Goal: Information Seeking & Learning: Learn about a topic

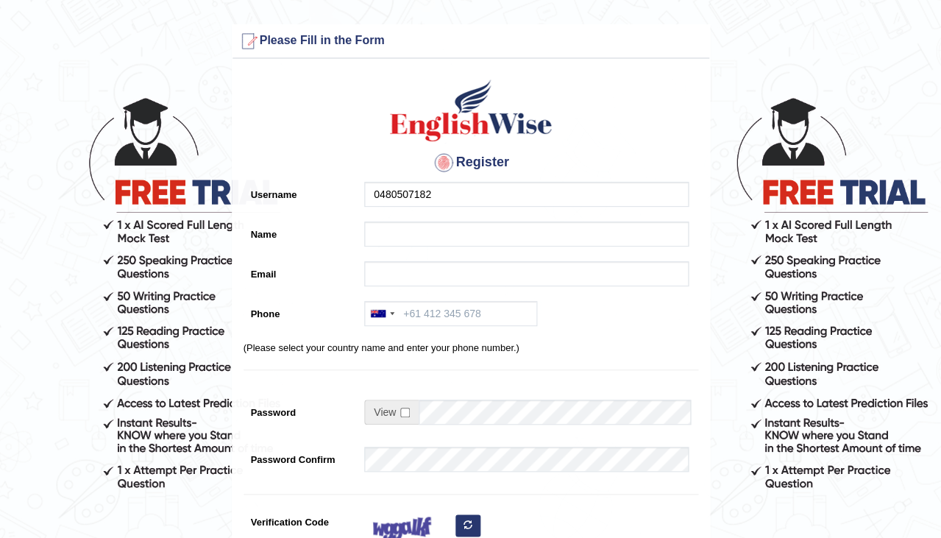
type input "0480507182"
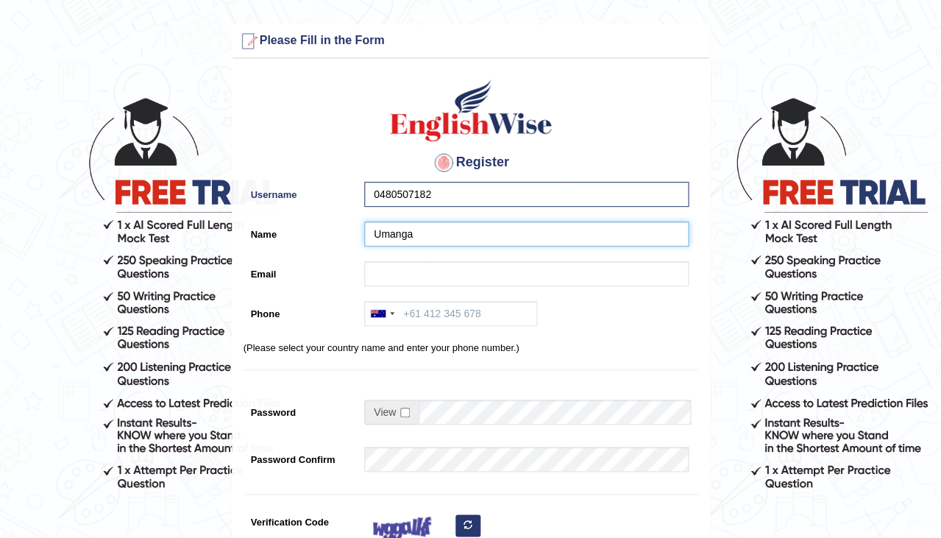
type input "Umanga"
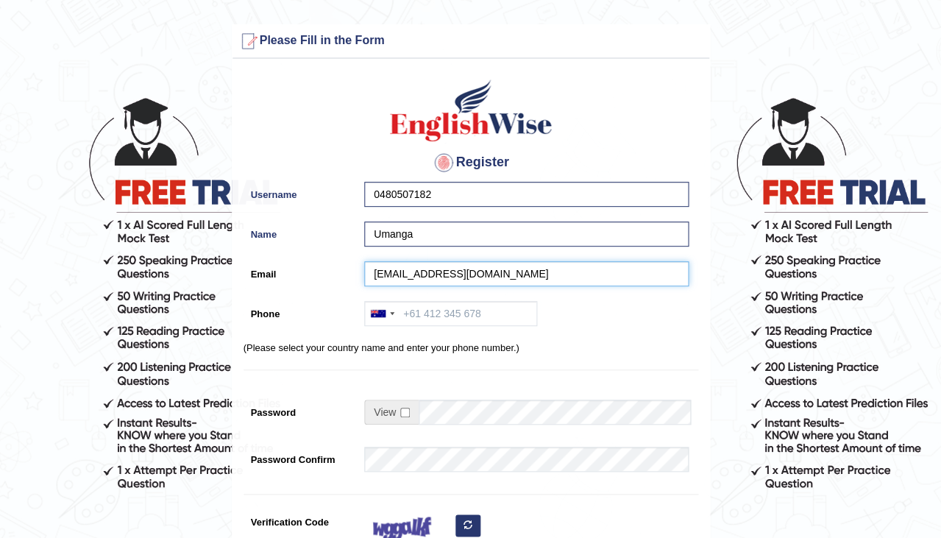
type input "umanga.senevi@gmail.com"
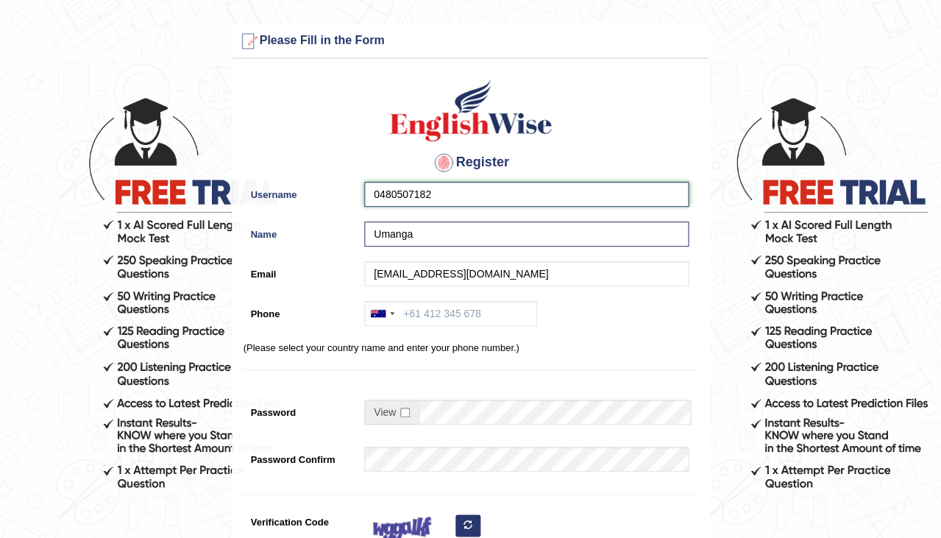
click at [444, 187] on input "0480507182" at bounding box center [526, 194] width 324 height 25
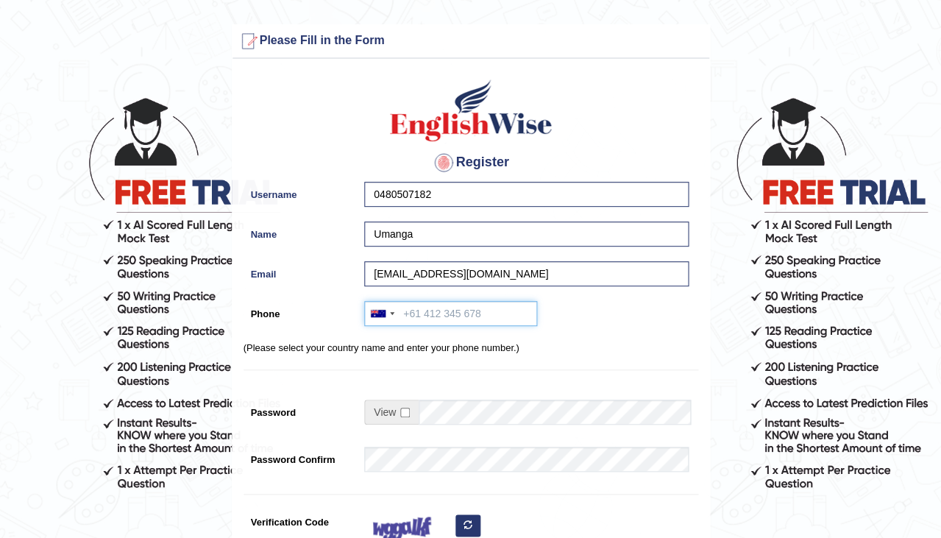
paste input "0480507182"
type input "0480507182"
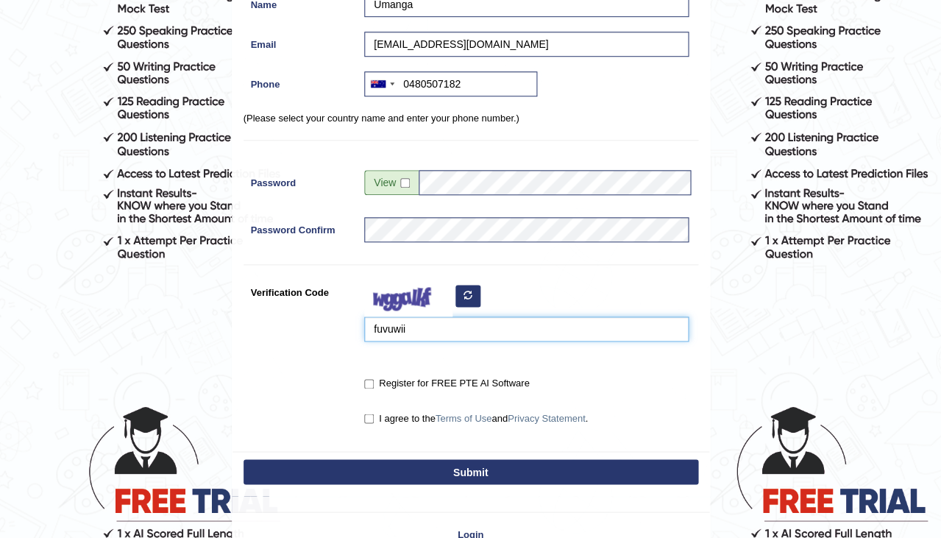
scroll to position [230, 0]
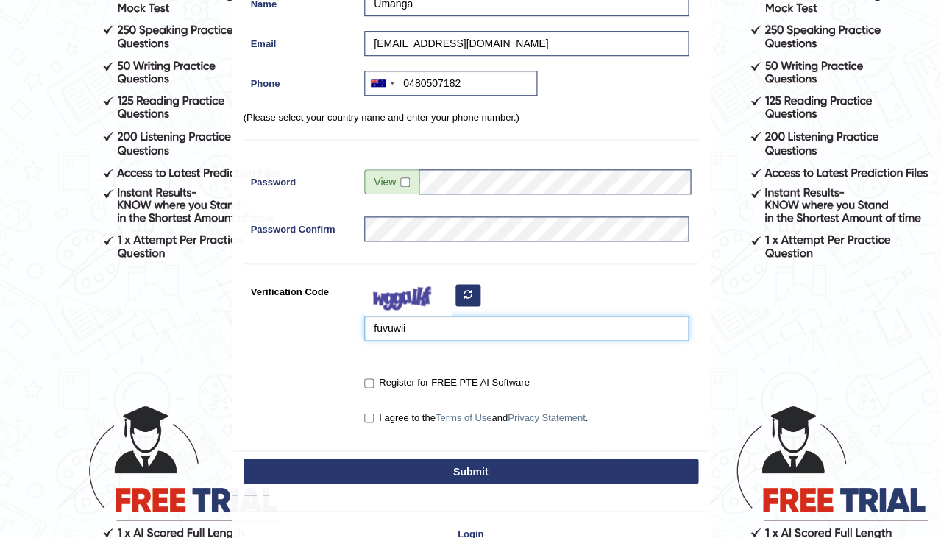
type input "fuvuwii"
click at [365, 382] on input "Register for FREE PTE AI Software" at bounding box center [369, 383] width 10 height 10
checkbox input "true"
click at [366, 422] on label "I agree to the Terms of Use and Privacy Statement ." at bounding box center [476, 417] width 224 height 15
click at [366, 422] on input "I agree to the Terms of Use and Privacy Statement ." at bounding box center [369, 418] width 10 height 10
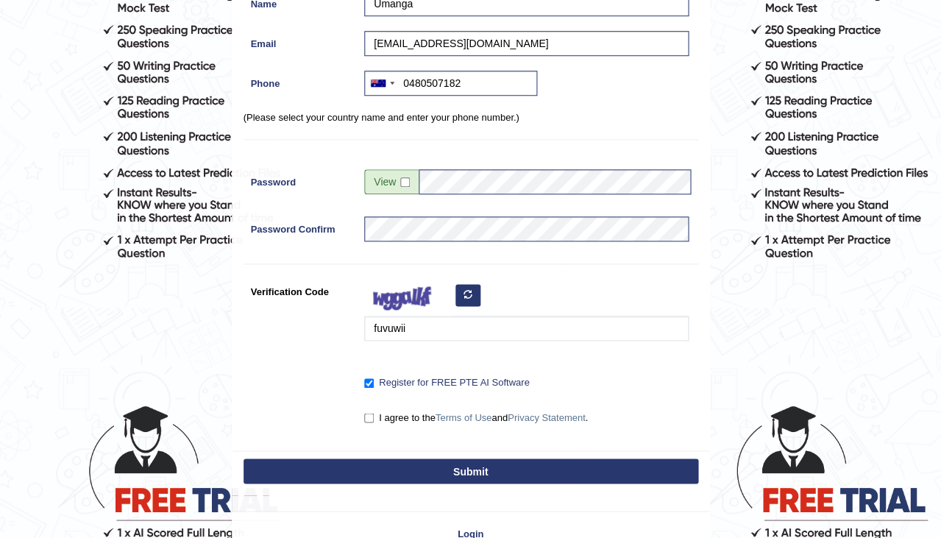
checkbox input "true"
click at [413, 463] on button "Submit" at bounding box center [471, 470] width 455 height 25
type input "+61480507182"
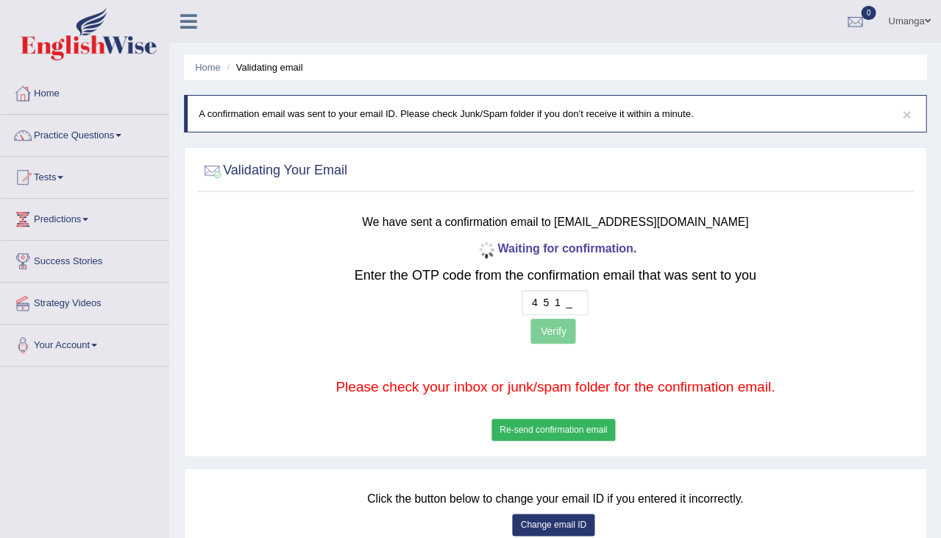
type input "4 5 1 8"
click at [558, 327] on button "Verify" at bounding box center [552, 331] width 45 height 25
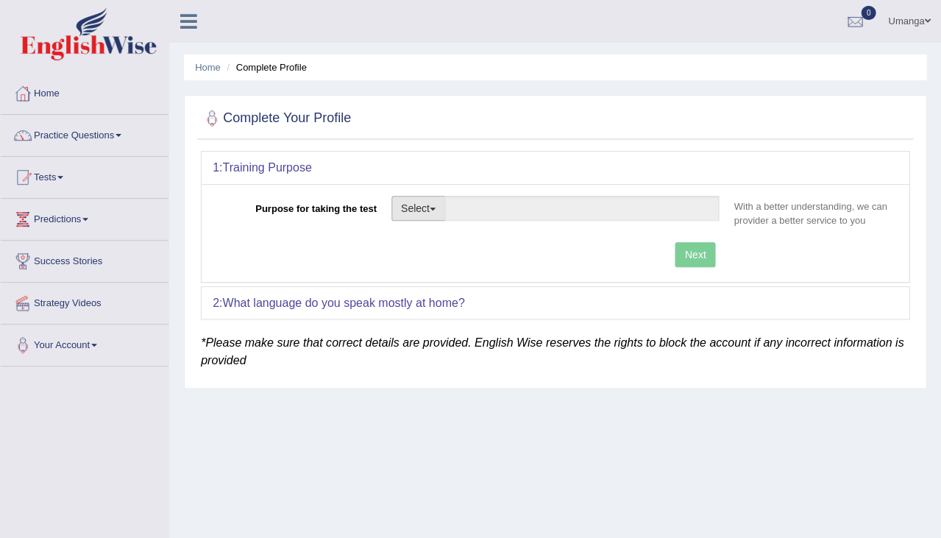
click at [405, 212] on button "Select" at bounding box center [418, 208] width 54 height 25
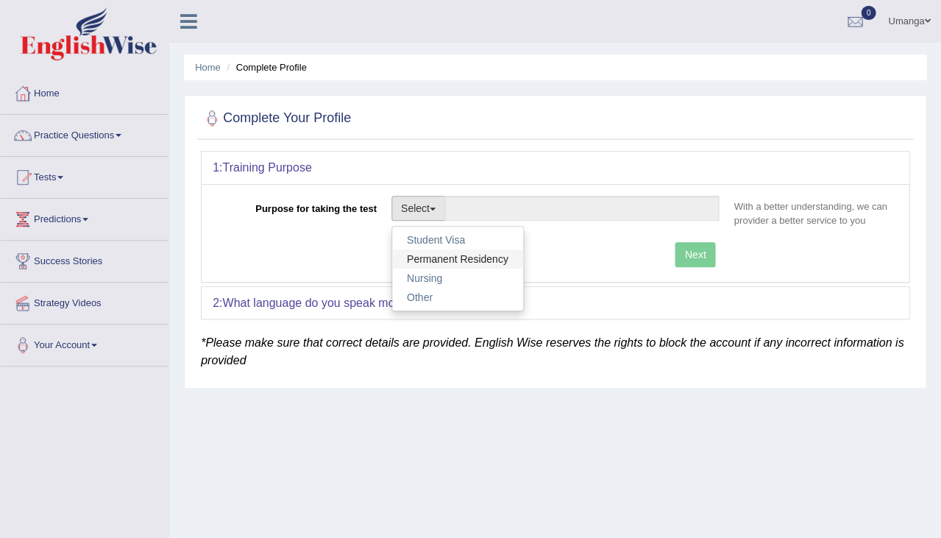
click at [439, 258] on link "Permanent Residency" at bounding box center [457, 258] width 131 height 19
type input "Permanent Residency"
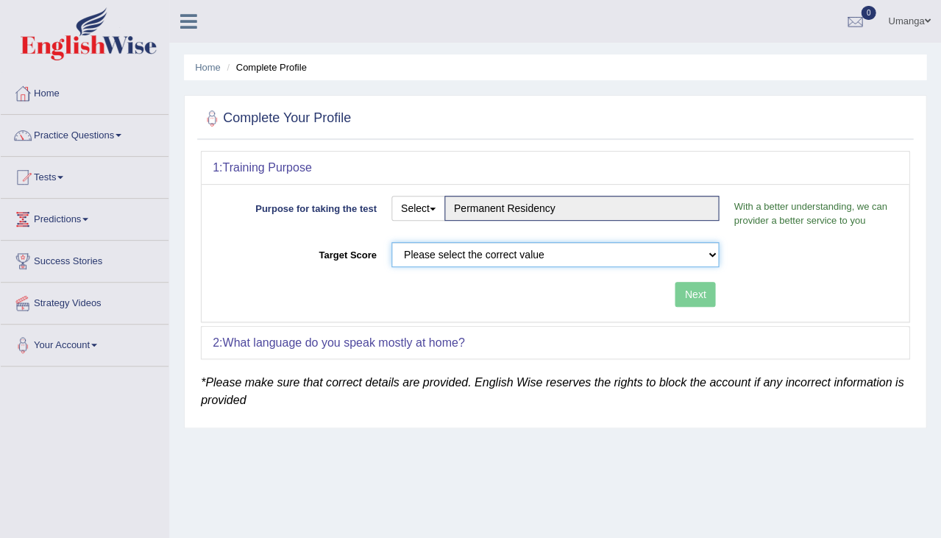
select select "50"
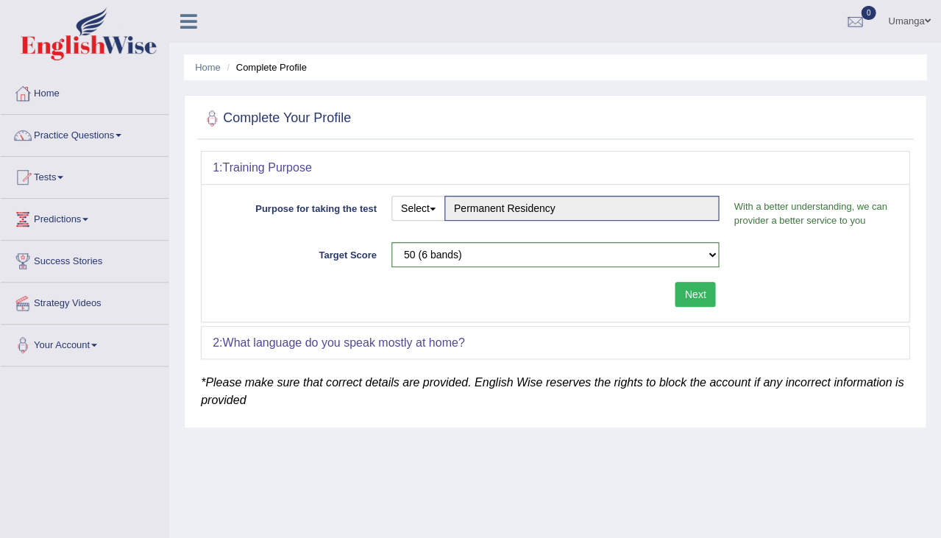
click at [690, 296] on button "Next" at bounding box center [695, 294] width 40 height 25
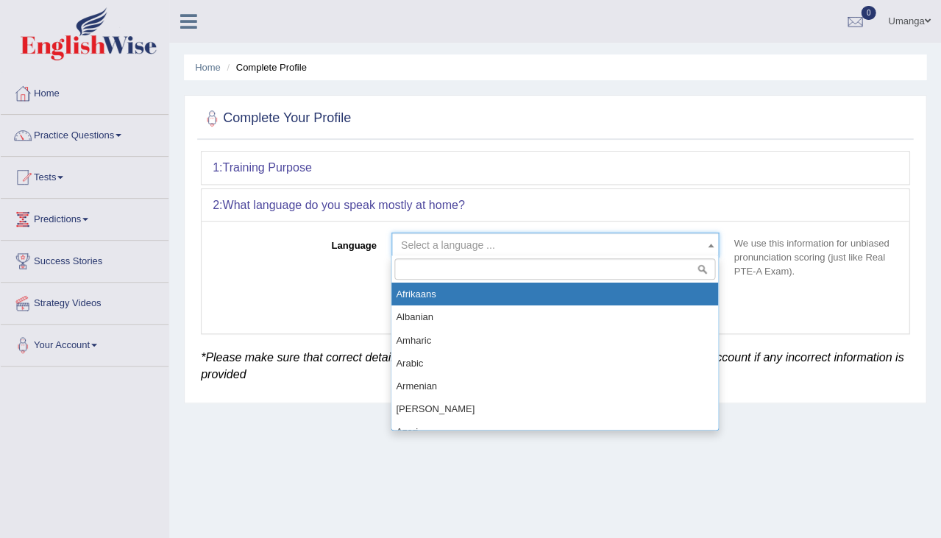
click at [495, 247] on span "Select a language ..." at bounding box center [551, 245] width 300 height 15
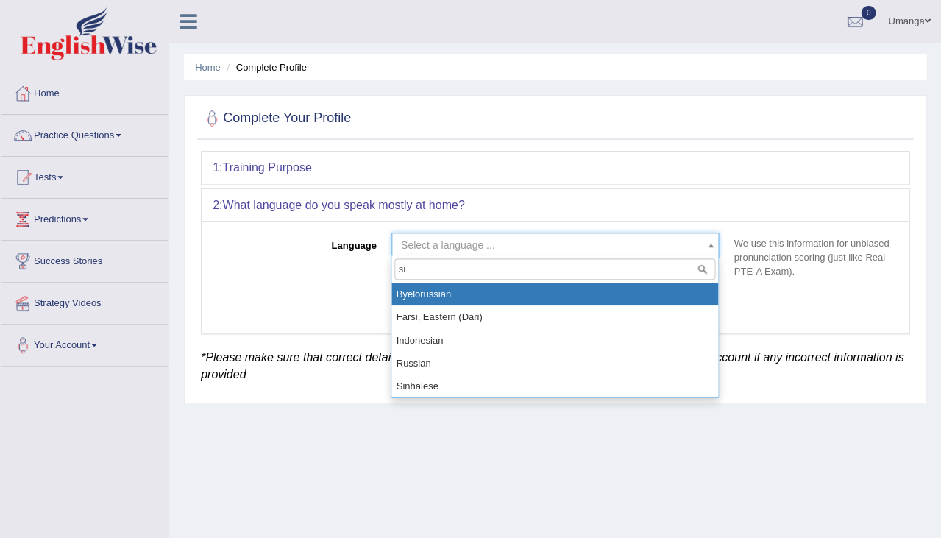
type input "sin"
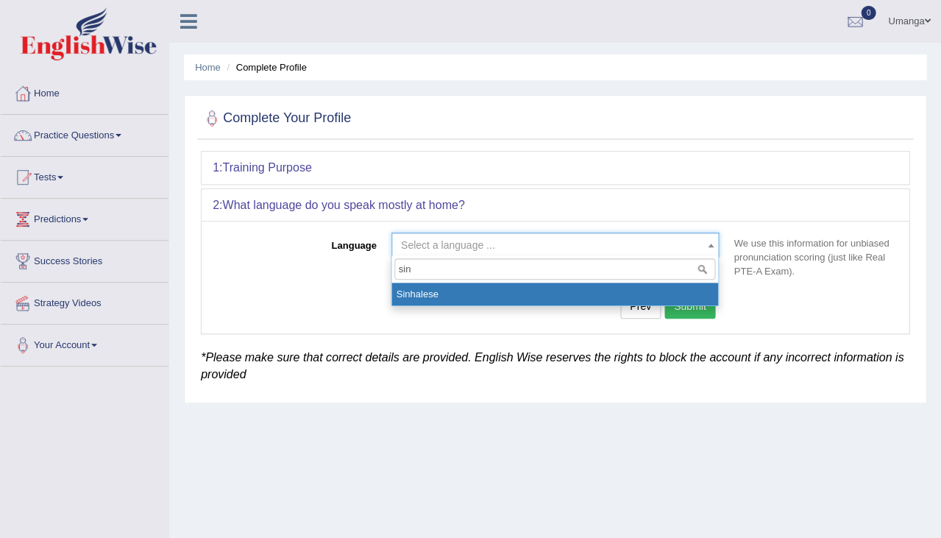
select select "Sinhalese"
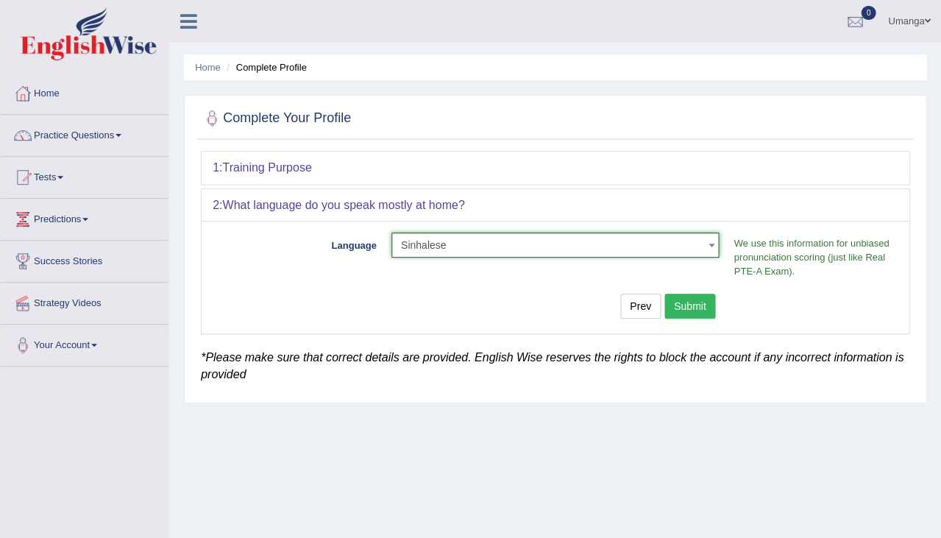
click at [691, 305] on button "Submit" at bounding box center [690, 306] width 52 height 25
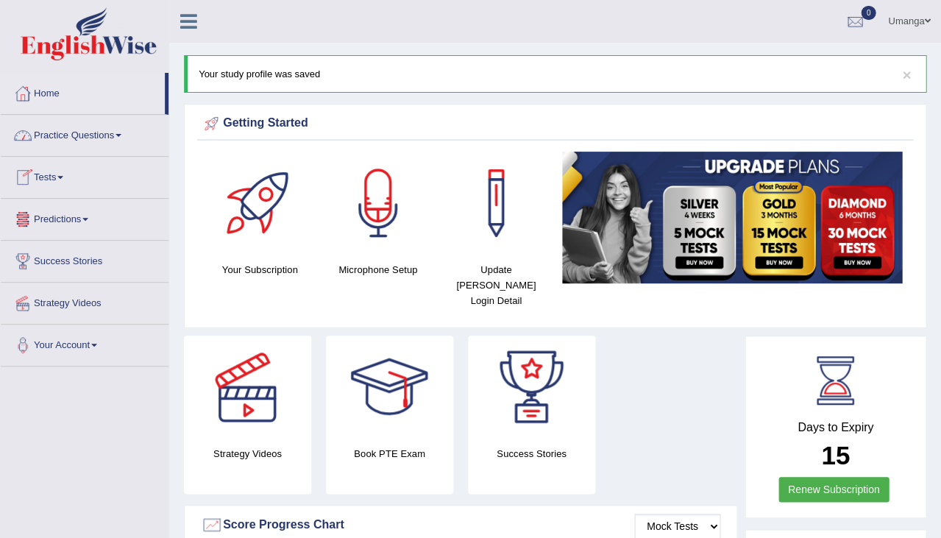
click at [86, 137] on link "Practice Questions" at bounding box center [85, 133] width 168 height 37
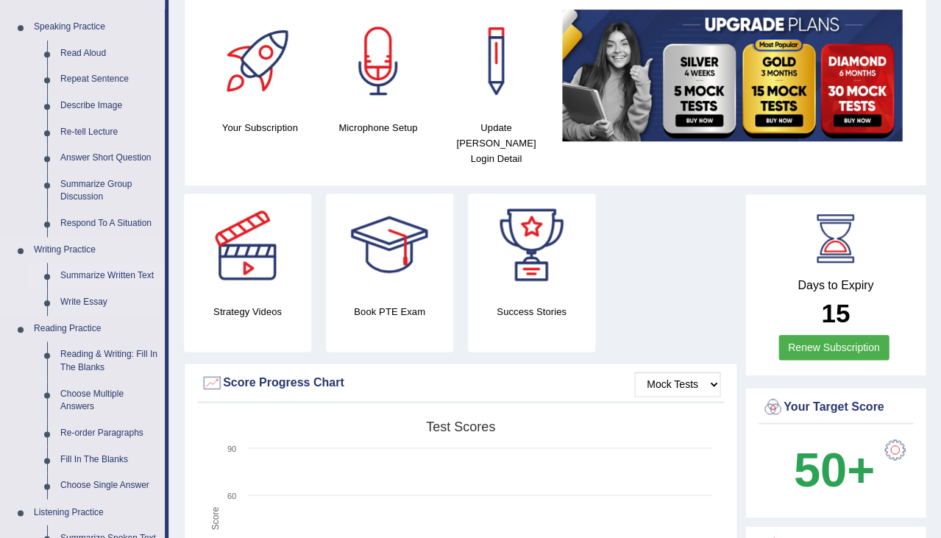
scroll to position [168, 0]
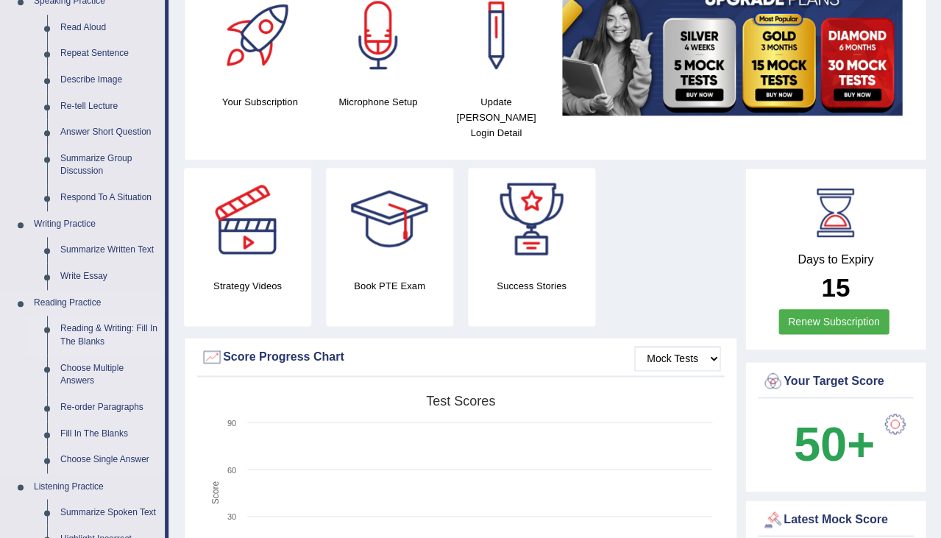
click at [107, 324] on link "Reading & Writing: Fill In The Blanks" at bounding box center [109, 335] width 111 height 39
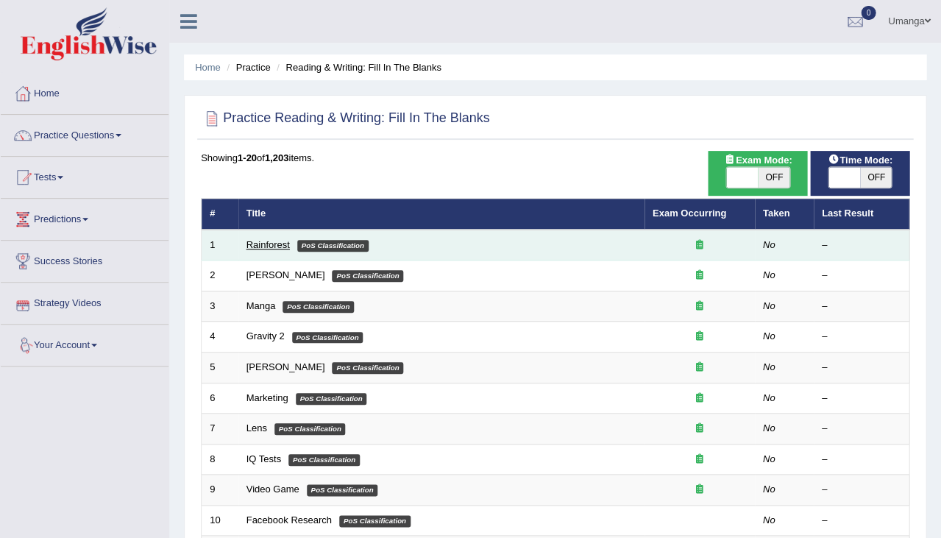
click at [278, 244] on link "Rainforest" at bounding box center [267, 244] width 43 height 11
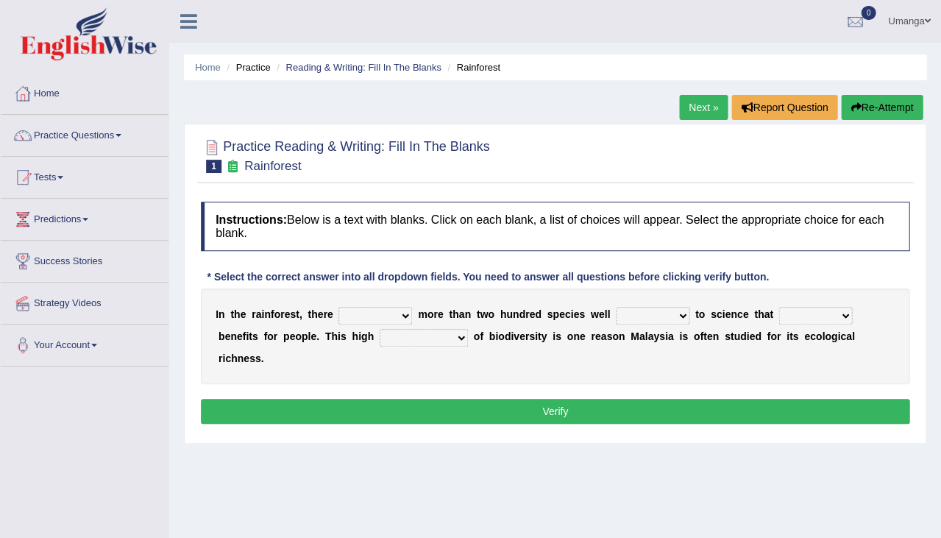
click at [364, 326] on div "I n t h e r a i n f o r e s t , t h e r e have can be has is m o r e t h a n t …" at bounding box center [555, 336] width 709 height 96
click at [687, 110] on link "Next »" at bounding box center [703, 107] width 49 height 25
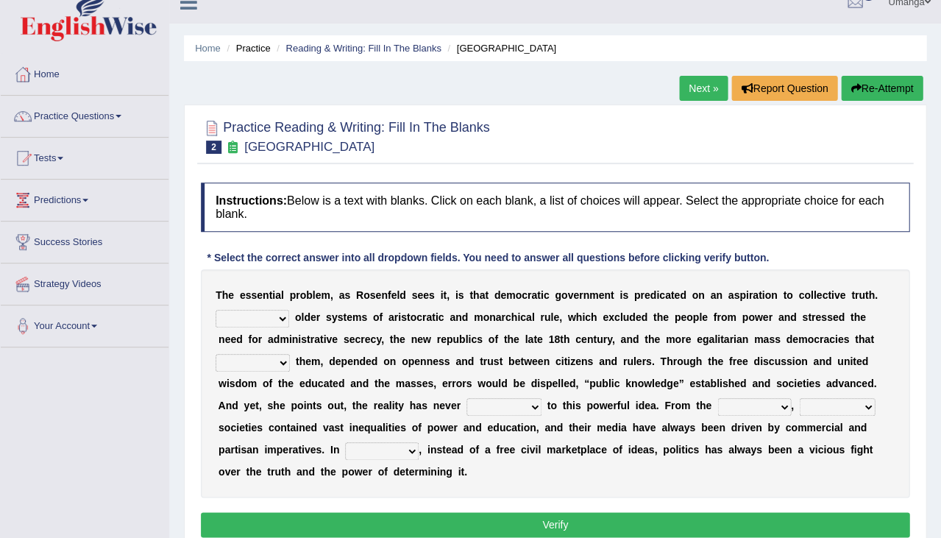
scroll to position [19, 0]
click at [84, 117] on link "Practice Questions" at bounding box center [85, 114] width 168 height 37
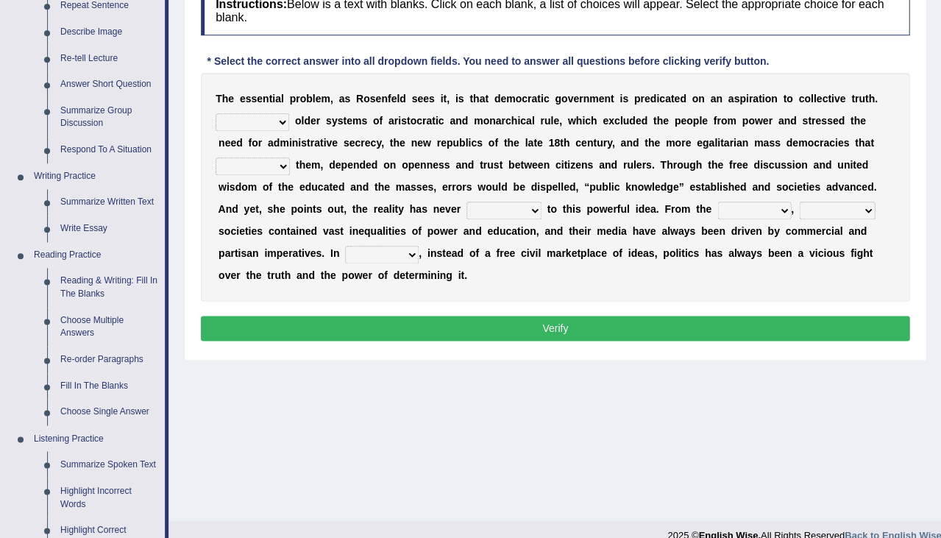
scroll to position [216, 0]
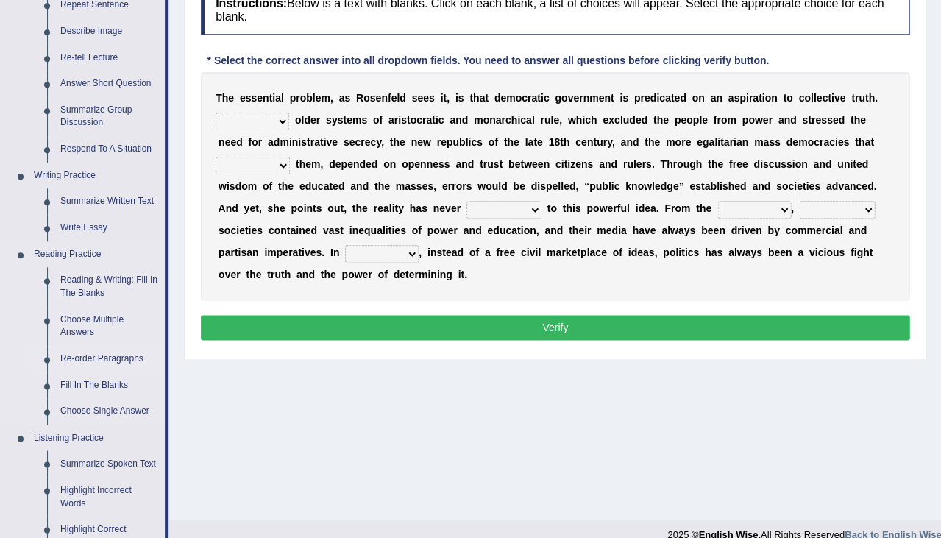
click at [112, 355] on link "Re-order Paragraphs" at bounding box center [109, 359] width 111 height 26
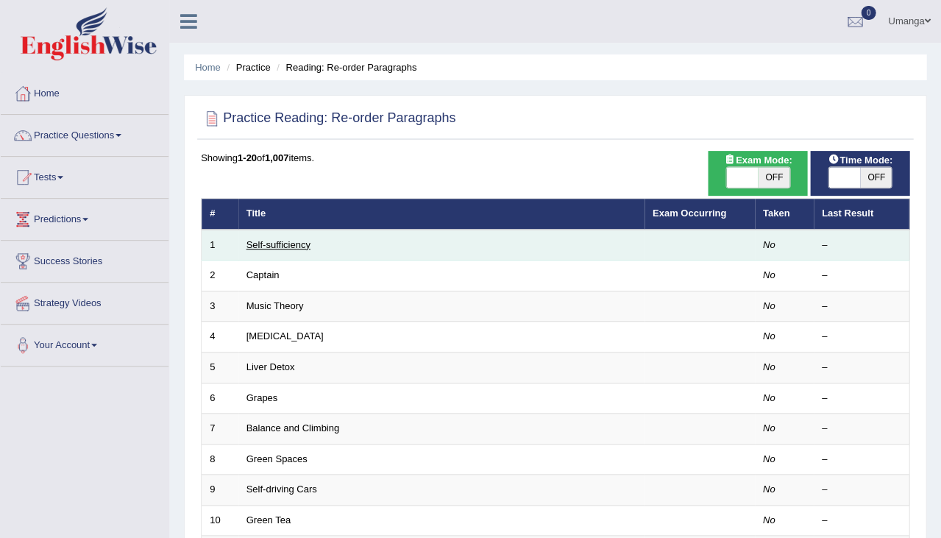
click at [269, 244] on link "Self-sufficiency" at bounding box center [278, 244] width 64 height 11
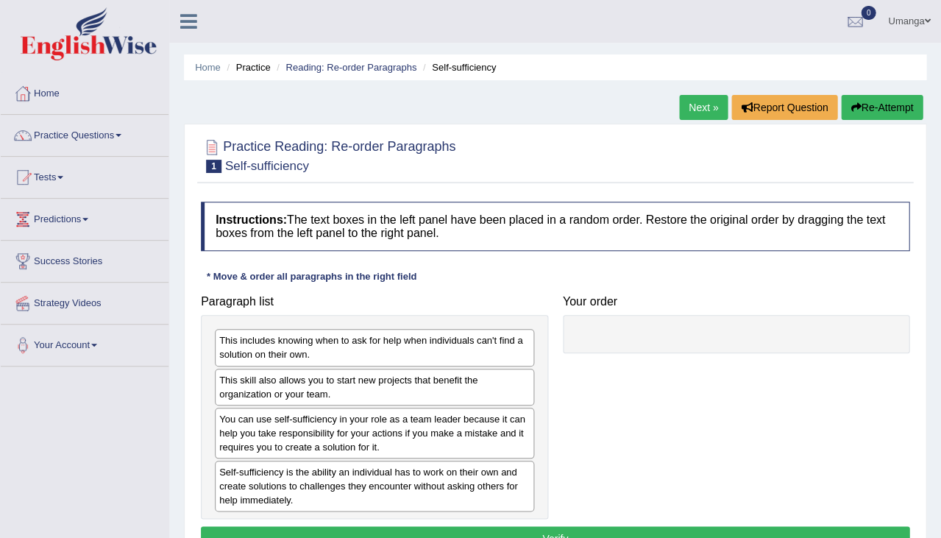
scroll to position [68, 0]
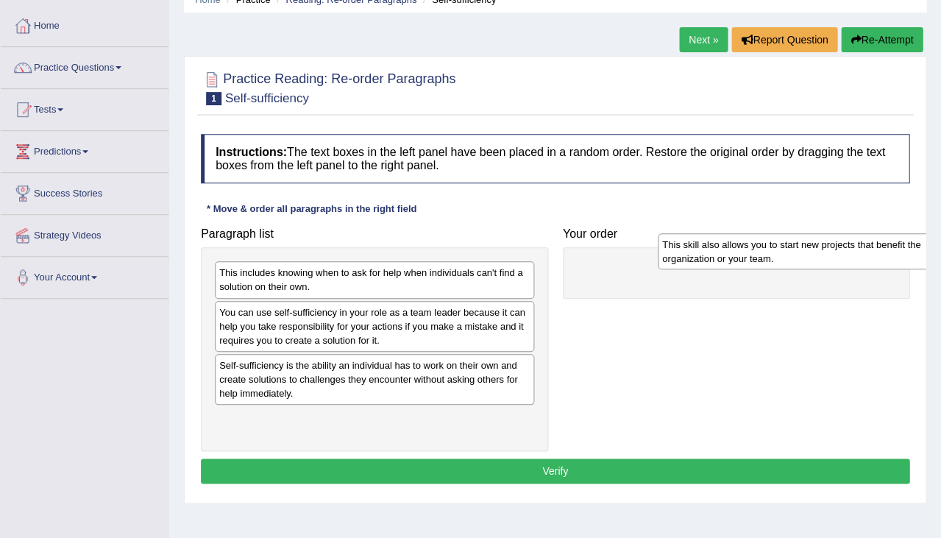
drag, startPoint x: 240, startPoint y: 319, endPoint x: 680, endPoint y: 255, distance: 444.6
click at [680, 255] on div "This skill also allows you to start new projects that benefit the organization …" at bounding box center [817, 250] width 319 height 35
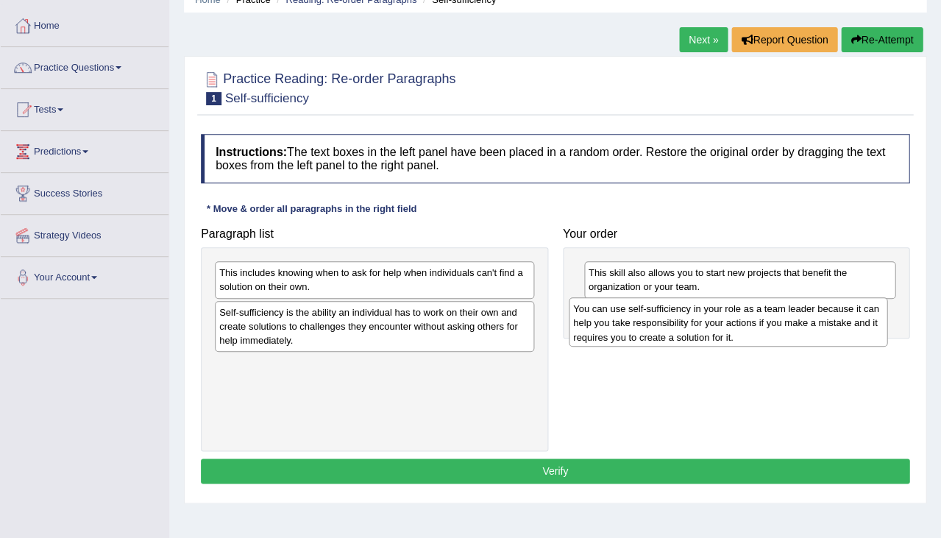
drag, startPoint x: 346, startPoint y: 338, endPoint x: 684, endPoint y: 338, distance: 337.7
click at [684, 338] on div "You can use self-sufficiency in your role as a team leader because it can help …" at bounding box center [728, 321] width 319 height 49
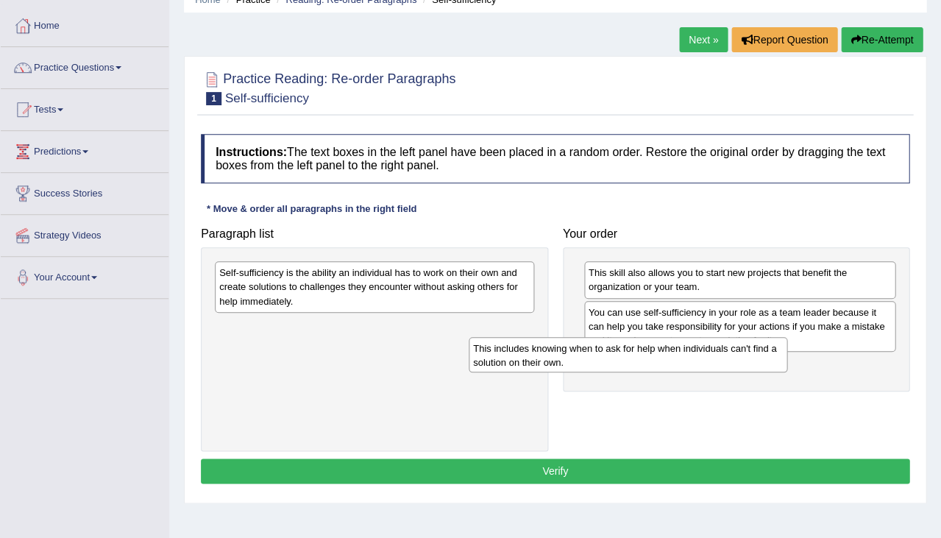
drag, startPoint x: 377, startPoint y: 287, endPoint x: 631, endPoint y: 362, distance: 264.7
click at [631, 362] on div "This includes knowing when to ask for help when individuals can't find a soluti…" at bounding box center [628, 354] width 319 height 35
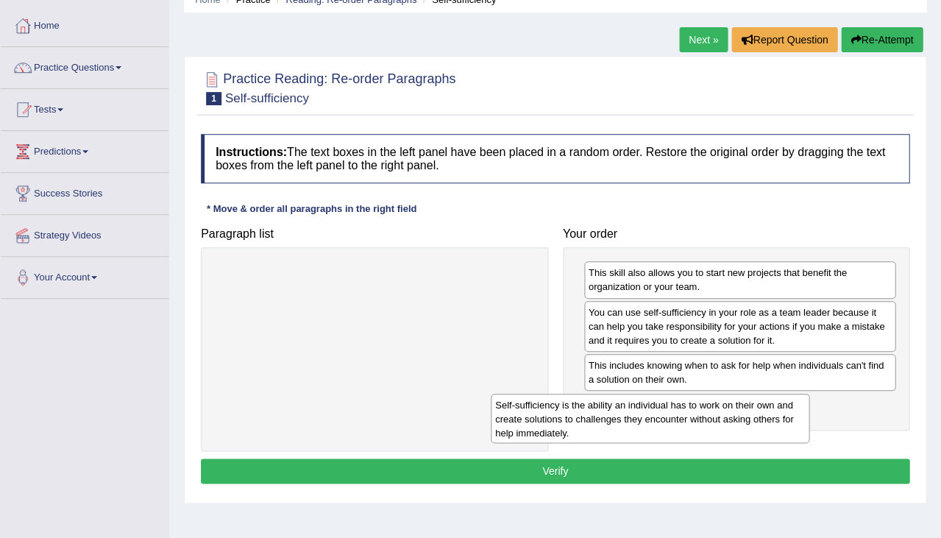
drag, startPoint x: 407, startPoint y: 273, endPoint x: 682, endPoint y: 405, distance: 305.4
click at [682, 405] on div "Self-sufficiency is the ability an individual has to work on their own and crea…" at bounding box center [650, 418] width 319 height 49
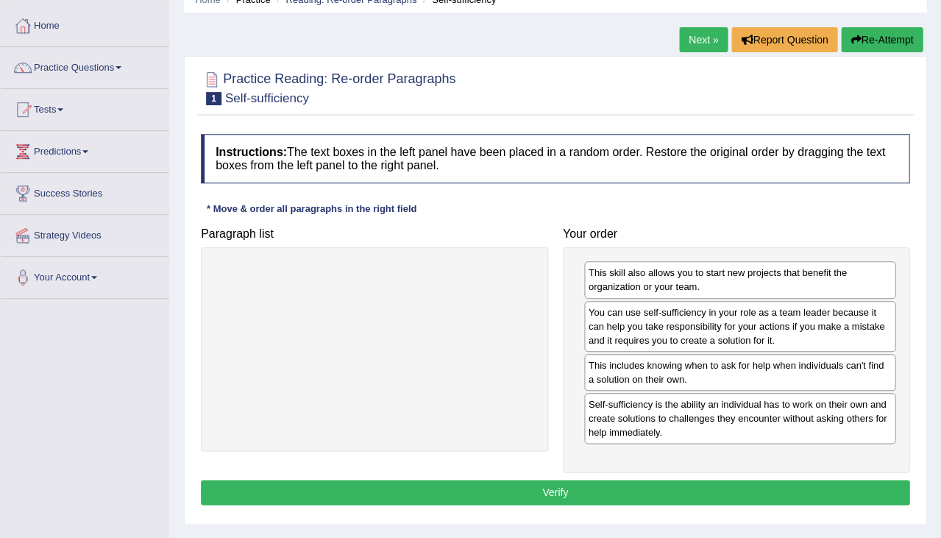
click at [881, 47] on button "Re-Attempt" at bounding box center [882, 39] width 82 height 25
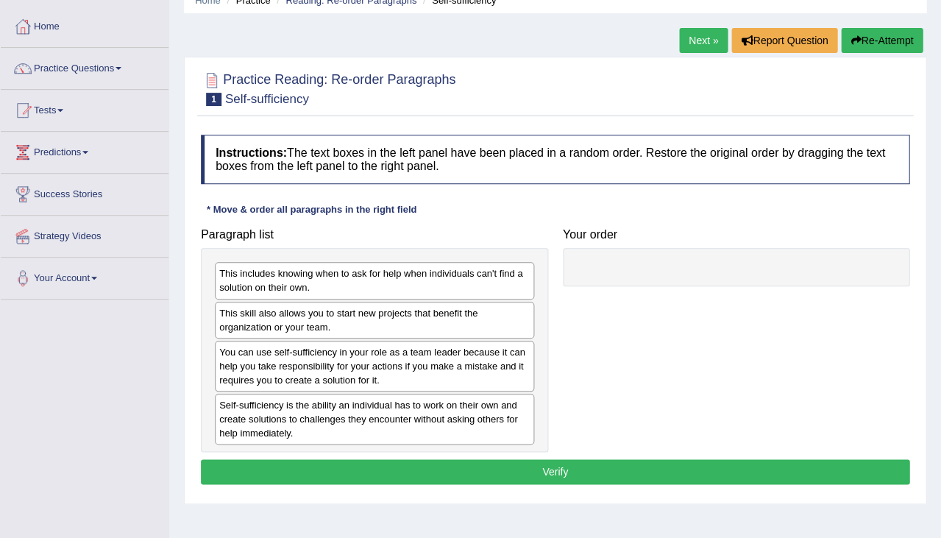
scroll to position [65, 0]
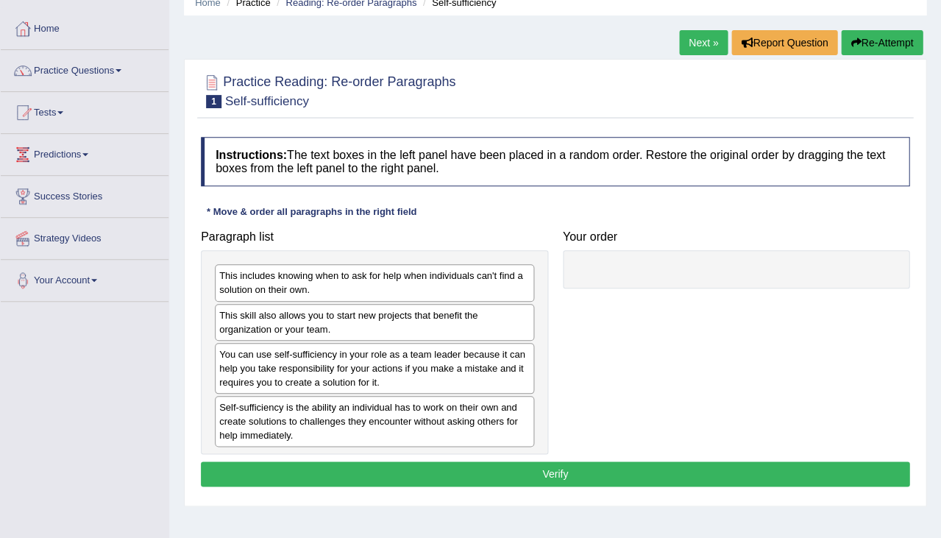
click at [700, 42] on link "Next »" at bounding box center [703, 42] width 49 height 25
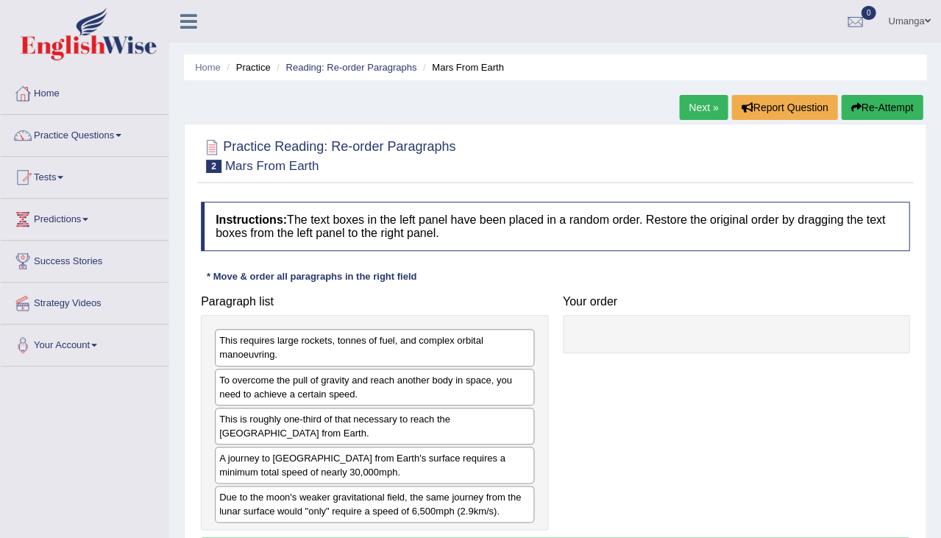
scroll to position [88, 0]
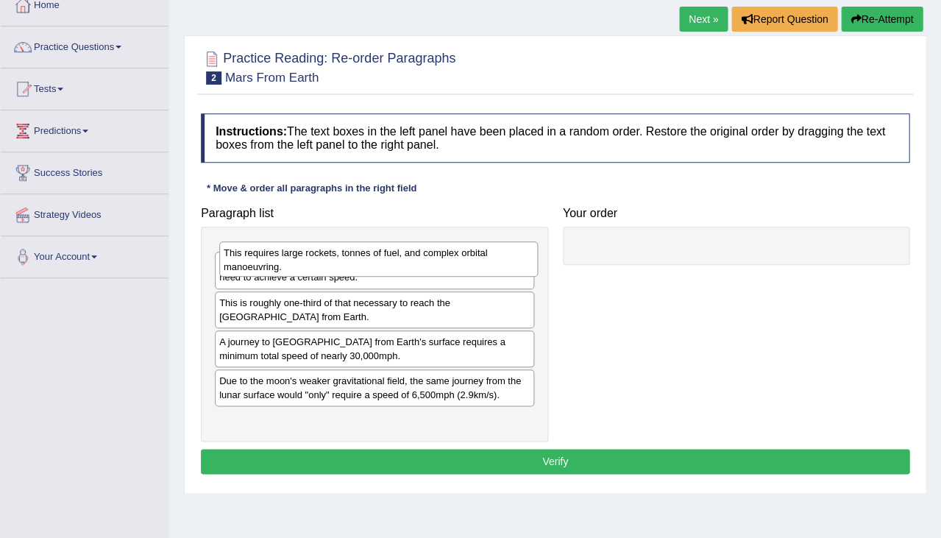
click at [269, 253] on div "This requires large rockets, tonnes of fuel, and complex orbital manoeuvring." at bounding box center [378, 258] width 319 height 35
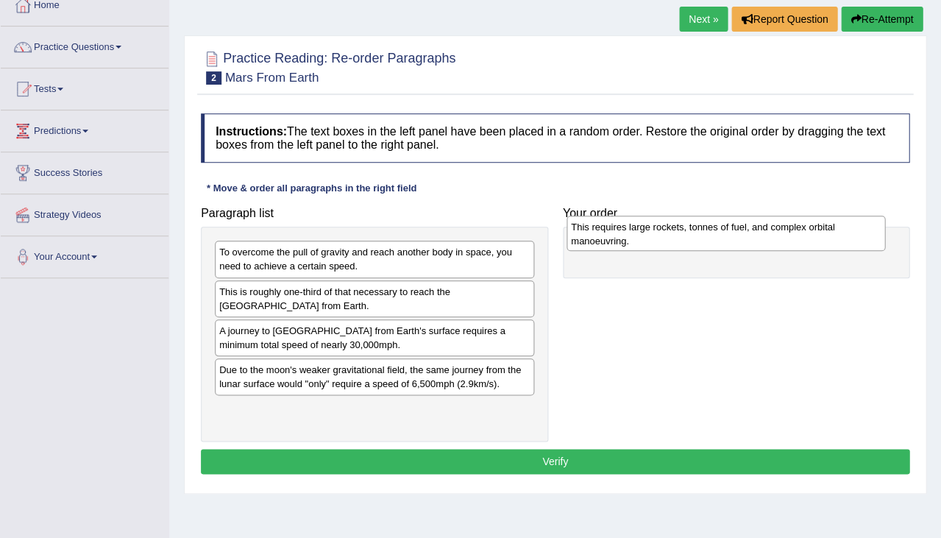
drag, startPoint x: 274, startPoint y: 264, endPoint x: 624, endPoint y: 238, distance: 350.4
click at [625, 238] on div "This requires large rockets, tonnes of fuel, and complex orbital manoeuvring." at bounding box center [726, 233] width 319 height 35
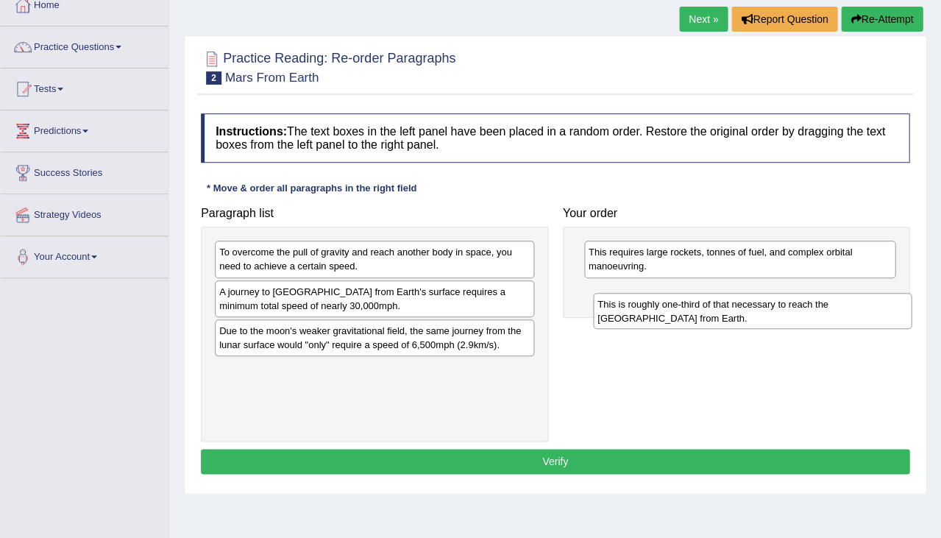
drag, startPoint x: 397, startPoint y: 304, endPoint x: 775, endPoint y: 319, distance: 377.8
click at [775, 319] on div "This is roughly one-third of that necessary to reach the International Space St…" at bounding box center [752, 310] width 319 height 35
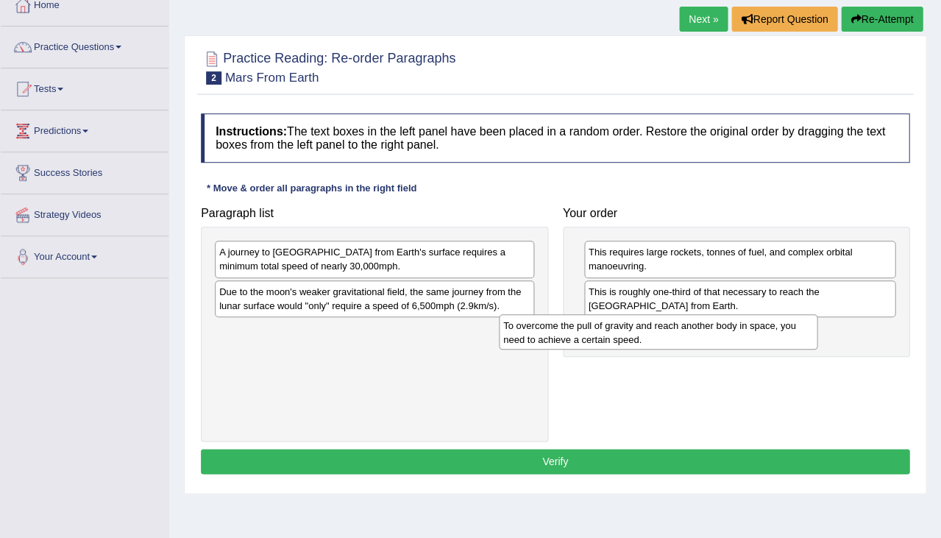
drag, startPoint x: 391, startPoint y: 256, endPoint x: 675, endPoint y: 329, distance: 292.5
click at [675, 329] on div "To overcome the pull of gravity and reach another body in space, you need to ac…" at bounding box center [658, 331] width 319 height 35
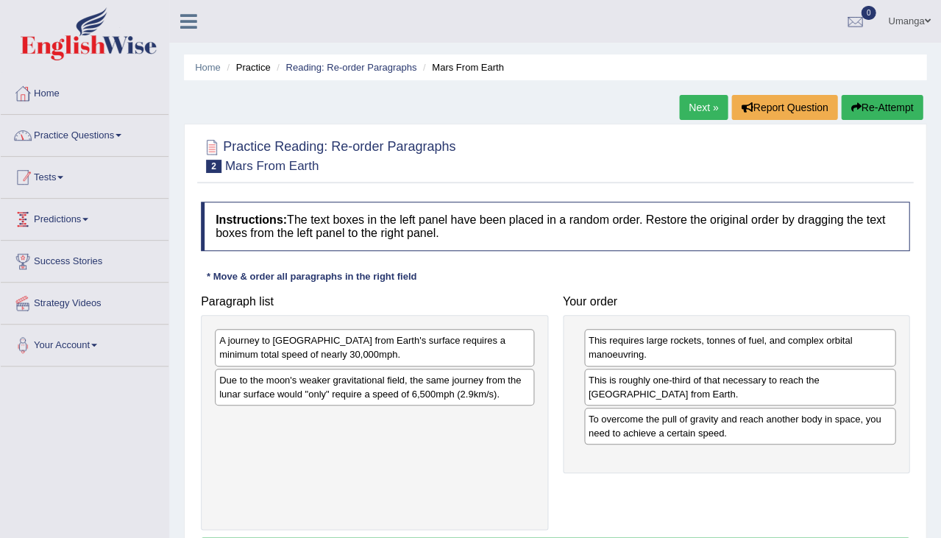
scroll to position [0, 0]
click at [52, 128] on link "Practice Questions" at bounding box center [85, 133] width 168 height 37
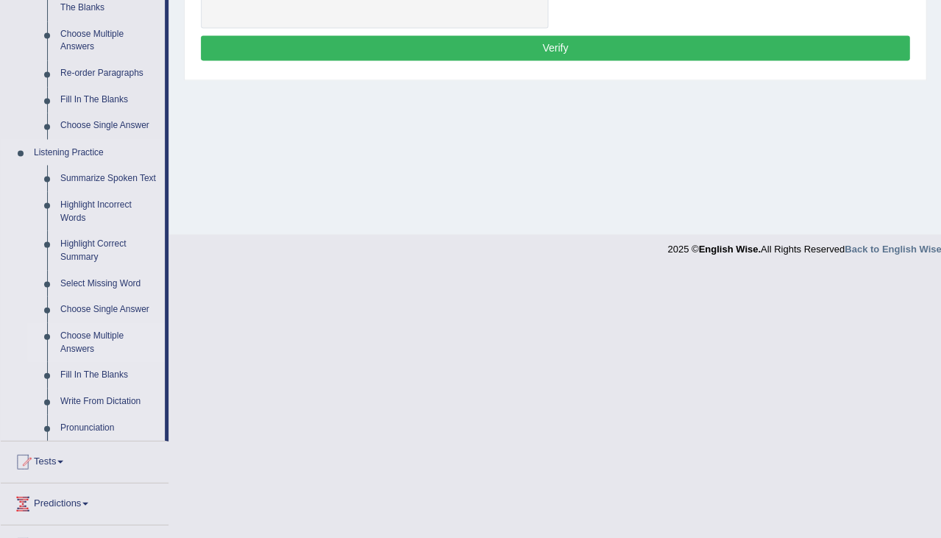
scroll to position [501, 0]
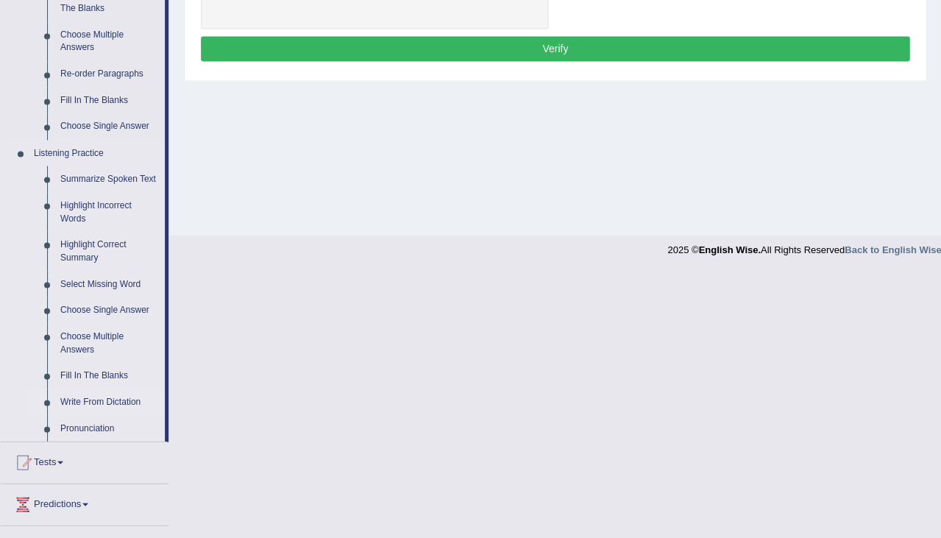
click at [68, 407] on link "Write From Dictation" at bounding box center [109, 401] width 111 height 26
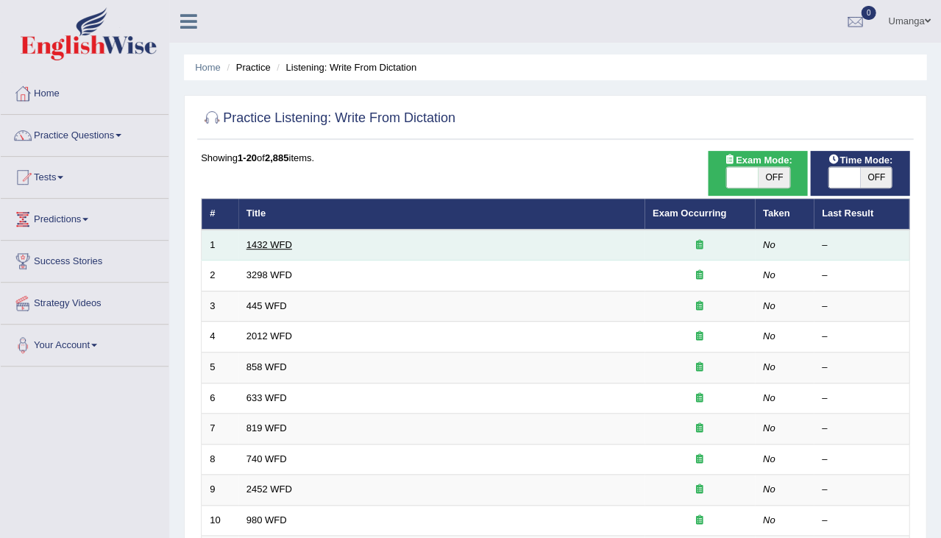
click at [261, 240] on link "1432 WFD" at bounding box center [269, 244] width 46 height 11
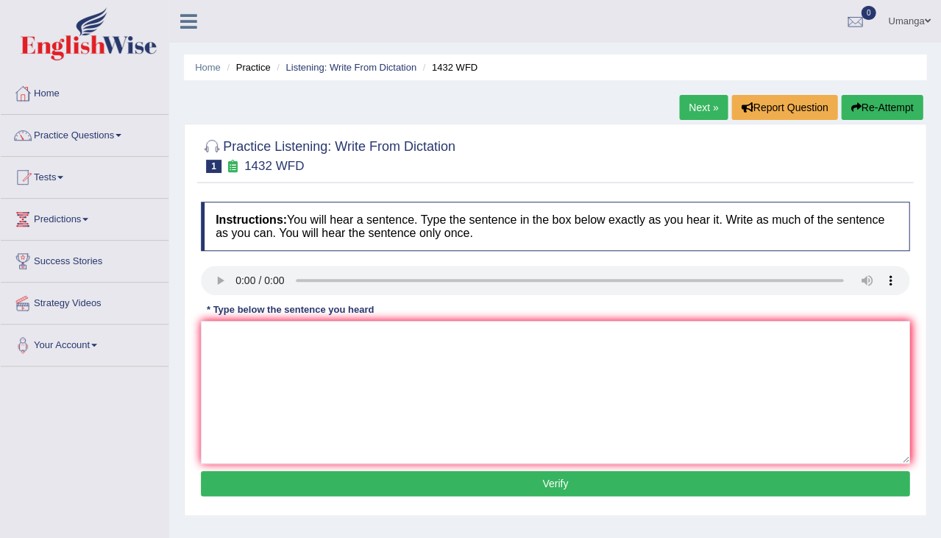
scroll to position [19, 0]
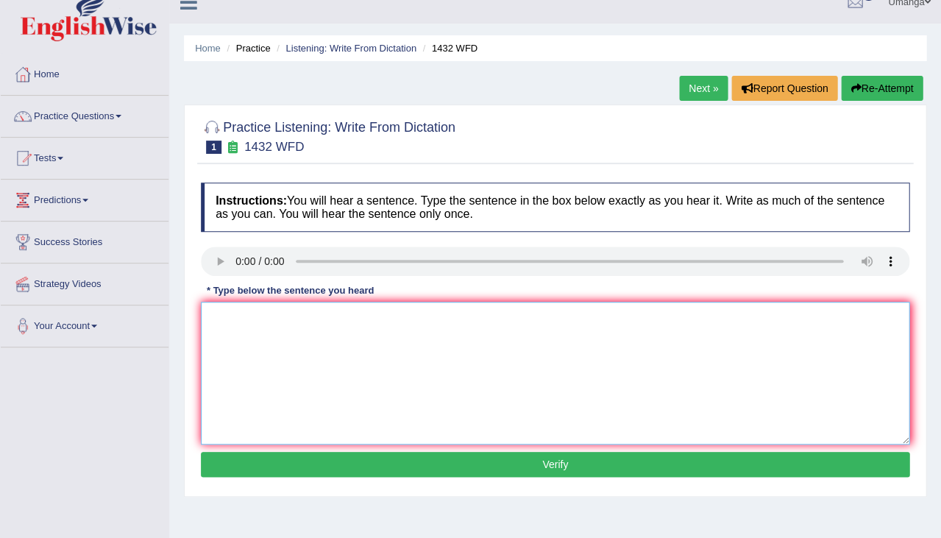
click at [446, 431] on textarea at bounding box center [555, 373] width 709 height 143
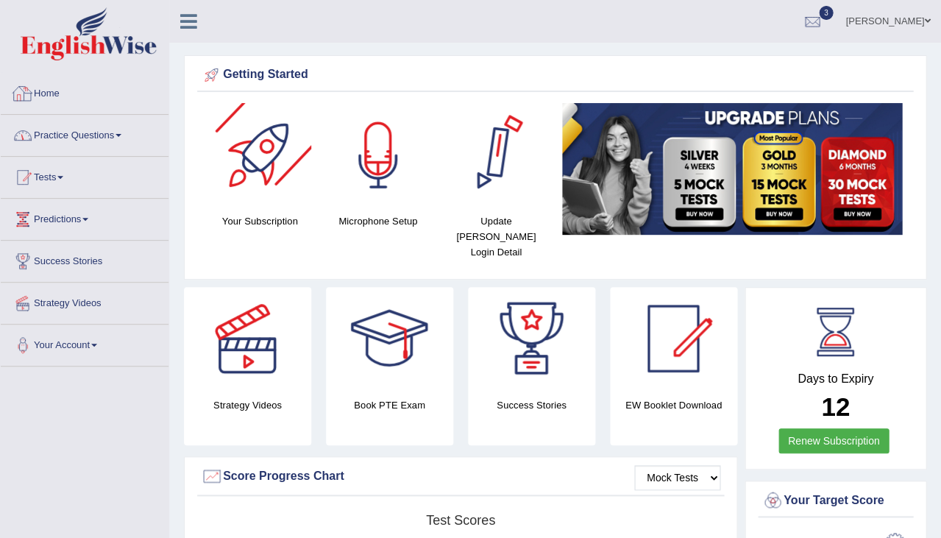
click at [49, 181] on link "Tests" at bounding box center [85, 175] width 168 height 37
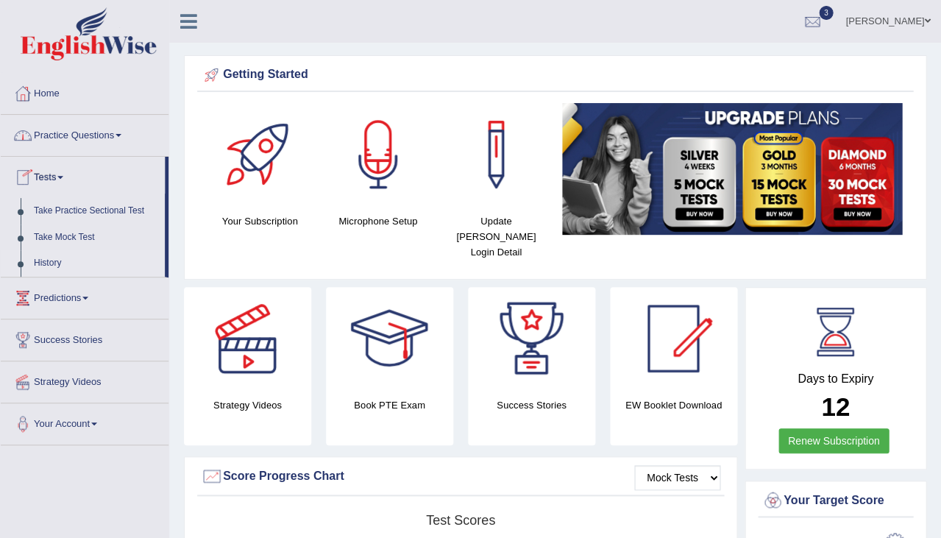
click at [44, 265] on link "History" at bounding box center [96, 263] width 138 height 26
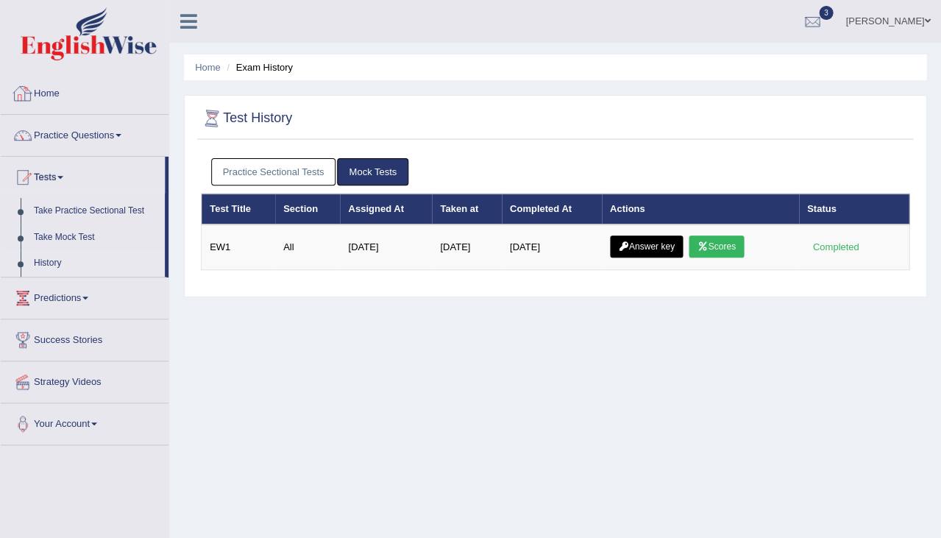
click at [292, 170] on link "Practice Sectional Tests" at bounding box center [273, 171] width 125 height 27
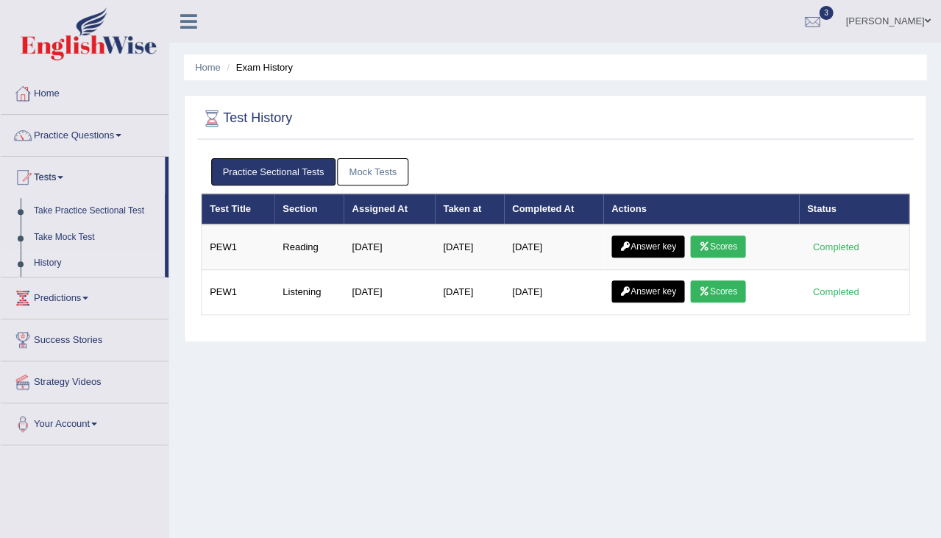
click at [397, 182] on link "Mock Tests" at bounding box center [372, 171] width 71 height 27
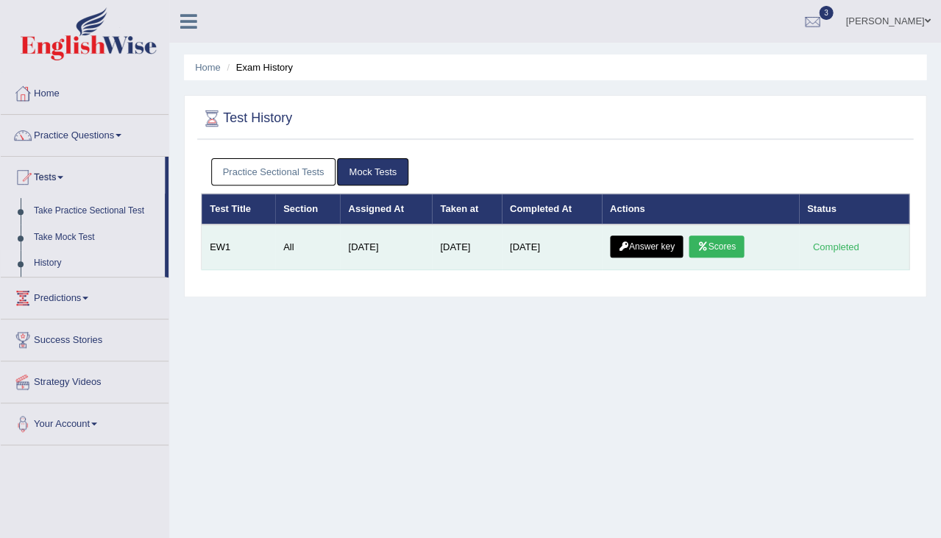
click at [650, 236] on link "Answer key" at bounding box center [646, 246] width 73 height 22
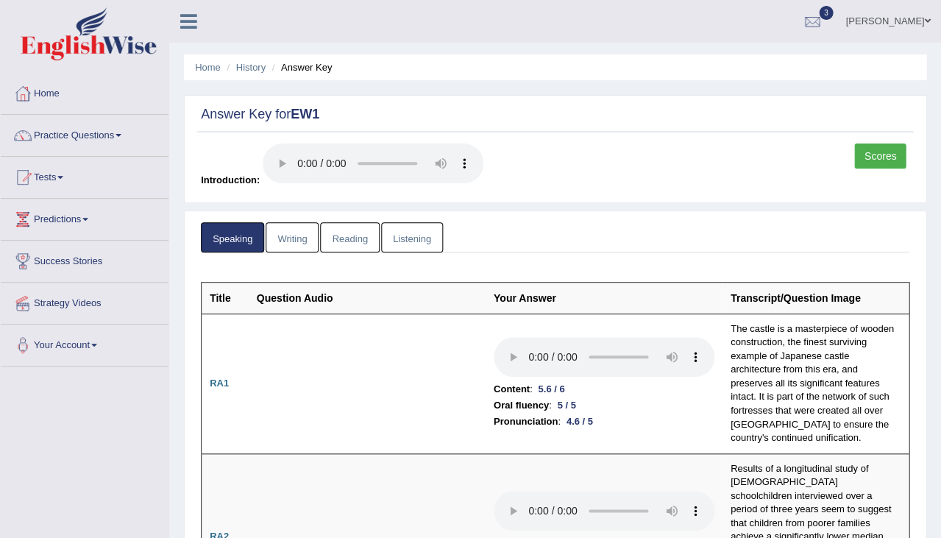
click at [304, 223] on link "Writing" at bounding box center [292, 237] width 53 height 30
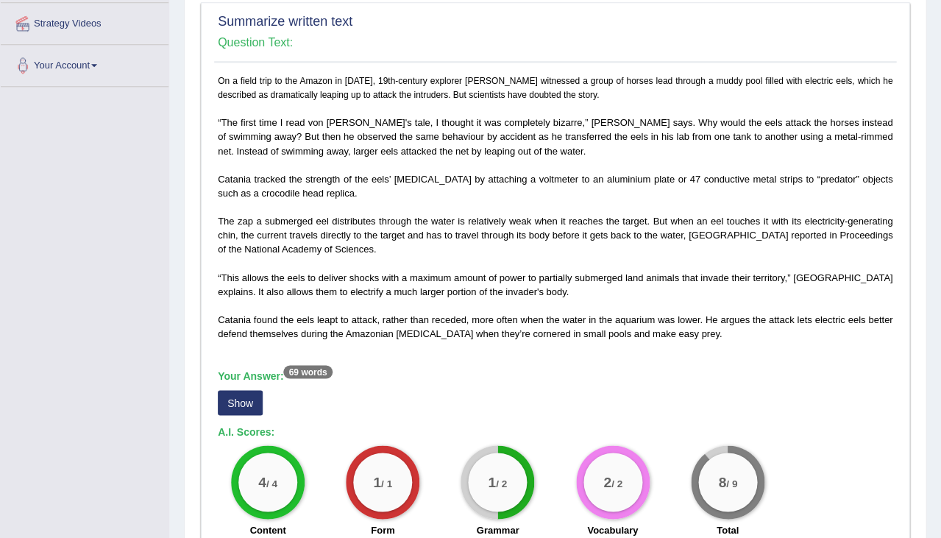
scroll to position [280, 0]
click at [231, 390] on button "Show" at bounding box center [240, 402] width 45 height 25
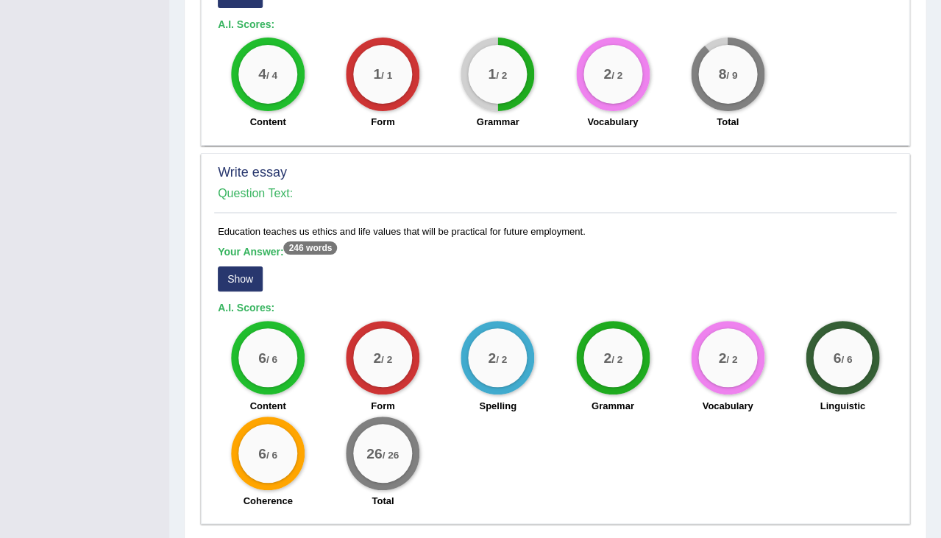
scroll to position [1151, 0]
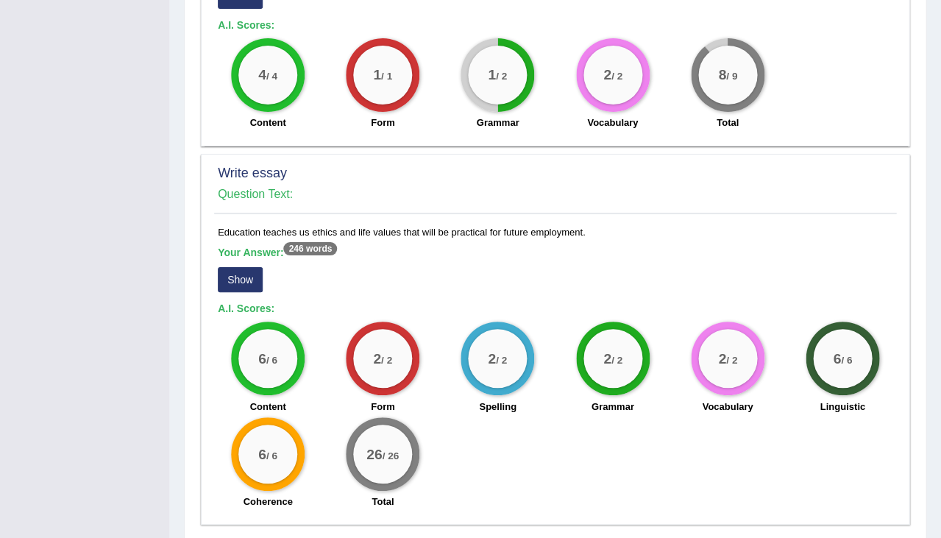
click at [240, 267] on button "Show" at bounding box center [240, 279] width 45 height 25
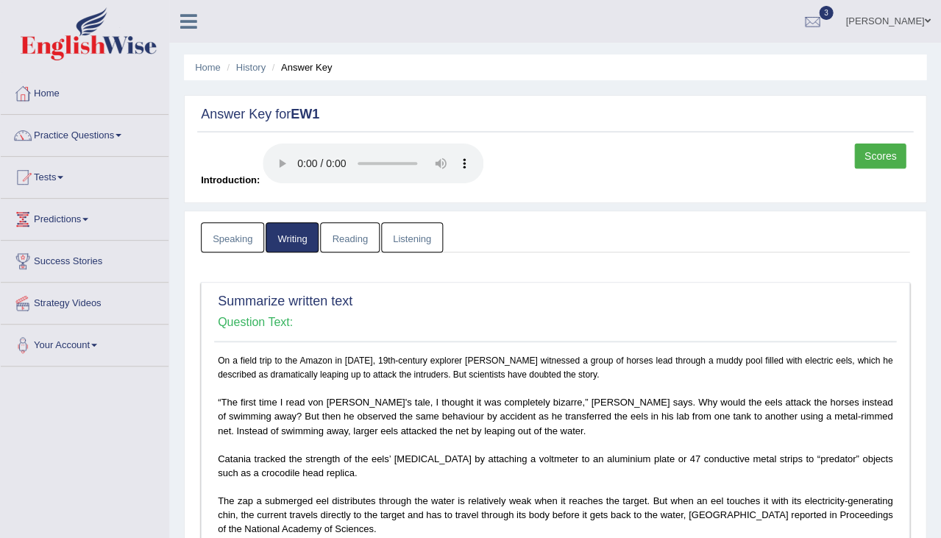
scroll to position [0, 0]
click at [59, 143] on link "Practice Questions" at bounding box center [85, 133] width 168 height 37
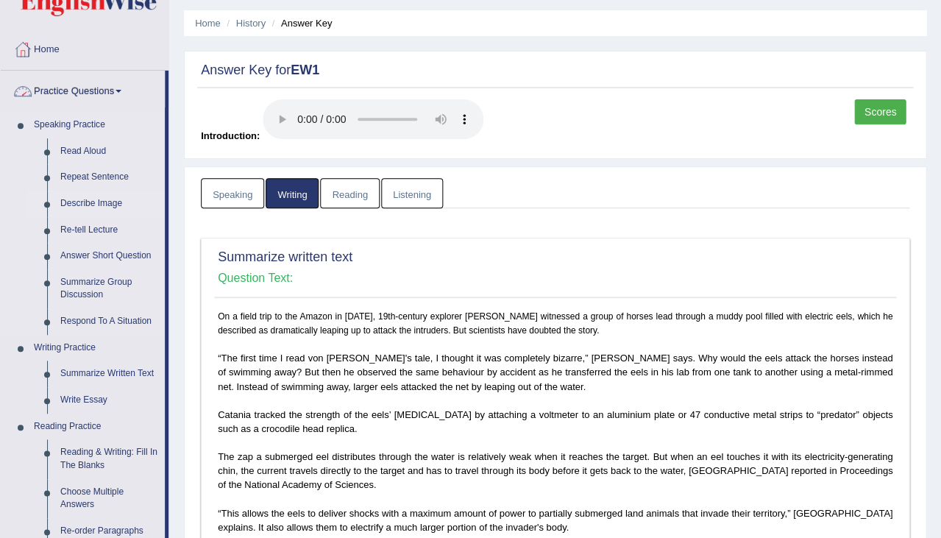
scroll to position [46, 0]
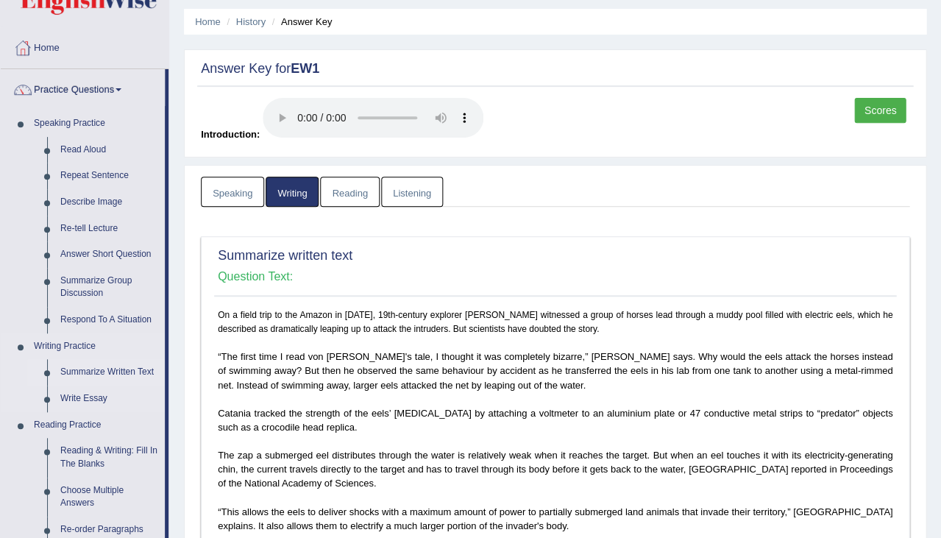
click at [91, 368] on link "Summarize Written Text" at bounding box center [109, 372] width 111 height 26
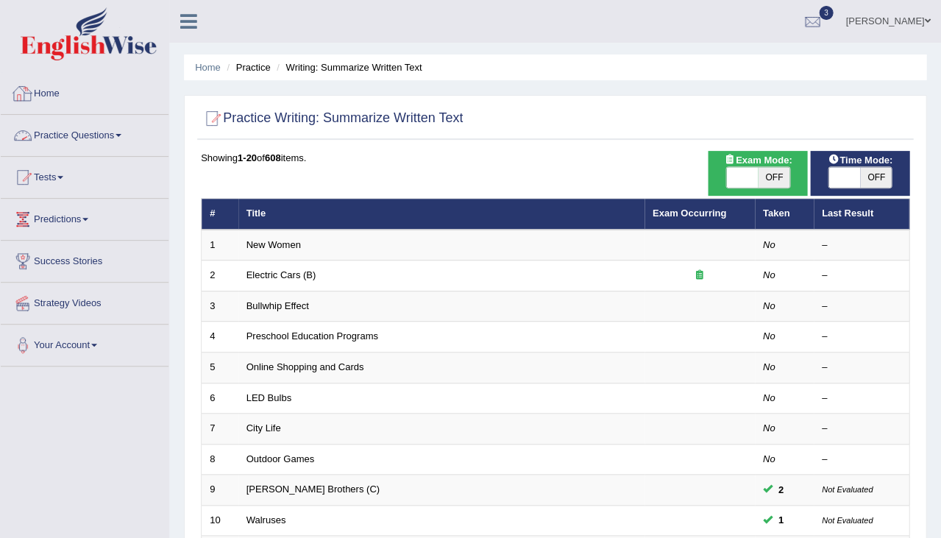
click at [39, 138] on link "Practice Questions" at bounding box center [85, 133] width 168 height 37
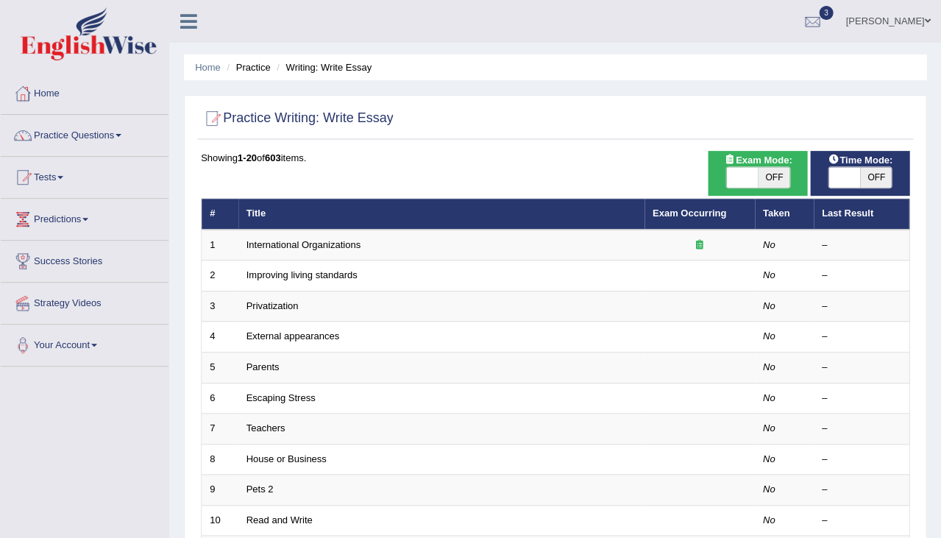
click at [776, 171] on span "OFF" at bounding box center [774, 177] width 32 height 21
checkbox input "true"
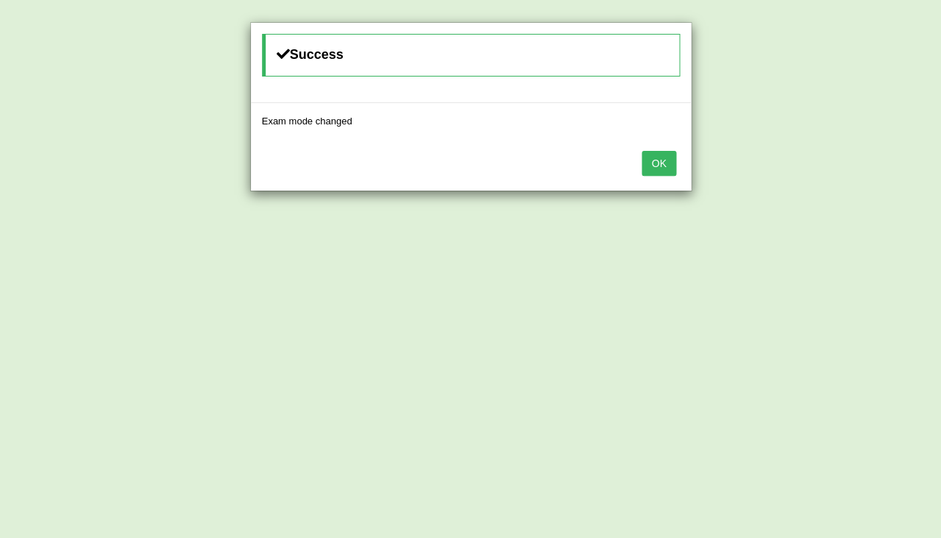
click at [654, 166] on button "OK" at bounding box center [659, 163] width 34 height 25
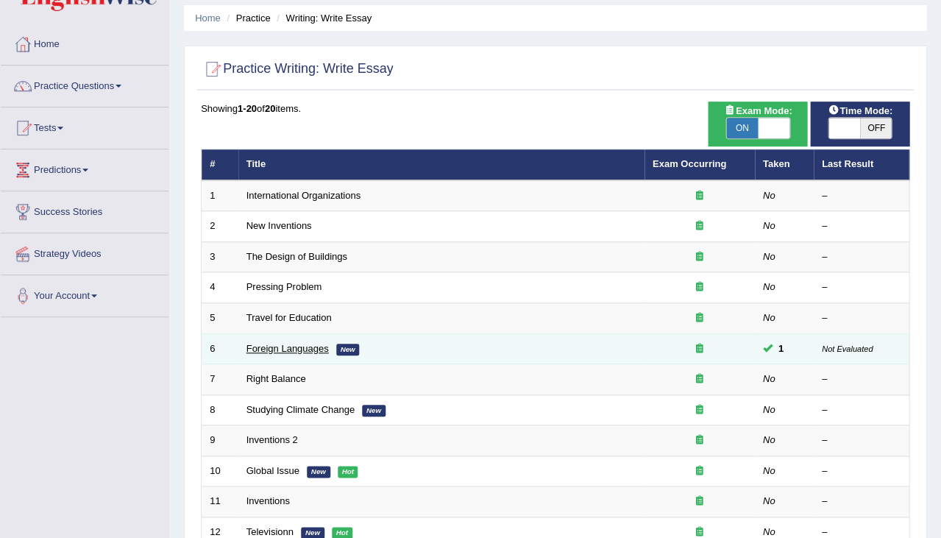
click at [294, 343] on link "Foreign Languages" at bounding box center [287, 348] width 82 height 11
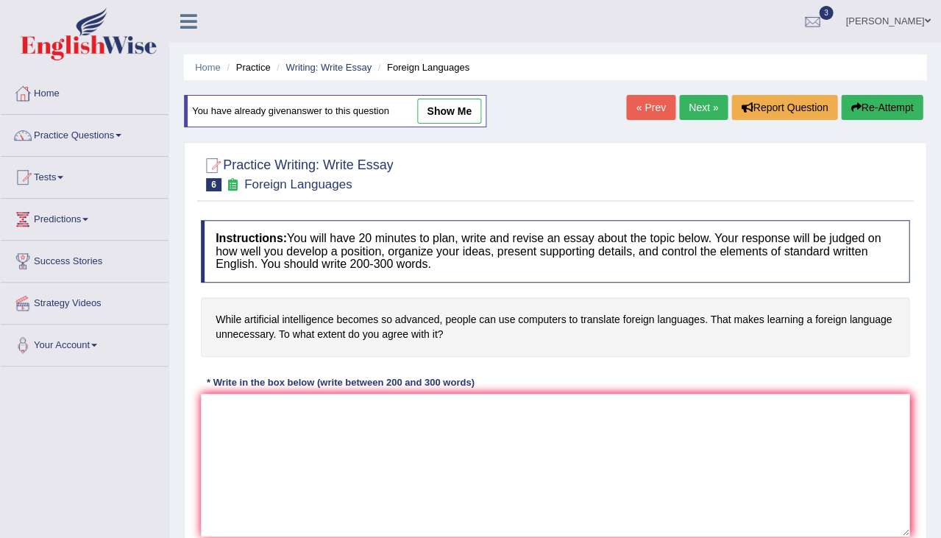
click at [467, 102] on link "show me" at bounding box center [449, 111] width 64 height 25
type textarea "The increasing influence of importance of learning a foreign language using com…"
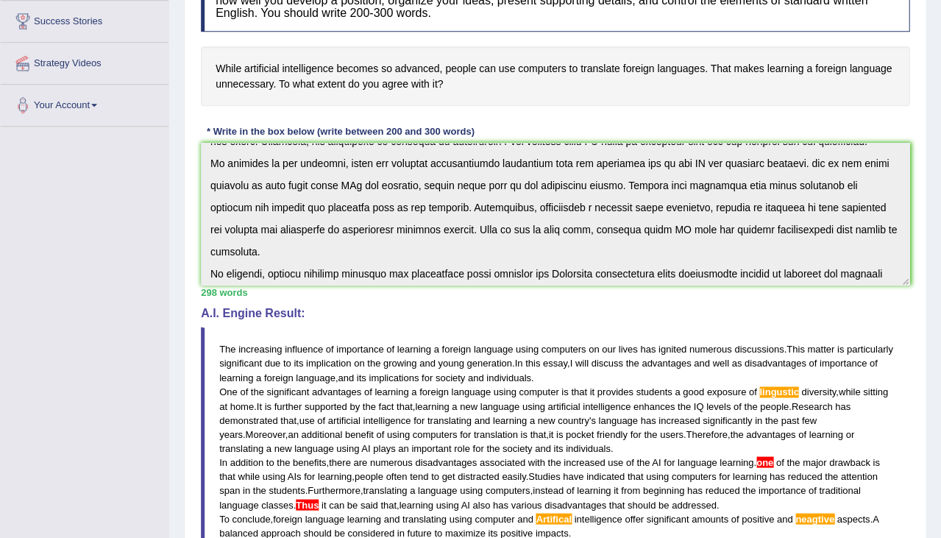
scroll to position [235, 0]
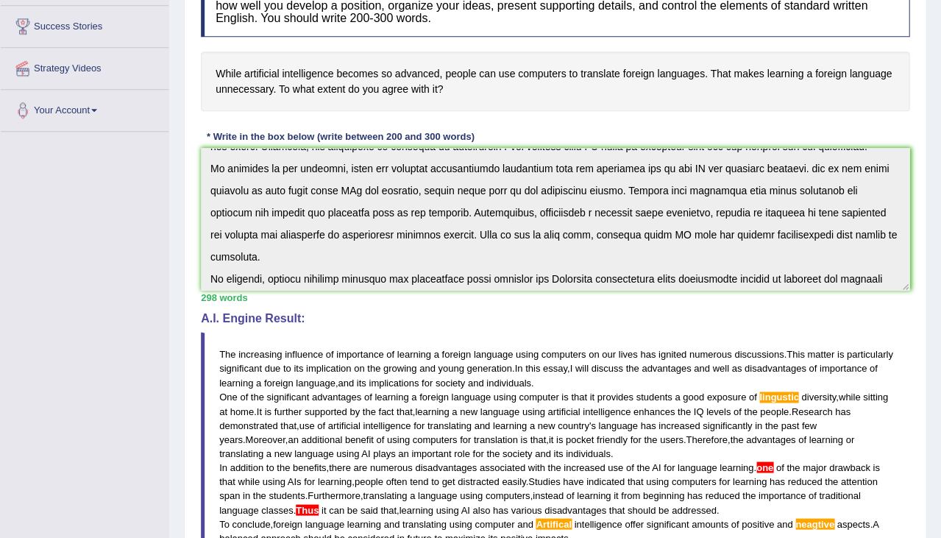
drag, startPoint x: 221, startPoint y: 345, endPoint x: 330, endPoint y: 434, distance: 140.7
click at [330, 434] on blockquote "The increasing influence of importance of learning a foreign language using com…" at bounding box center [555, 446] width 709 height 228
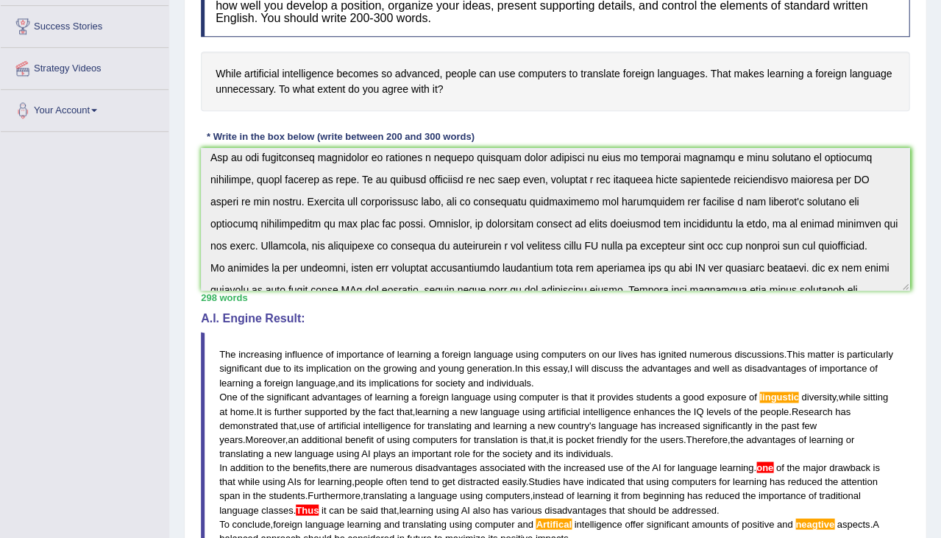
scroll to position [172, 0]
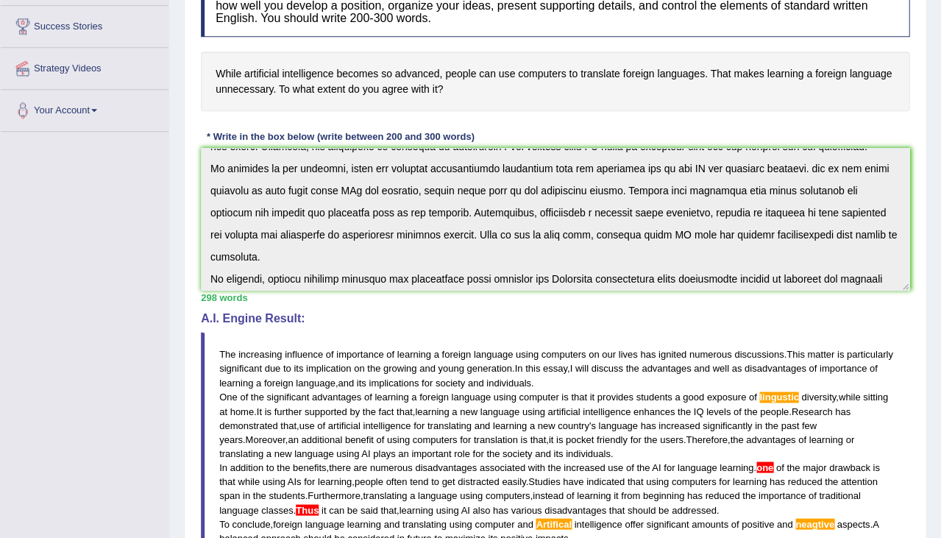
click at [687, 290] on div "Instructions: You will have 20 minutes to plan, write and revise an essay about…" at bounding box center [555, 334] width 716 height 734
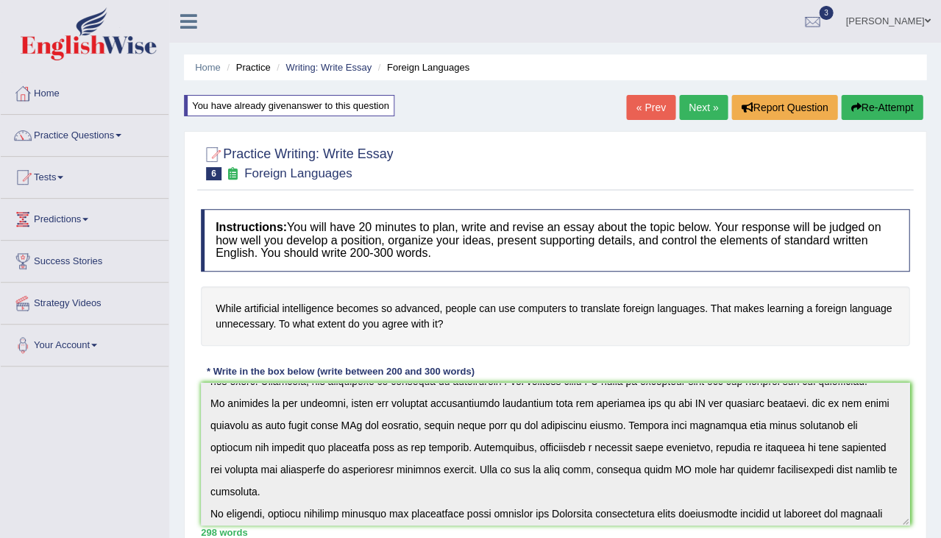
scroll to position [0, 0]
click at [896, 99] on button "Re-Attempt" at bounding box center [882, 107] width 82 height 25
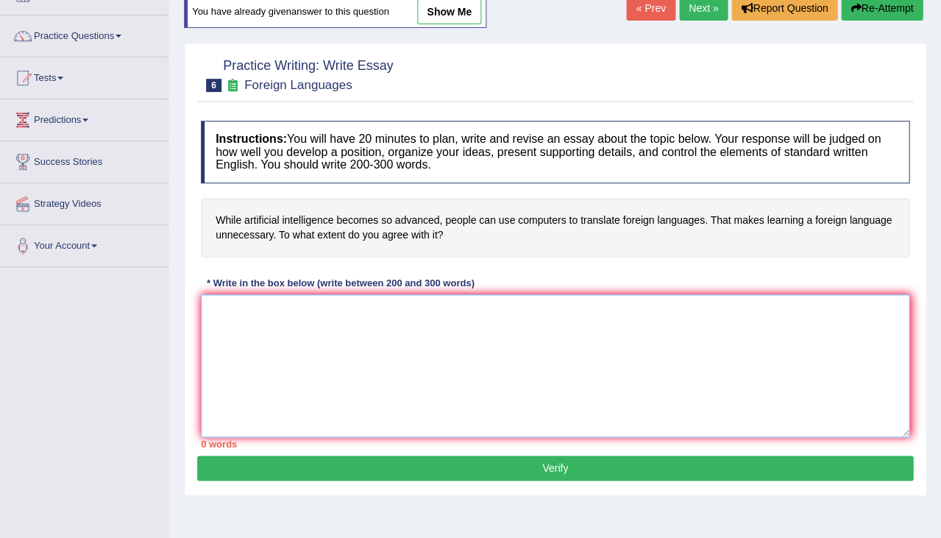
click at [465, 345] on textarea at bounding box center [555, 365] width 709 height 143
paste textarea "The increasing influence of importance of learning a foreign language using com…"
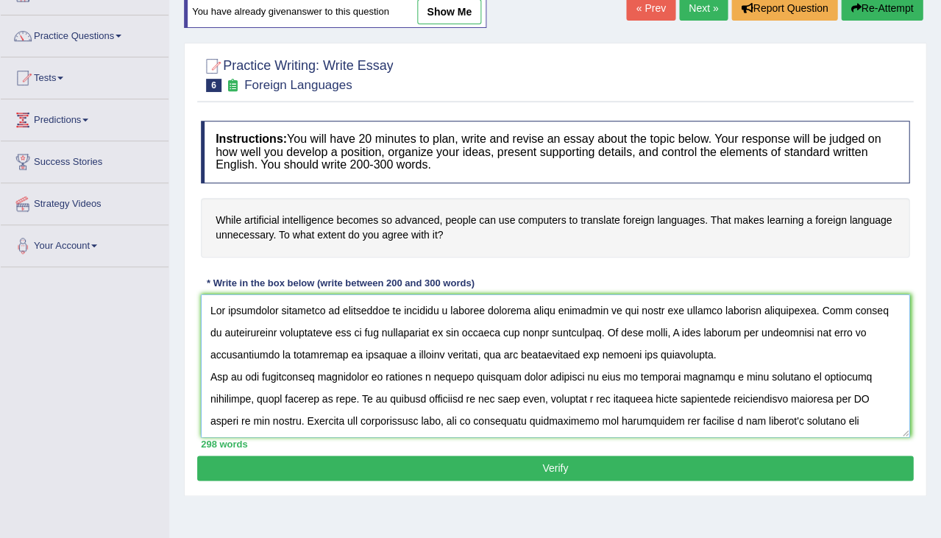
click at [338, 308] on textarea at bounding box center [555, 365] width 709 height 143
drag, startPoint x: 335, startPoint y: 306, endPoint x: 401, endPoint y: 308, distance: 66.3
click at [401, 308] on textarea at bounding box center [555, 365] width 709 height 143
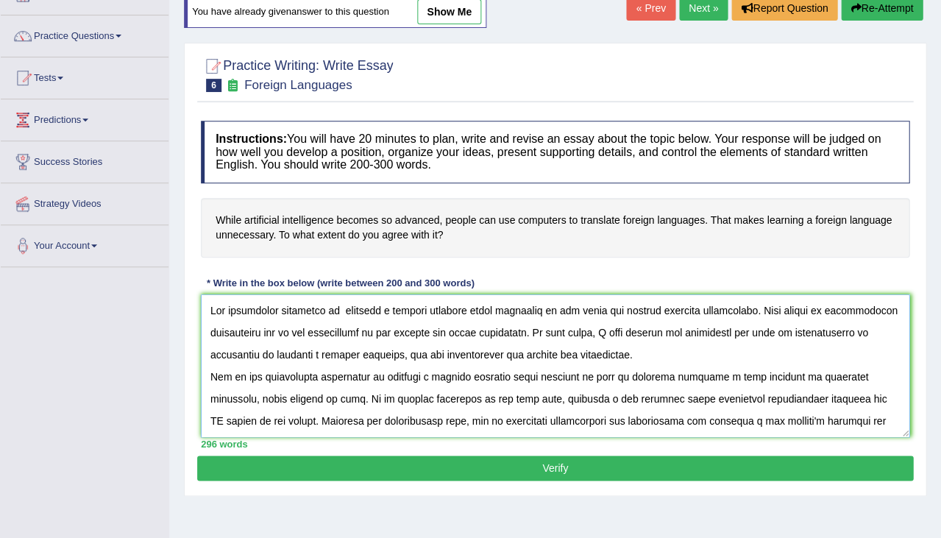
drag, startPoint x: 465, startPoint y: 307, endPoint x: 547, endPoint y: 305, distance: 82.4
click at [547, 305] on textarea at bounding box center [555, 365] width 709 height 143
drag, startPoint x: 260, startPoint y: 330, endPoint x: 212, endPoint y: 328, distance: 47.9
click at [212, 328] on textarea at bounding box center [555, 365] width 709 height 143
click at [275, 327] on textarea at bounding box center [555, 365] width 709 height 143
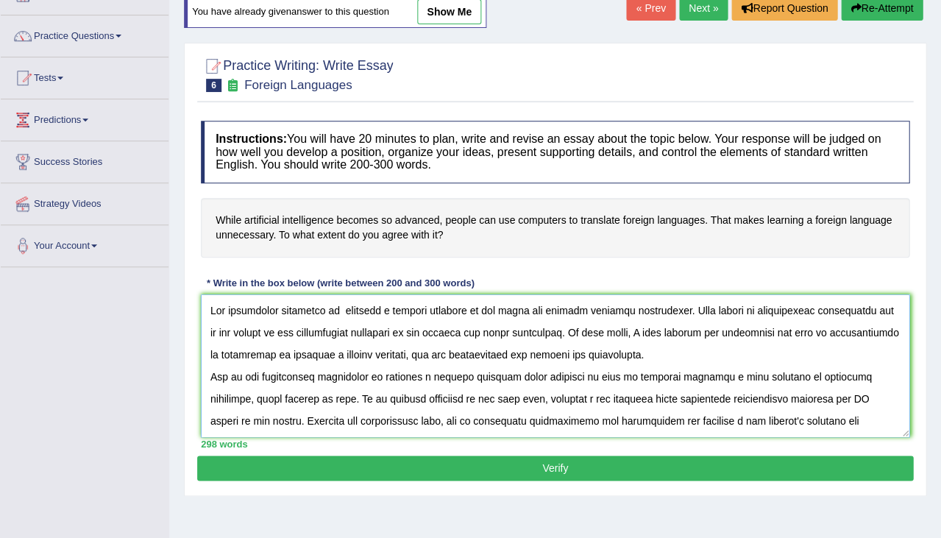
drag, startPoint x: 433, startPoint y: 328, endPoint x: 486, endPoint y: 333, distance: 54.0
click at [486, 333] on textarea at bounding box center [555, 365] width 709 height 143
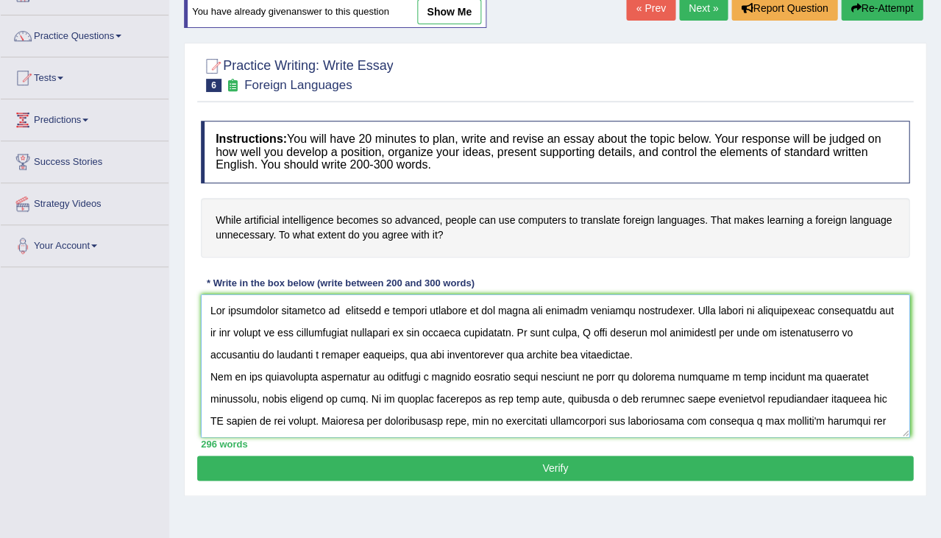
drag, startPoint x: 686, startPoint y: 330, endPoint x: 702, endPoint y: 332, distance: 15.5
click at [702, 332] on textarea at bounding box center [555, 365] width 709 height 143
click at [733, 331] on textarea at bounding box center [555, 365] width 709 height 143
click at [834, 329] on textarea at bounding box center [555, 365] width 709 height 143
drag, startPoint x: 746, startPoint y: 327, endPoint x: 689, endPoint y: 327, distance: 57.4
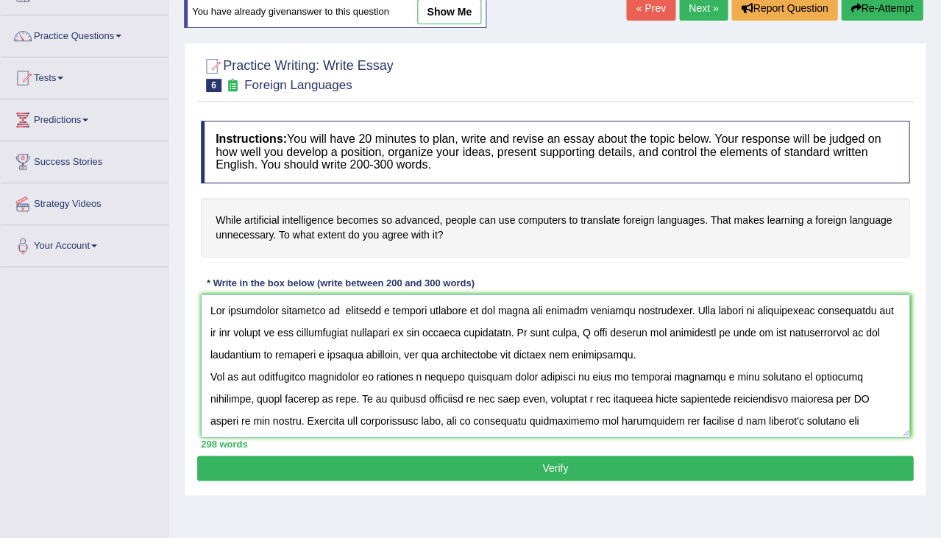
click at [686, 327] on textarea at bounding box center [555, 365] width 709 height 143
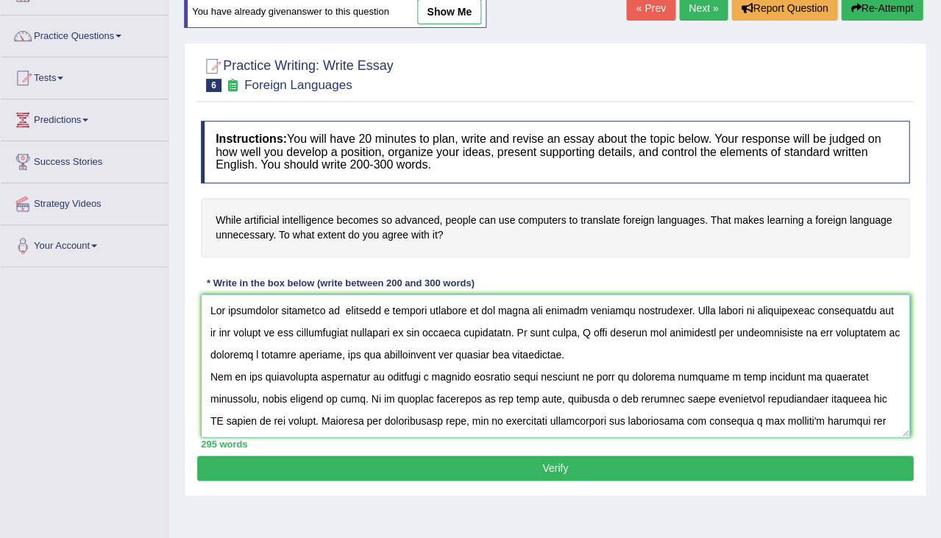
click at [338, 357] on textarea at bounding box center [555, 365] width 709 height 143
click at [335, 352] on textarea at bounding box center [555, 365] width 709 height 143
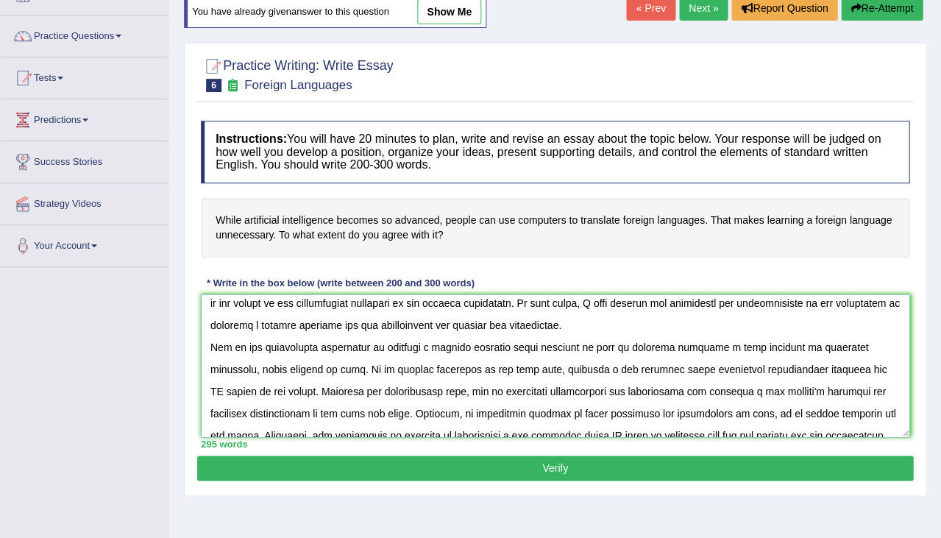
scroll to position [40, 0]
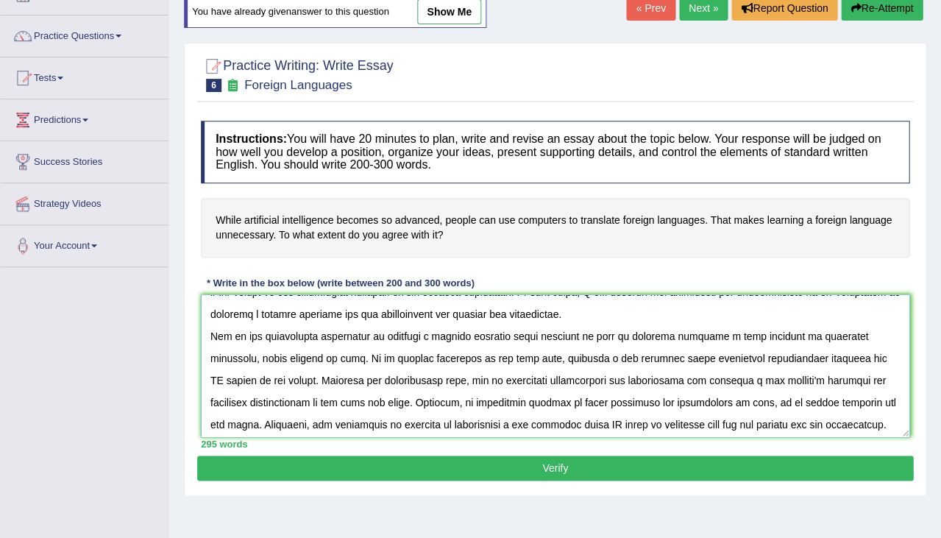
click at [259, 332] on textarea at bounding box center [555, 365] width 709 height 143
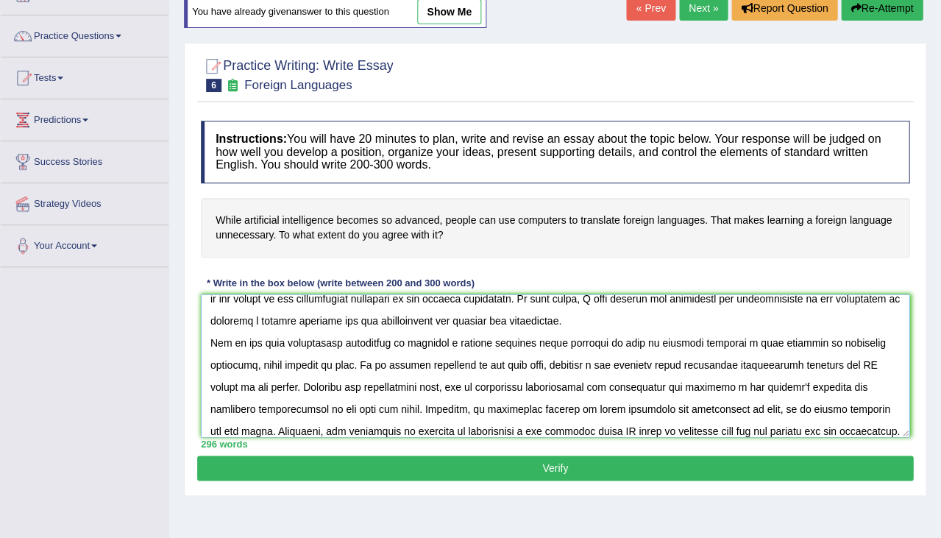
scroll to position [29, 0]
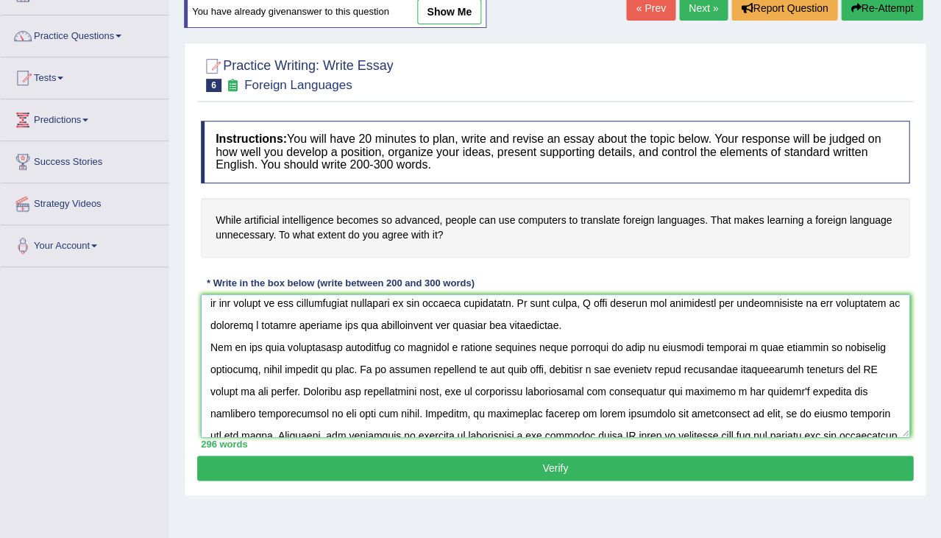
click at [606, 343] on textarea at bounding box center [555, 365] width 709 height 143
drag, startPoint x: 347, startPoint y: 364, endPoint x: 652, endPoint y: 344, distance: 306.0
click at [652, 344] on textarea at bounding box center [555, 365] width 709 height 143
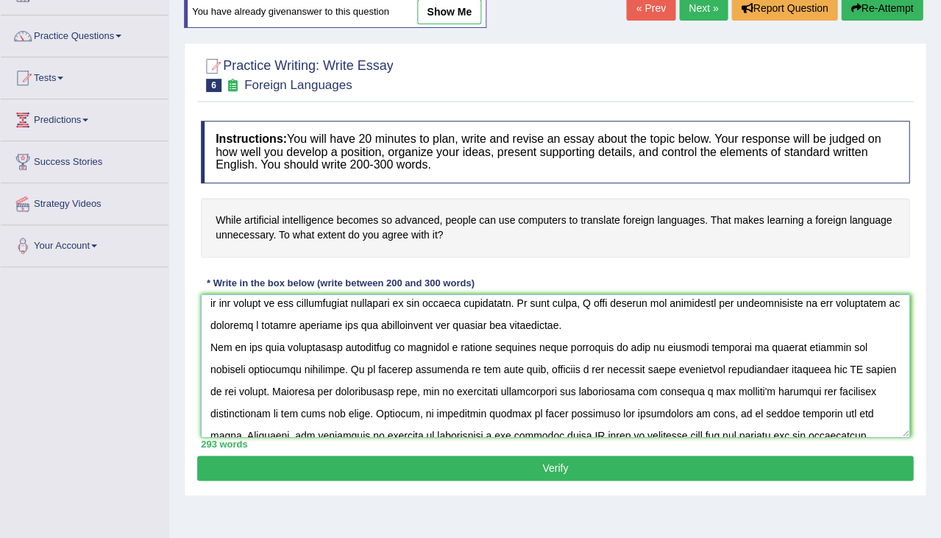
drag, startPoint x: 716, startPoint y: 363, endPoint x: 881, endPoint y: 366, distance: 164.9
click at [881, 366] on textarea at bounding box center [555, 365] width 709 height 143
drag, startPoint x: 754, startPoint y: 339, endPoint x: 828, endPoint y: 343, distance: 74.4
click at [830, 343] on textarea at bounding box center [555, 365] width 709 height 143
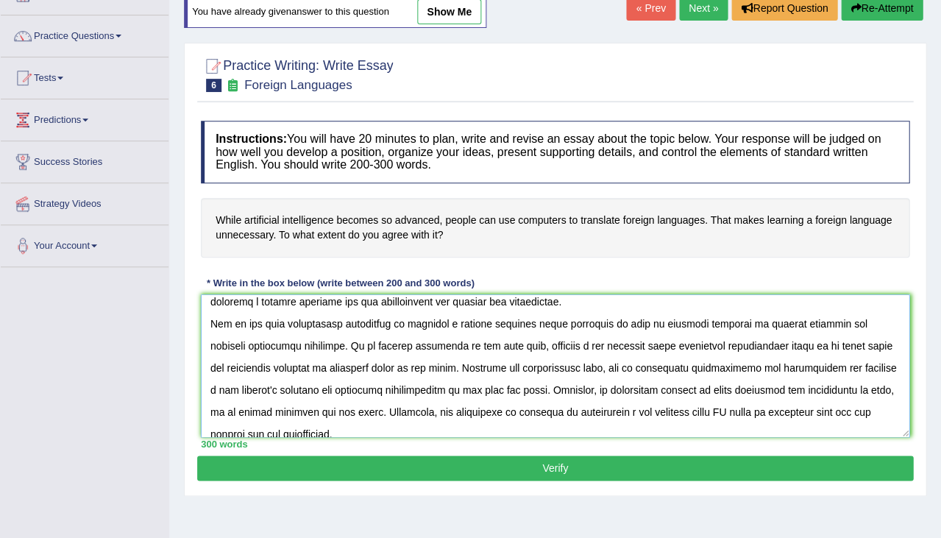
scroll to position [51, 0]
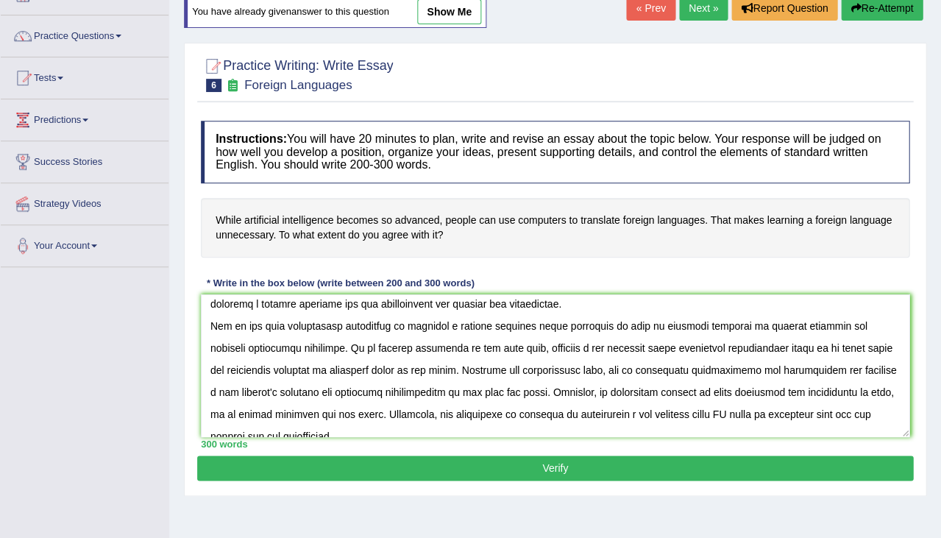
drag, startPoint x: 202, startPoint y: 435, endPoint x: 245, endPoint y: 443, distance: 43.4
click at [245, 441] on div "300 words" at bounding box center [555, 444] width 709 height 14
drag, startPoint x: 546, startPoint y: 361, endPoint x: 476, endPoint y: 383, distance: 73.1
click at [476, 383] on textarea at bounding box center [555, 365] width 709 height 143
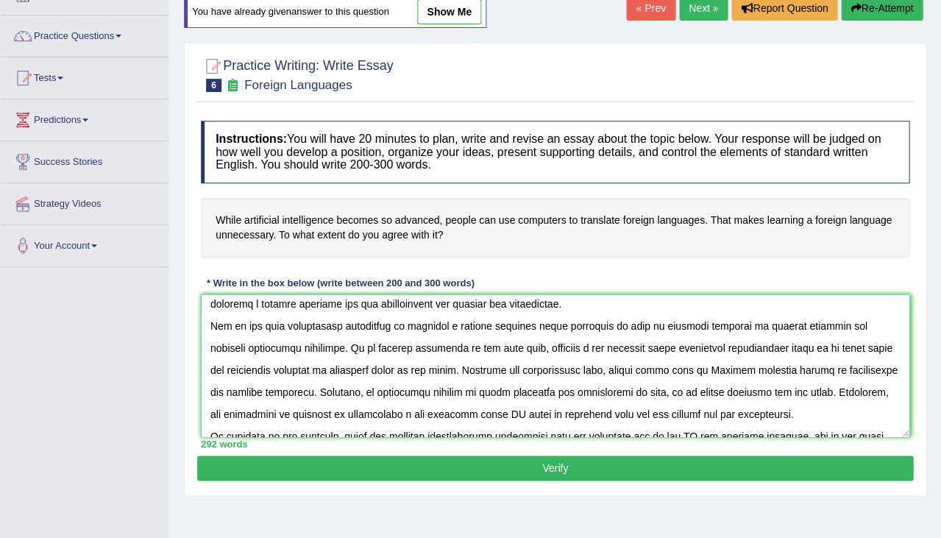
click at [383, 366] on textarea at bounding box center [555, 365] width 709 height 143
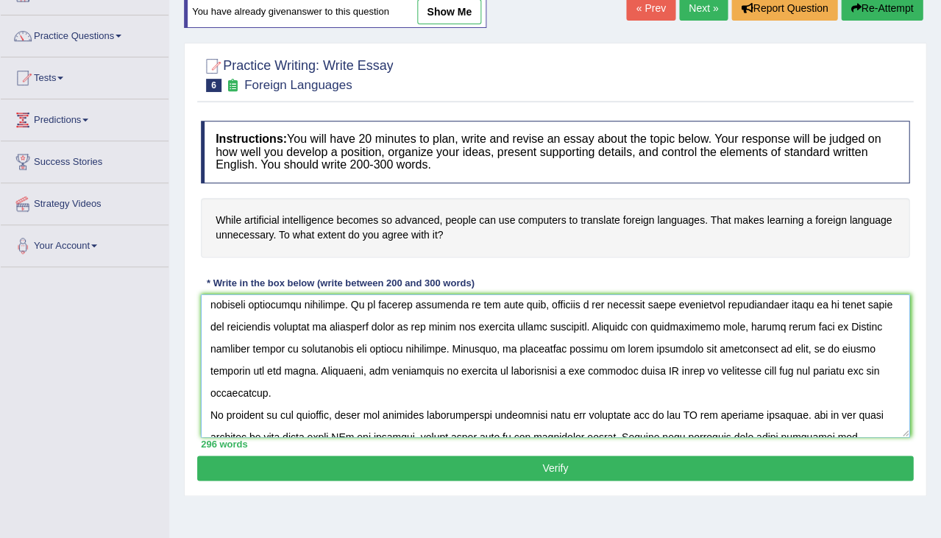
scroll to position [95, 0]
drag, startPoint x: 729, startPoint y: 343, endPoint x: 876, endPoint y: 352, distance: 147.5
click at [876, 352] on textarea at bounding box center [555, 365] width 709 height 143
click at [239, 367] on textarea at bounding box center [555, 365] width 709 height 143
drag, startPoint x: 875, startPoint y: 344, endPoint x: 847, endPoint y: 344, distance: 28.0
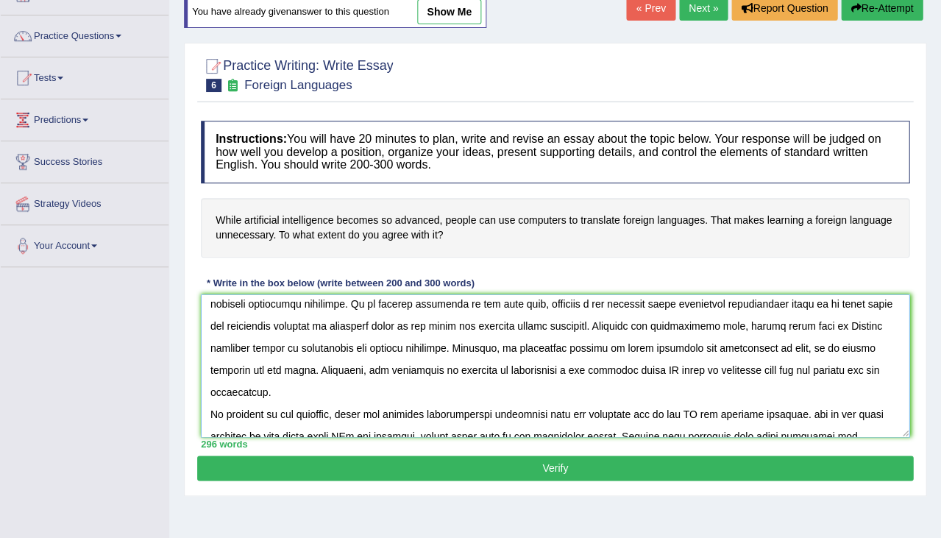
click at [848, 344] on textarea at bounding box center [555, 365] width 709 height 143
click at [569, 340] on textarea at bounding box center [555, 365] width 709 height 143
drag, startPoint x: 549, startPoint y: 342, endPoint x: 834, endPoint y: 341, distance: 284.7
click at [834, 341] on textarea at bounding box center [555, 365] width 709 height 143
click at [862, 349] on textarea at bounding box center [555, 365] width 709 height 143
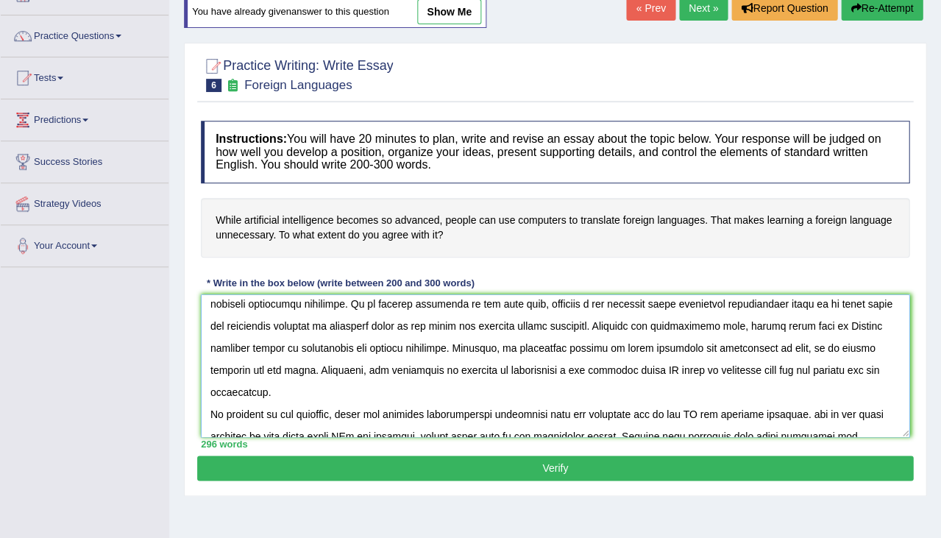
drag, startPoint x: 876, startPoint y: 344, endPoint x: 695, endPoint y: 342, distance: 180.3
click at [695, 342] on textarea at bounding box center [555, 365] width 709 height 143
click at [723, 345] on textarea at bounding box center [555, 365] width 709 height 143
drag, startPoint x: 723, startPoint y: 345, endPoint x: 873, endPoint y: 343, distance: 150.9
click at [873, 343] on textarea at bounding box center [555, 365] width 709 height 143
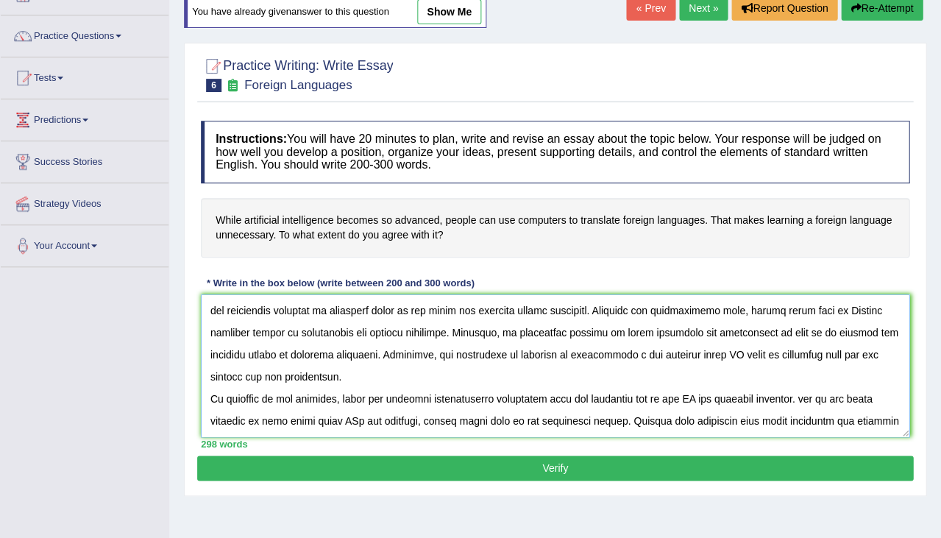
scroll to position [118, 0]
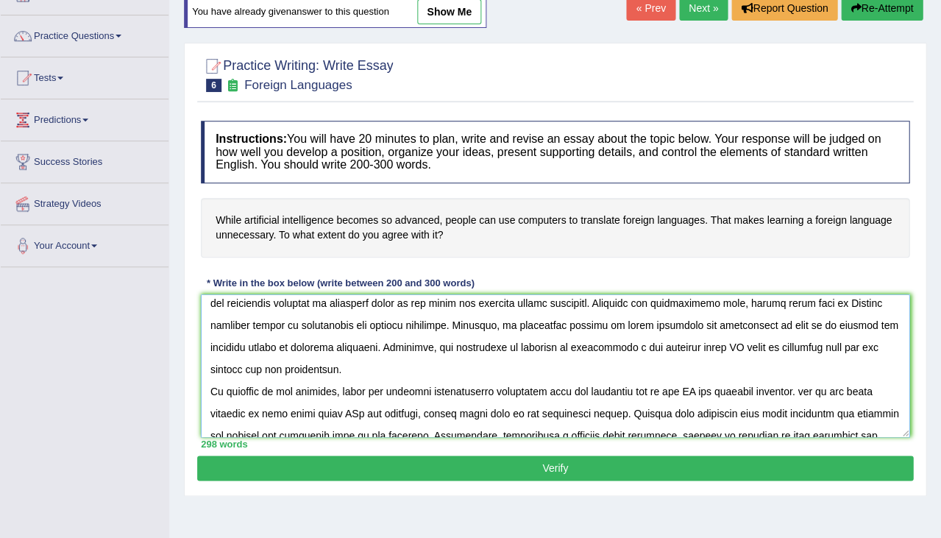
click at [547, 343] on textarea at bounding box center [555, 365] width 709 height 143
click at [572, 345] on textarea at bounding box center [555, 365] width 709 height 143
click at [892, 347] on textarea at bounding box center [555, 365] width 709 height 143
click at [892, 338] on textarea at bounding box center [555, 365] width 709 height 143
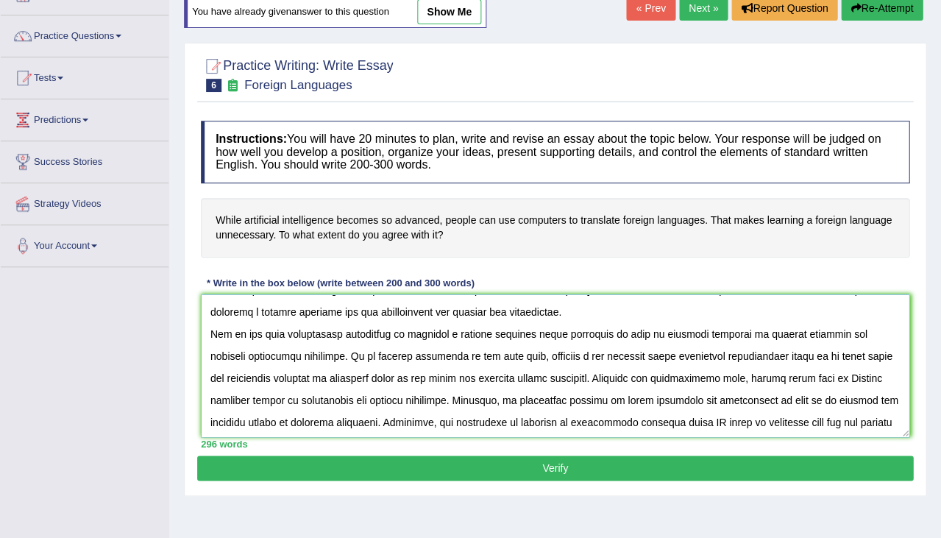
scroll to position [41, 0]
click at [573, 313] on textarea at bounding box center [555, 365] width 709 height 143
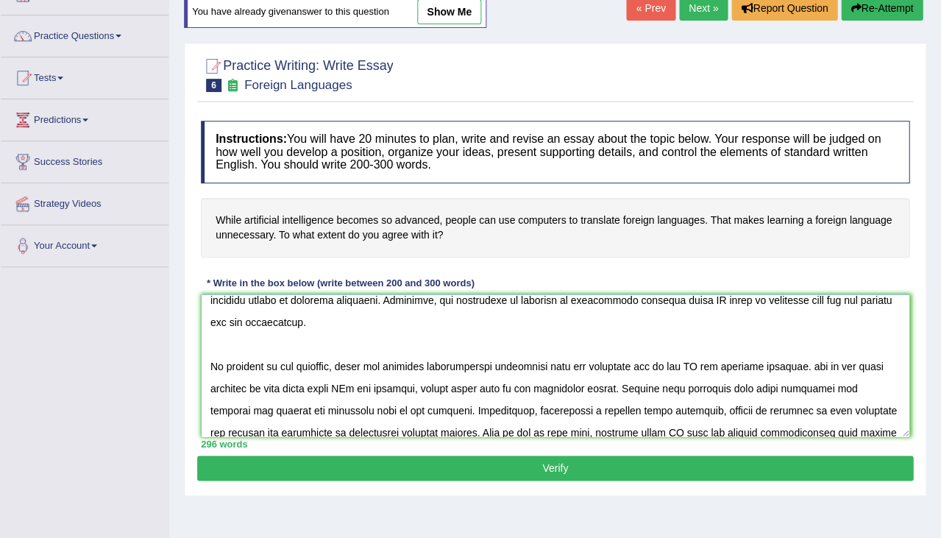
scroll to position [205, 0]
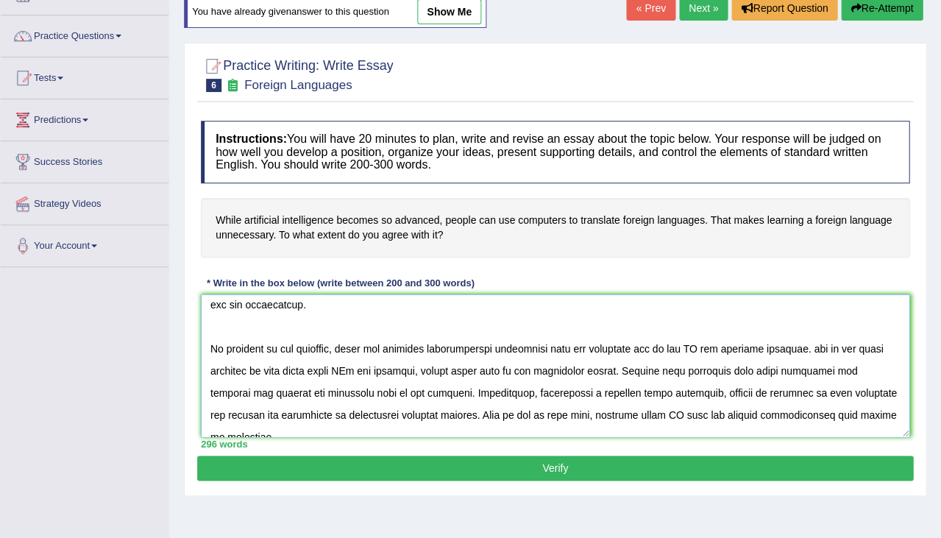
drag, startPoint x: 667, startPoint y: 320, endPoint x: 678, endPoint y: 322, distance: 12.0
click at [678, 322] on textarea at bounding box center [555, 365] width 709 height 143
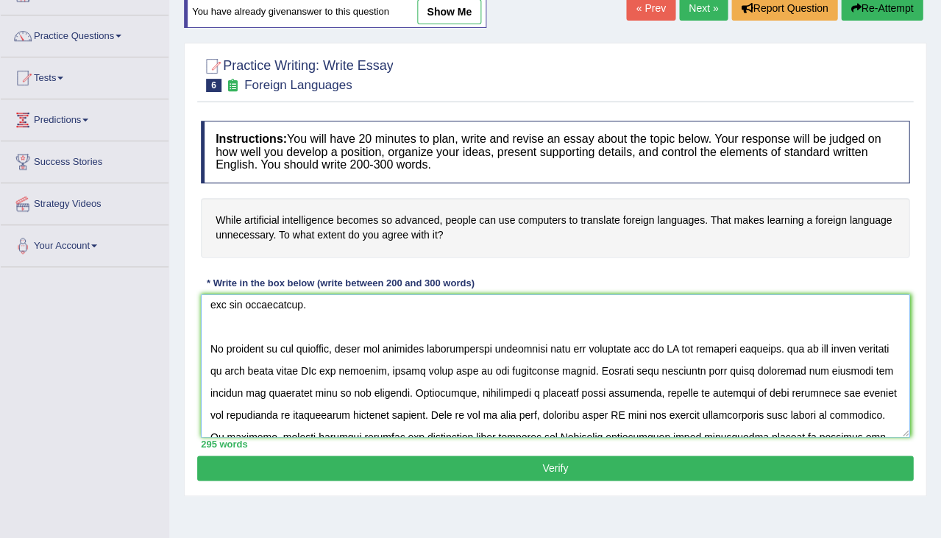
click at [789, 324] on textarea at bounding box center [555, 365] width 709 height 143
click at [789, 320] on textarea at bounding box center [555, 365] width 709 height 143
click at [787, 320] on textarea at bounding box center [555, 365] width 709 height 143
click at [356, 343] on textarea at bounding box center [555, 365] width 709 height 143
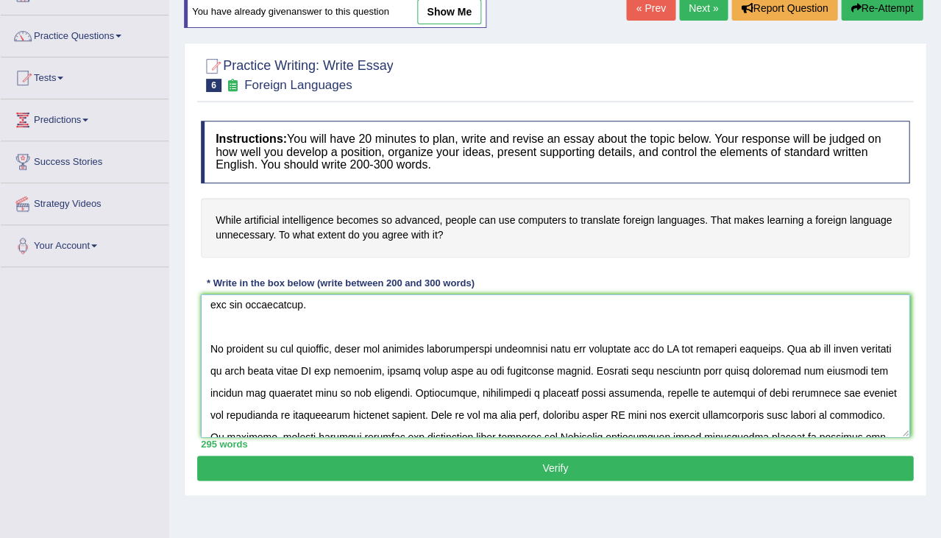
drag, startPoint x: 603, startPoint y: 341, endPoint x: 289, endPoint y: 344, distance: 313.5
click at [289, 344] on textarea at bounding box center [555, 365] width 709 height 143
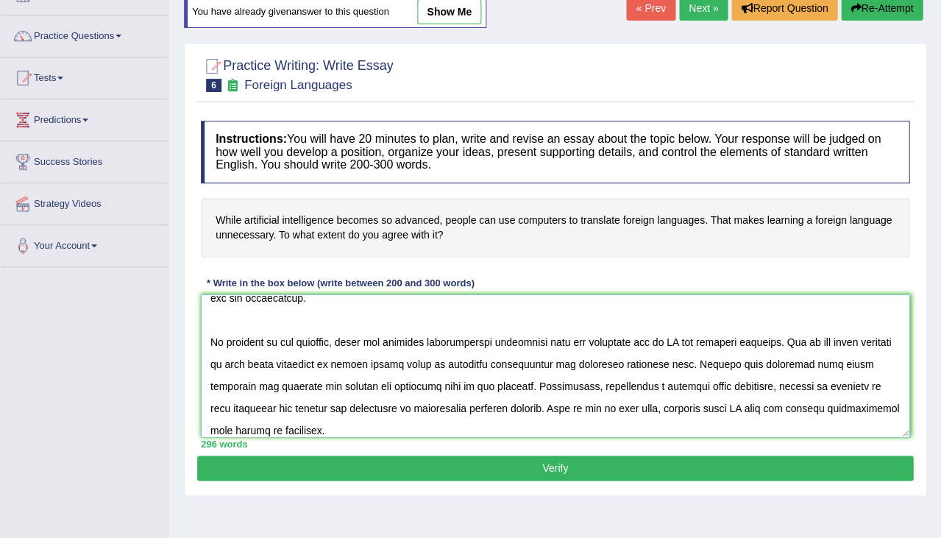
scroll to position [212, 0]
drag, startPoint x: 530, startPoint y: 357, endPoint x: 212, endPoint y: 356, distance: 317.9
click at [212, 356] on textarea at bounding box center [555, 365] width 709 height 143
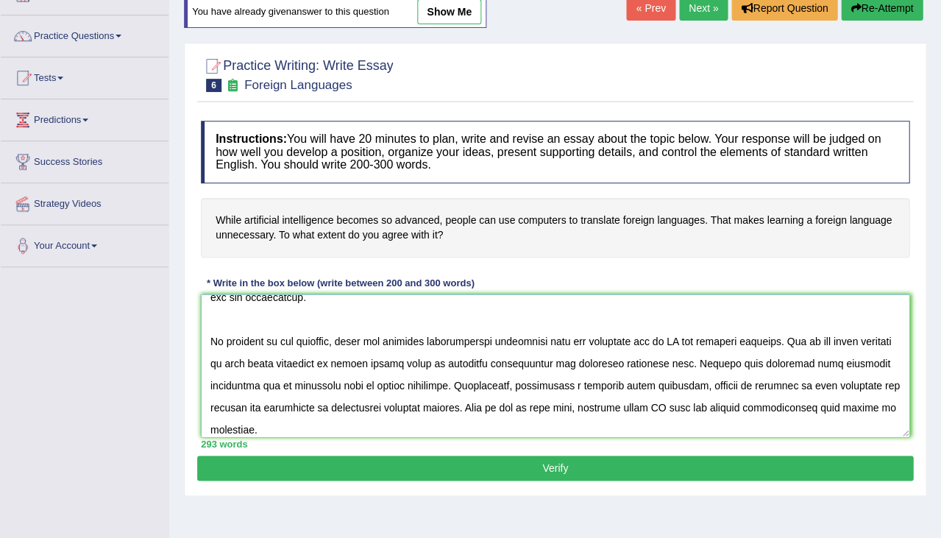
drag, startPoint x: 246, startPoint y: 355, endPoint x: 213, endPoint y: 355, distance: 33.1
click at [213, 355] on textarea at bounding box center [555, 365] width 709 height 143
drag, startPoint x: 249, startPoint y: 356, endPoint x: 207, endPoint y: 358, distance: 42.7
click at [207, 358] on textarea at bounding box center [555, 365] width 709 height 143
click at [508, 355] on textarea at bounding box center [555, 365] width 709 height 143
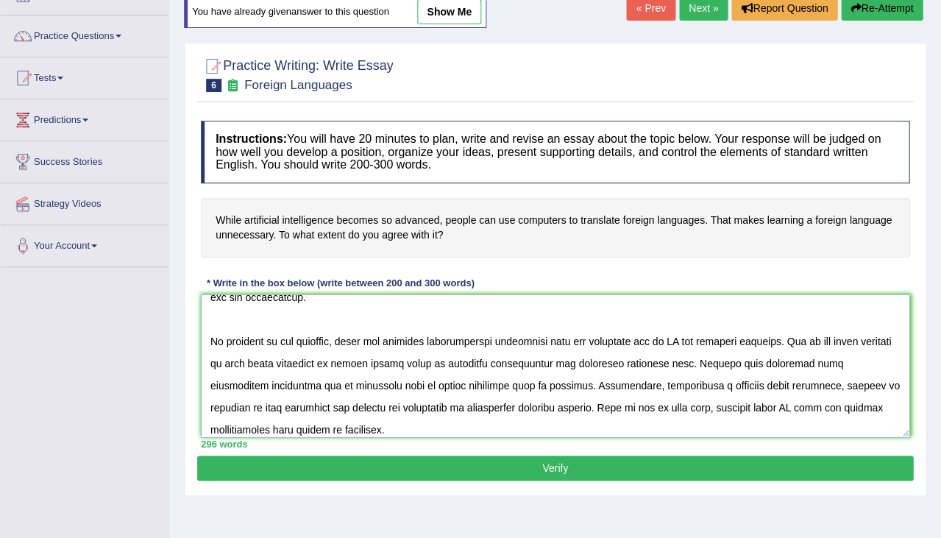
click at [842, 355] on textarea at bounding box center [555, 365] width 709 height 143
drag, startPoint x: 842, startPoint y: 355, endPoint x: 598, endPoint y: 382, distance: 245.8
click at [598, 382] on textarea at bounding box center [555, 365] width 709 height 143
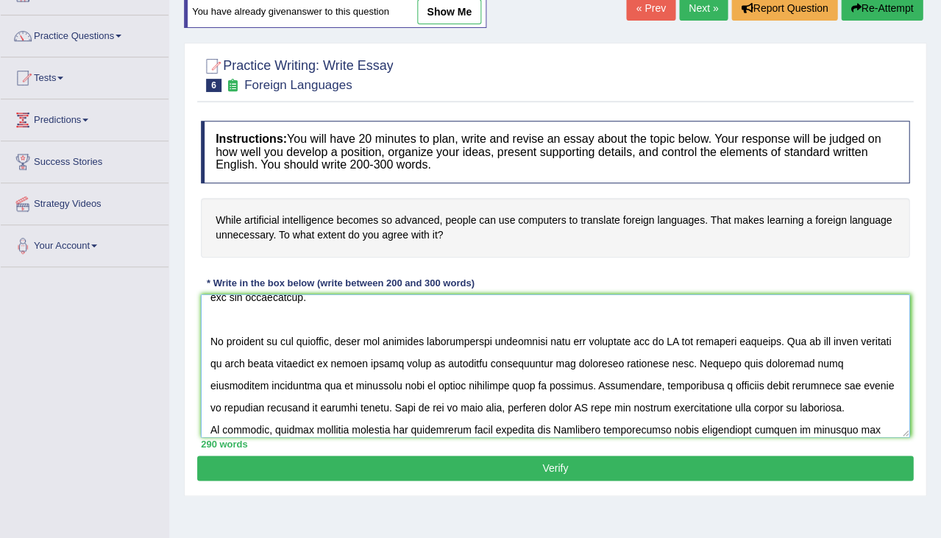
drag, startPoint x: 389, startPoint y: 377, endPoint x: 495, endPoint y: 381, distance: 106.0
click at [495, 380] on textarea at bounding box center [555, 365] width 709 height 143
click at [495, 381] on textarea at bounding box center [555, 365] width 709 height 143
click at [518, 377] on textarea at bounding box center [555, 365] width 709 height 143
drag, startPoint x: 497, startPoint y: 381, endPoint x: 455, endPoint y: 377, distance: 42.1
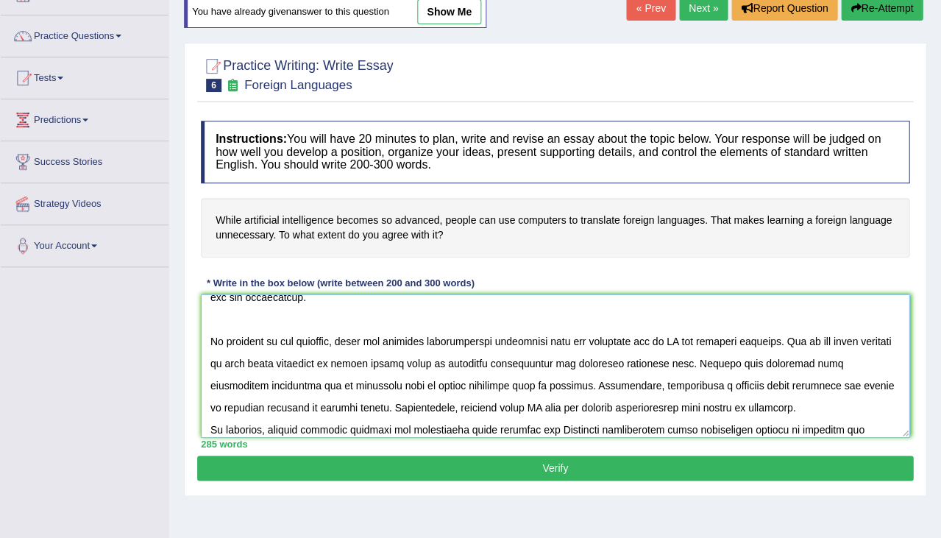
click at [455, 377] on textarea at bounding box center [555, 365] width 709 height 143
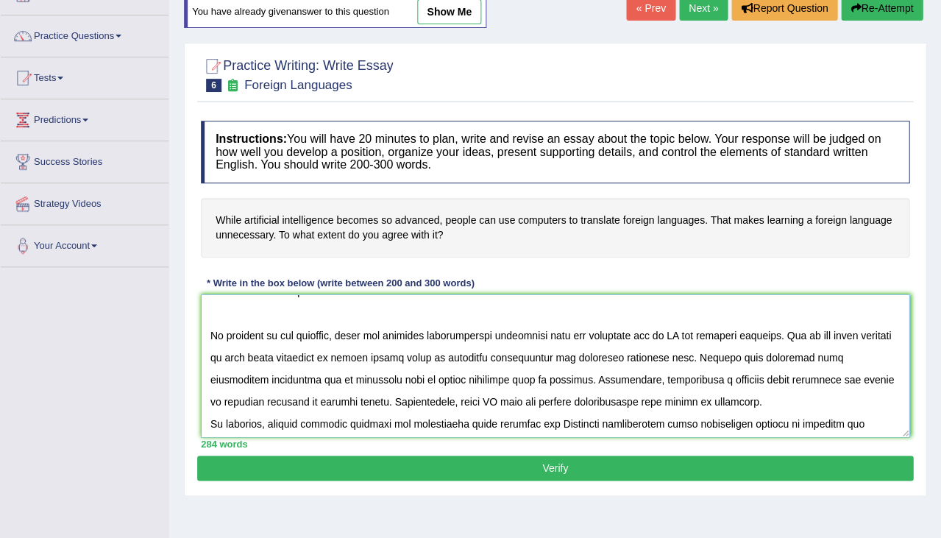
scroll to position [216, 0]
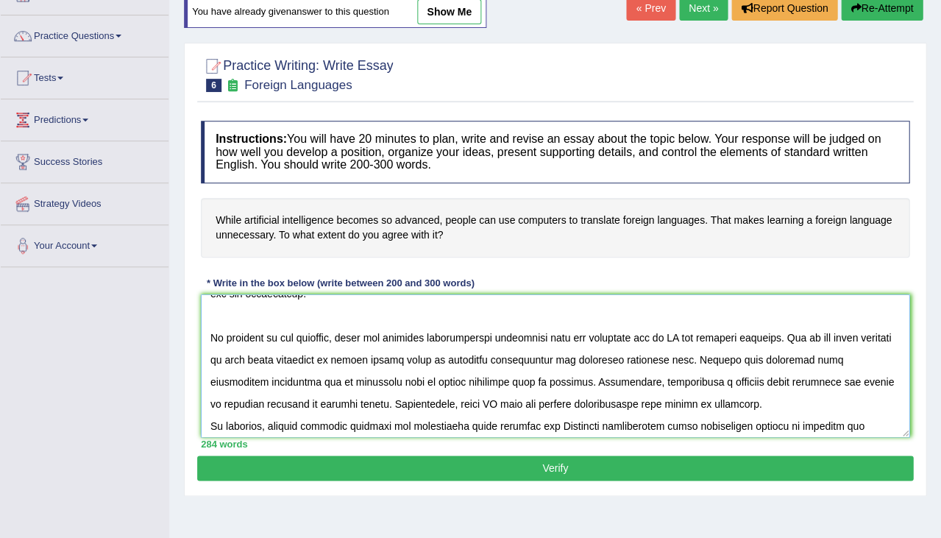
click at [556, 397] on textarea at bounding box center [555, 365] width 709 height 143
click at [589, 397] on textarea at bounding box center [555, 365] width 709 height 143
click at [661, 397] on textarea at bounding box center [555, 365] width 709 height 143
click at [247, 414] on textarea at bounding box center [555, 365] width 709 height 143
type textarea "The increasing influence of learning a foreign language on our lives has ignite…"
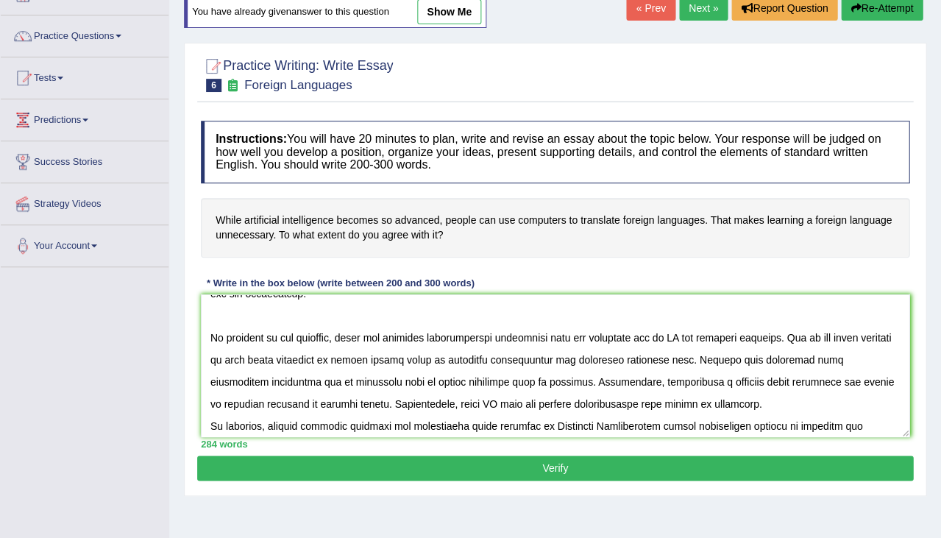
click at [619, 464] on button "Verify" at bounding box center [555, 467] width 716 height 25
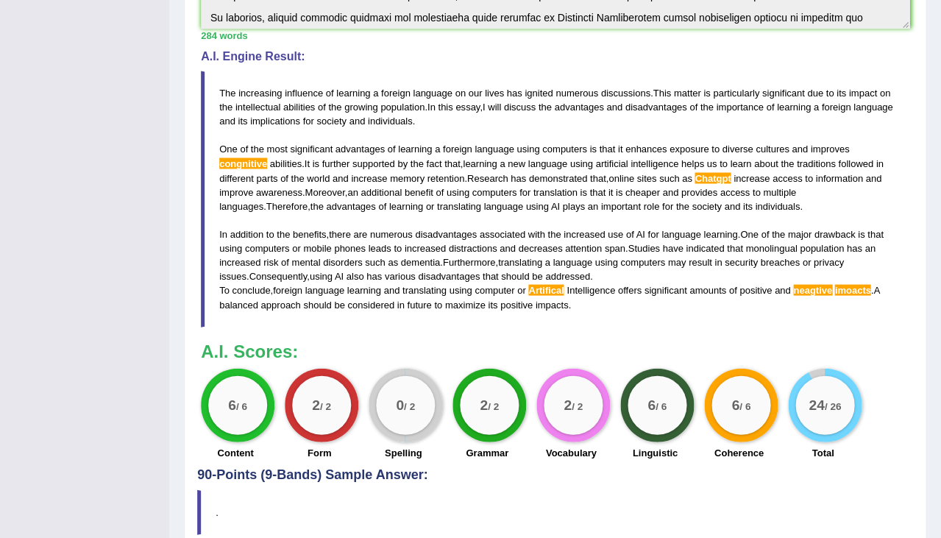
scroll to position [473, 0]
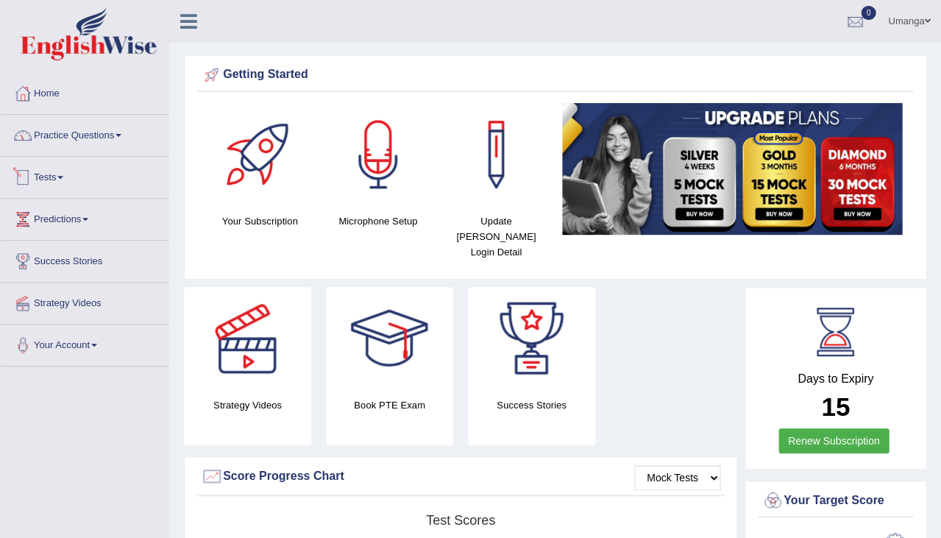
click at [73, 139] on link "Practice Questions" at bounding box center [85, 133] width 168 height 37
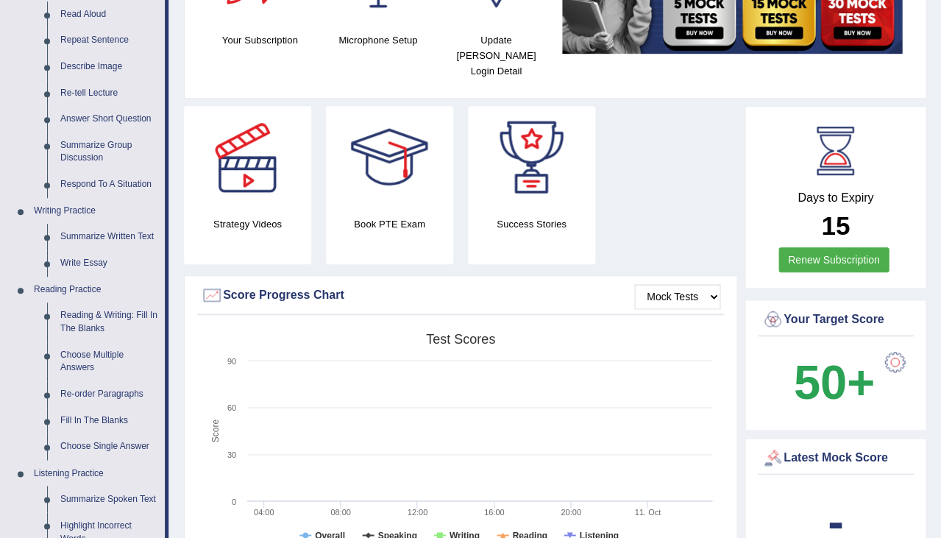
scroll to position [197, 0]
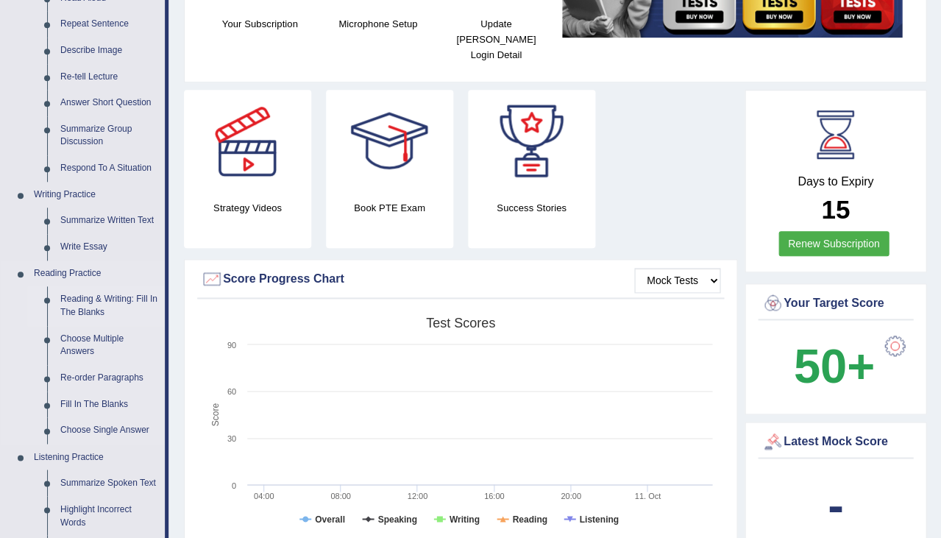
click at [98, 297] on link "Reading & Writing: Fill In The Blanks" at bounding box center [109, 305] width 111 height 39
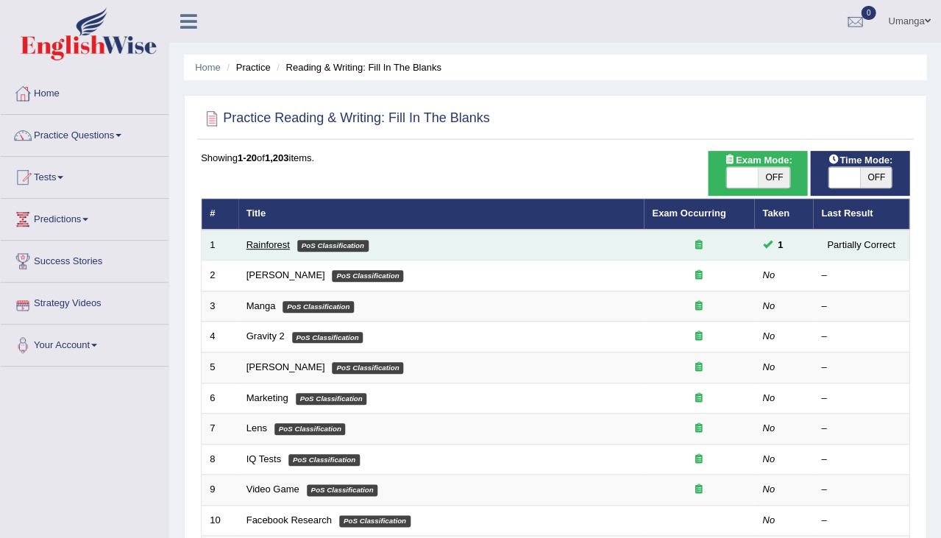
click at [277, 241] on link "Rainforest" at bounding box center [267, 244] width 43 height 11
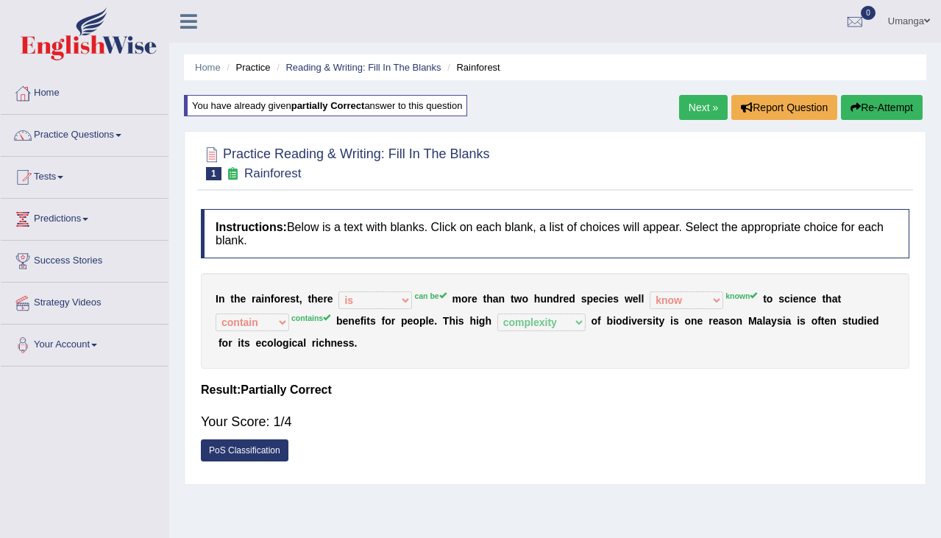
select select "is"
select select "know"
select select "contain"
select select "complexity"
click at [890, 107] on button "Re-Attempt" at bounding box center [882, 107] width 82 height 25
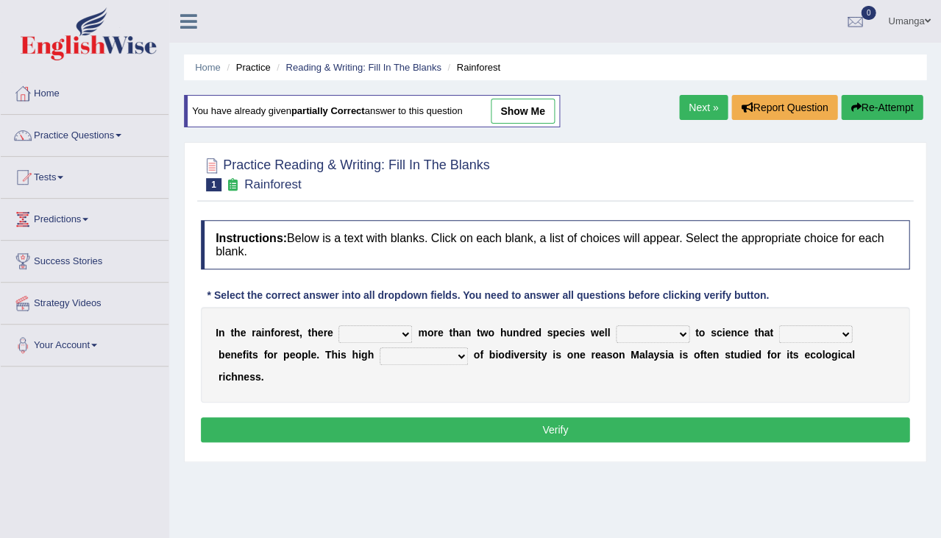
drag, startPoint x: 450, startPoint y: 324, endPoint x: 508, endPoint y: 329, distance: 59.0
click at [508, 330] on div "I n t h e r a i n f o r e s t , t h e r e have can be has is m o r e t h a n t …" at bounding box center [555, 355] width 709 height 96
click at [353, 321] on div "I n t h e r a i n f o r e s t , t h e r e have can be has is m o r e t h a n t …" at bounding box center [555, 355] width 709 height 96
click at [539, 107] on link "show me" at bounding box center [523, 111] width 64 height 25
select select "is"
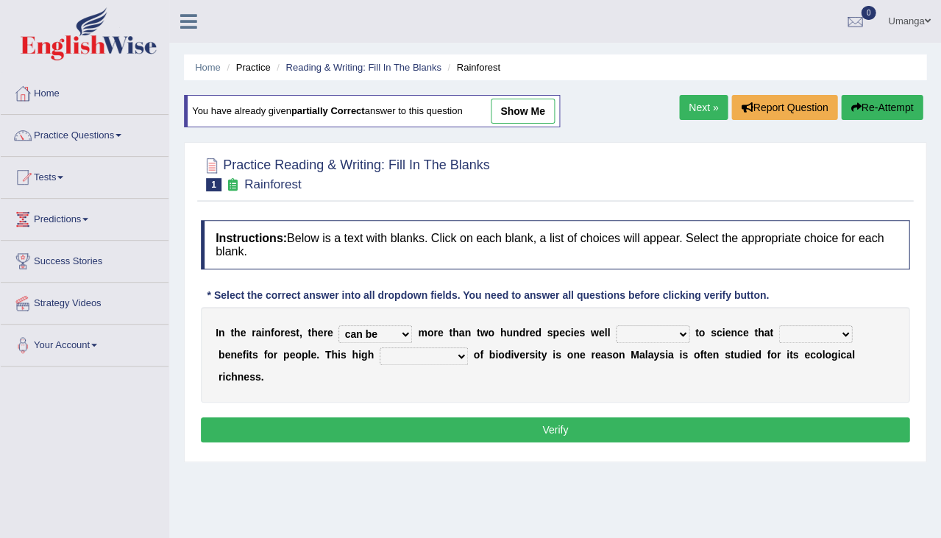
select select "know"
select select "contain"
select select "complexity"
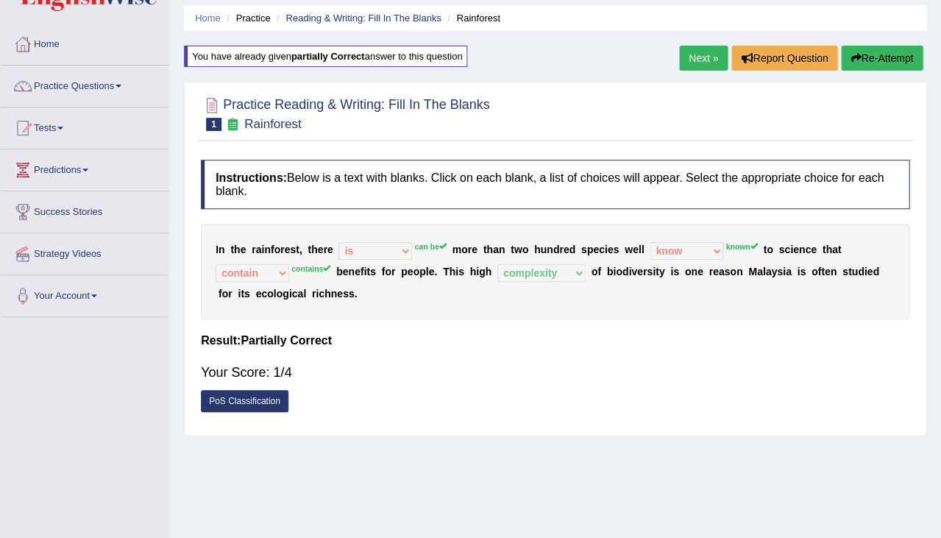
scroll to position [52, 0]
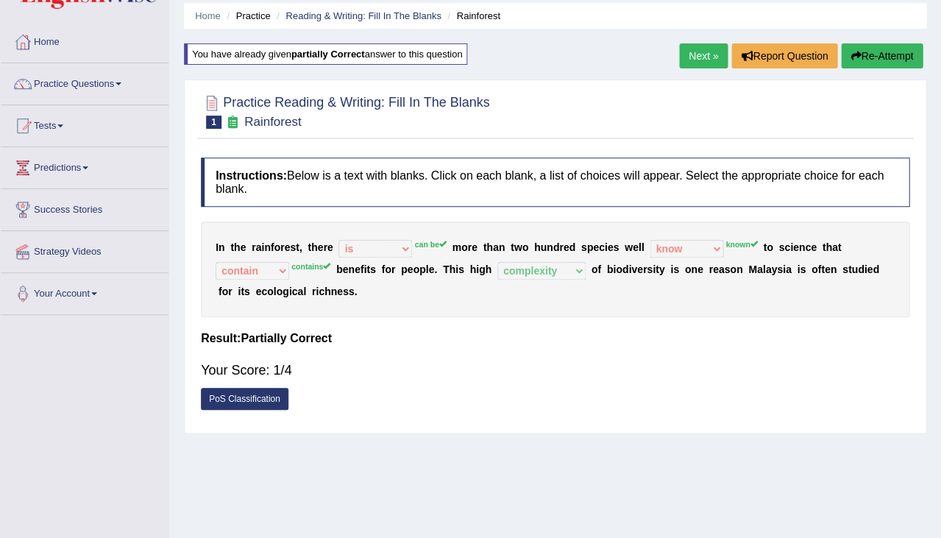
drag, startPoint x: 246, startPoint y: 241, endPoint x: 285, endPoint y: 240, distance: 39.0
click at [287, 240] on div "I n t h e r a i n f o r e s t , t h e r e have can be has is can be m o r e t h…" at bounding box center [555, 269] width 709 height 96
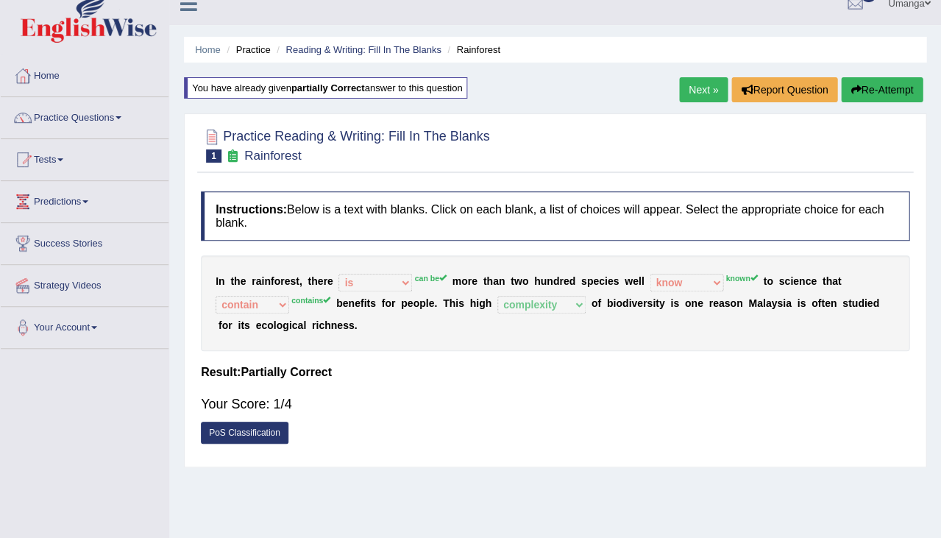
scroll to position [4, 0]
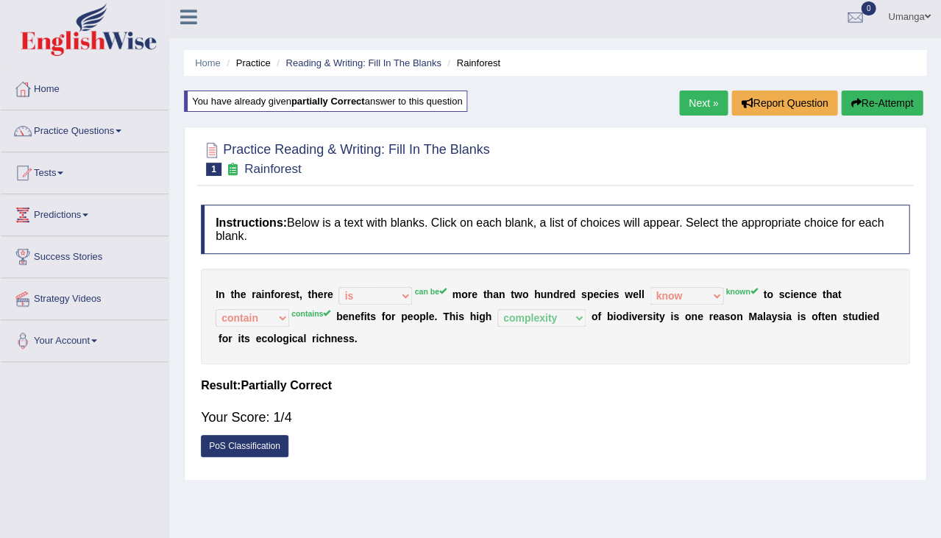
click at [692, 103] on link "Next »" at bounding box center [703, 103] width 49 height 25
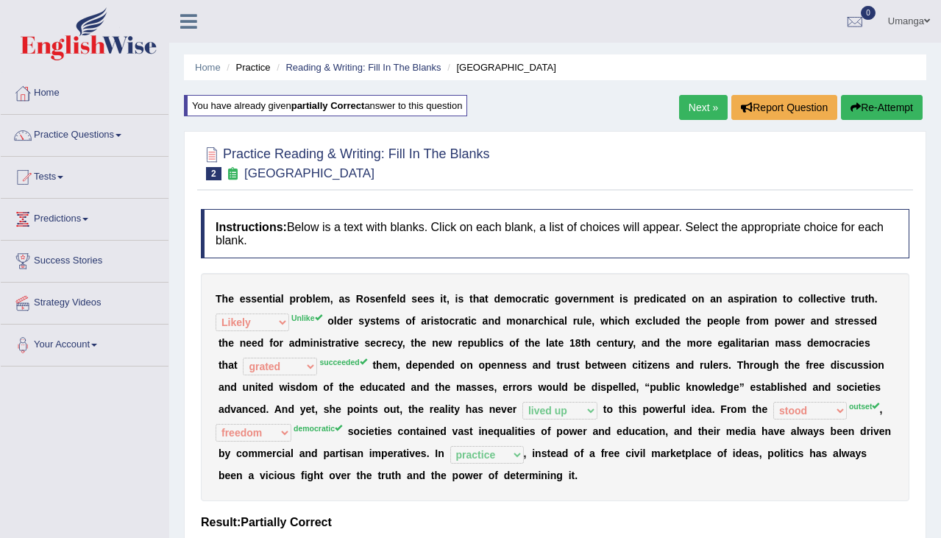
select select "Likely"
select select "grated"
select select "lived up"
select select "stood"
select select "freedom"
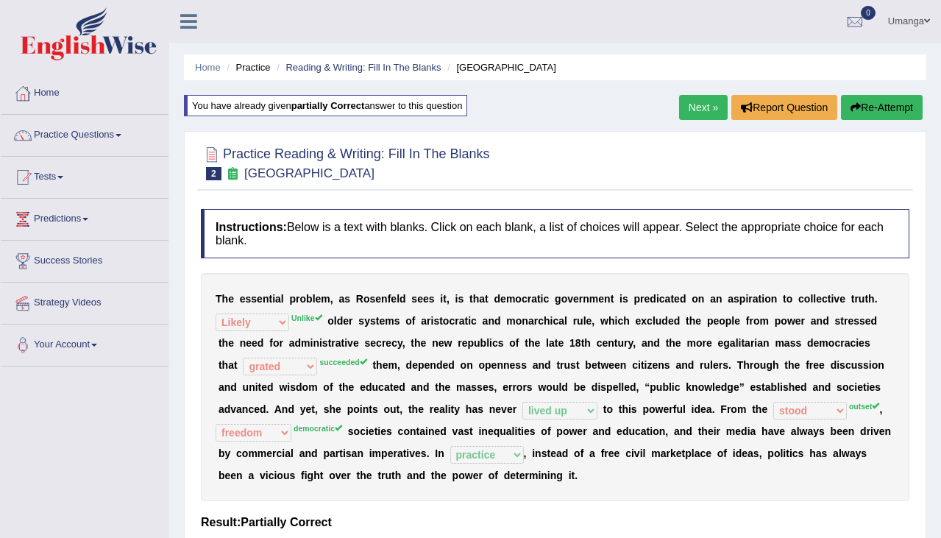
select select "practice"
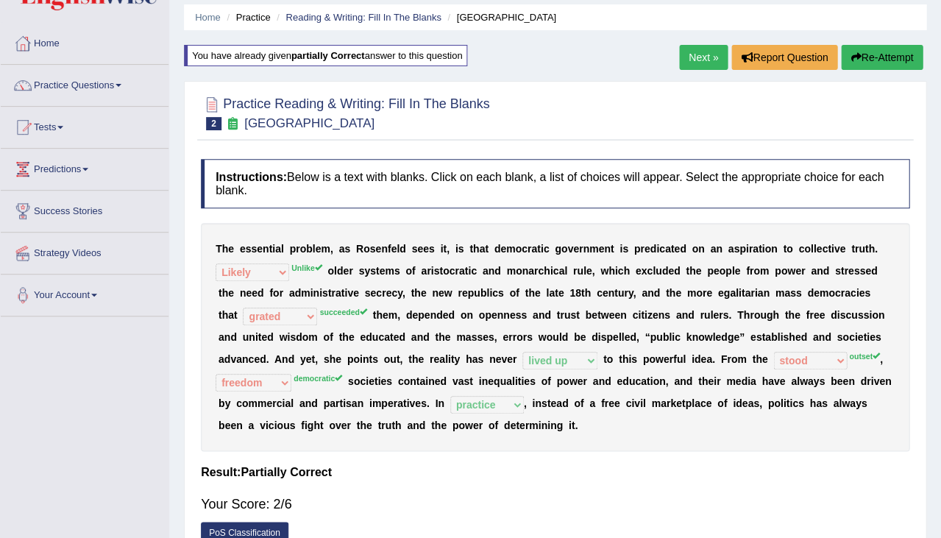
scroll to position [49, 0]
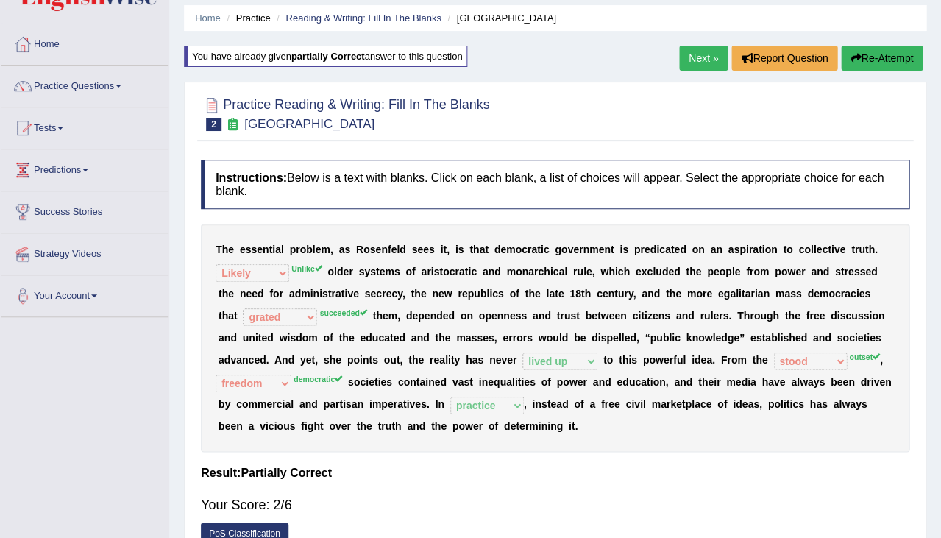
drag, startPoint x: 436, startPoint y: 290, endPoint x: 495, endPoint y: 290, distance: 58.9
click at [495, 290] on div "T h e e s s e n t i a l p r o b l e m , a s R o s e n f e l d s e e s i t , i s…" at bounding box center [555, 338] width 709 height 228
click at [902, 54] on button "Re-Attempt" at bounding box center [882, 58] width 82 height 25
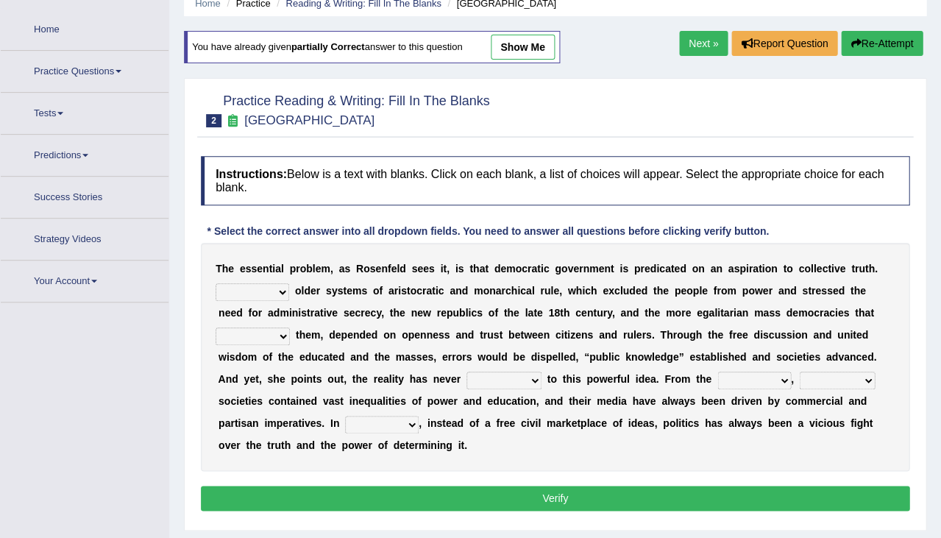
scroll to position [64, 0]
select select "succeeded"
click at [538, 44] on link "show me" at bounding box center [523, 47] width 64 height 25
select select "Likely"
select select "grated"
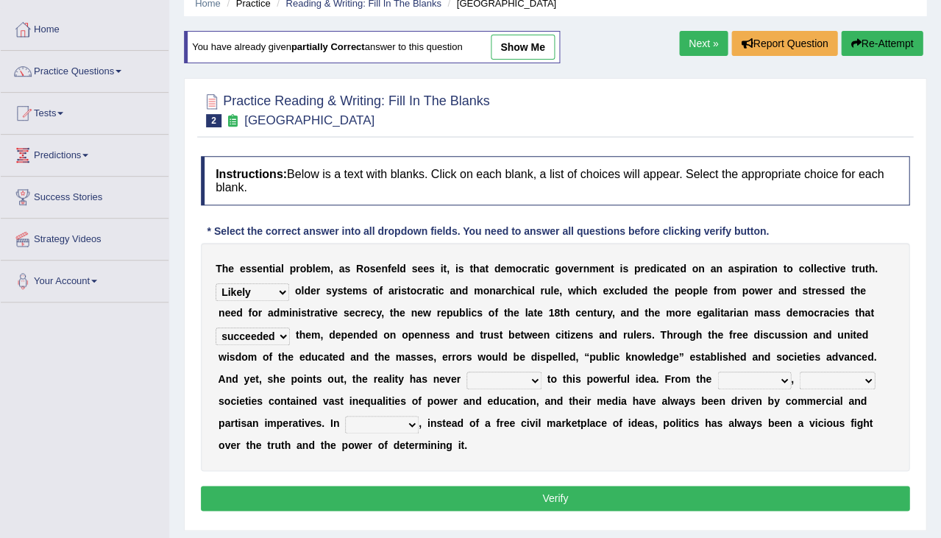
select select "lived up"
select select "stood"
select select "freedom"
select select "practice"
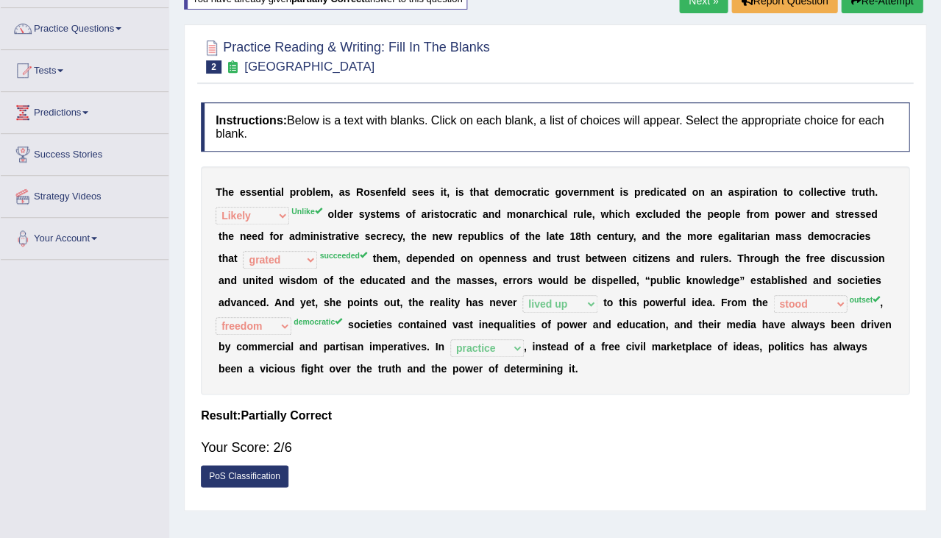
scroll to position [161, 0]
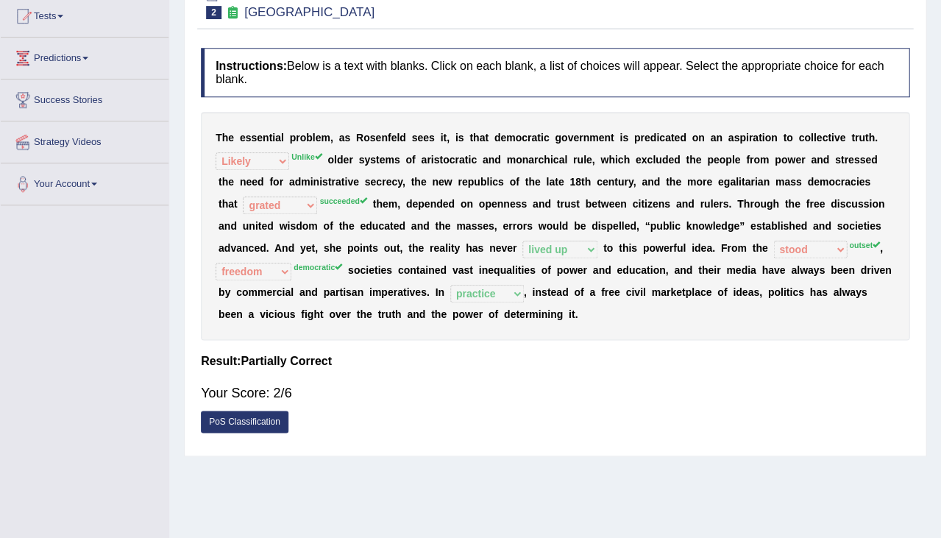
click at [782, 244] on div "T h e e s s e n t i a l p r o b l e m , a s R o s e n f e l d s e e s i t , i s…" at bounding box center [555, 226] width 709 height 228
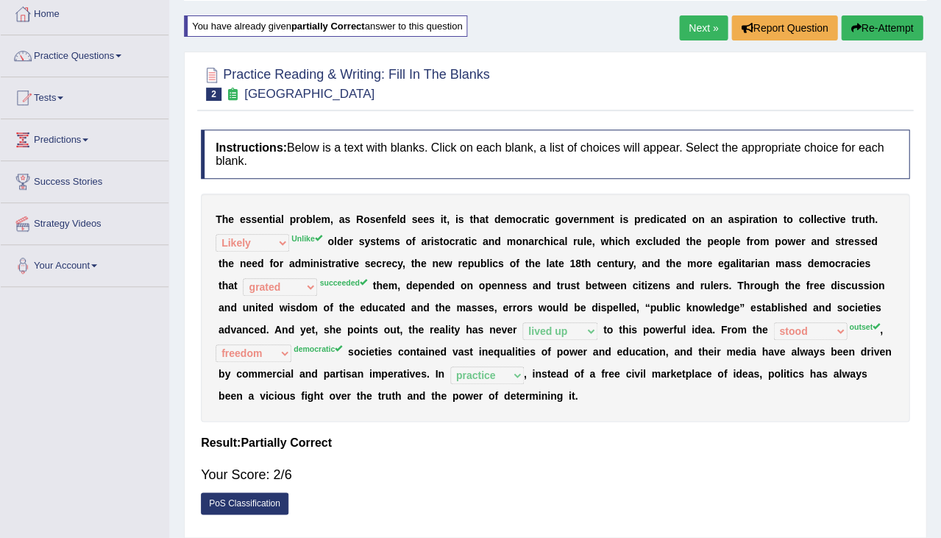
scroll to position [79, 0]
click at [874, 24] on button "Re-Attempt" at bounding box center [882, 27] width 82 height 25
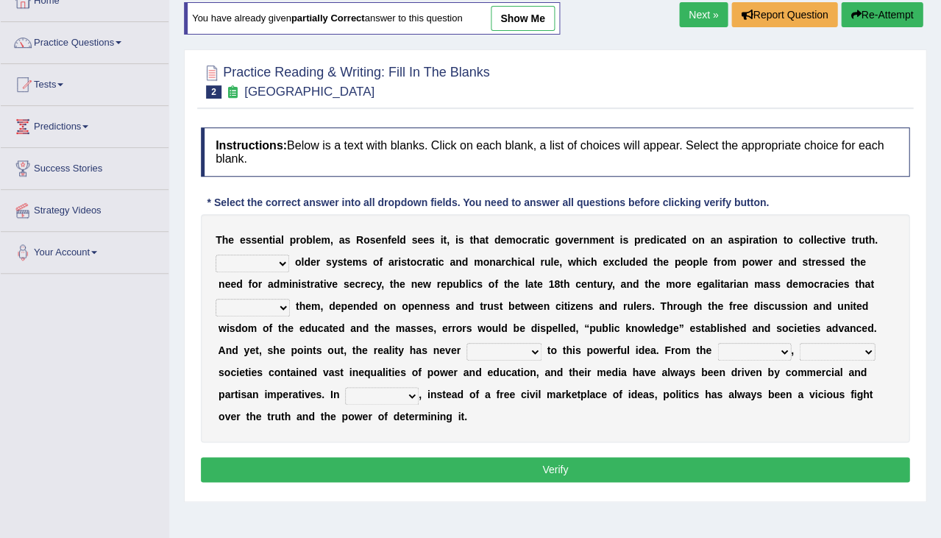
select select "outset"
click at [543, 32] on div "You have already given partially correct answer to this question show me" at bounding box center [372, 18] width 376 height 32
click at [540, 24] on link "show me" at bounding box center [523, 18] width 64 height 25
select select "Likely"
select select "grated"
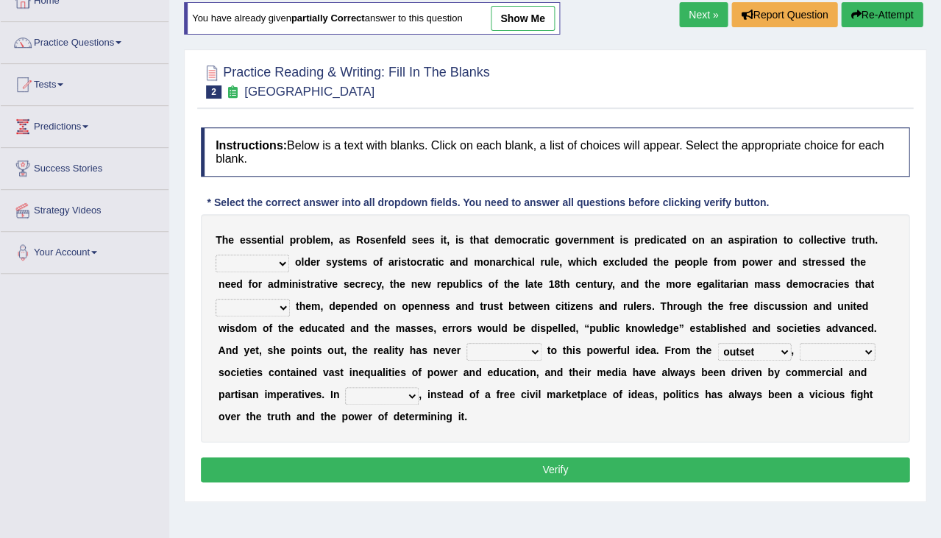
select select "lived up"
select select "stood"
select select "freedom"
select select "practice"
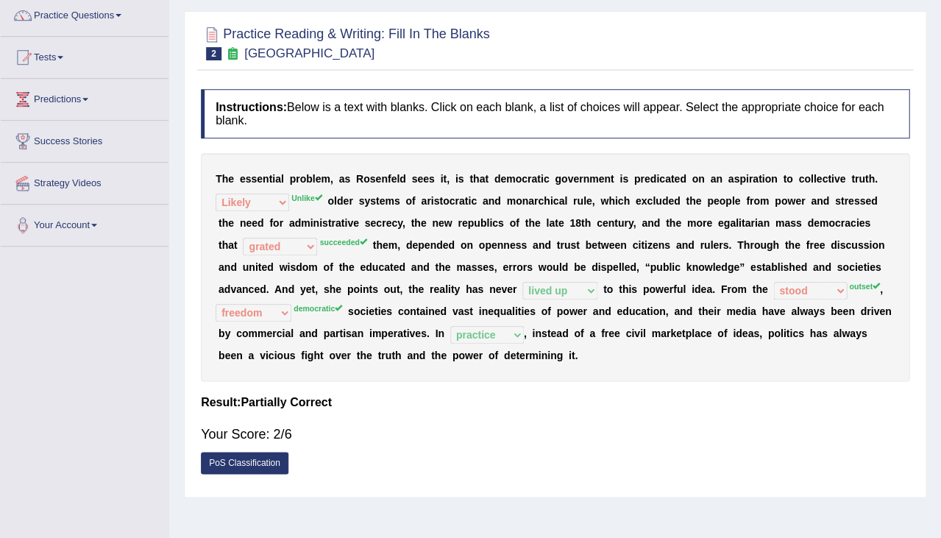
scroll to position [129, 0]
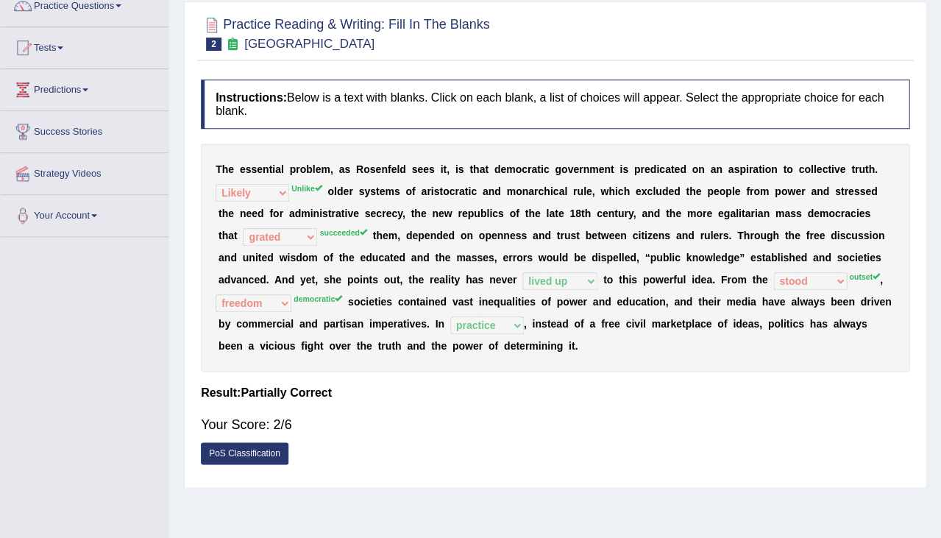
drag, startPoint x: 347, startPoint y: 294, endPoint x: 395, endPoint y: 302, distance: 48.5
click at [395, 302] on div "T h e e s s e n t i a l p r o b l e m , a s R o s e n f e l d s e e s i t , i s…" at bounding box center [555, 257] width 709 height 228
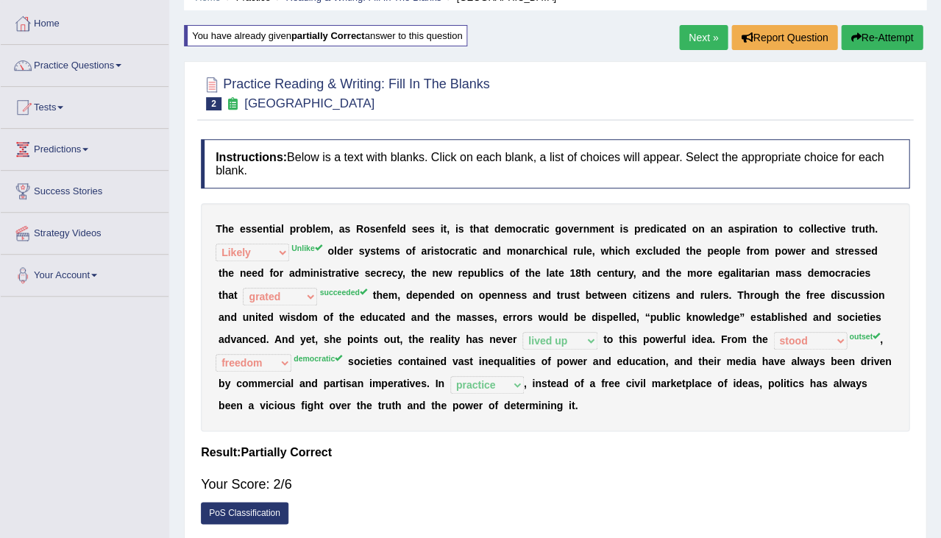
scroll to position [65, 0]
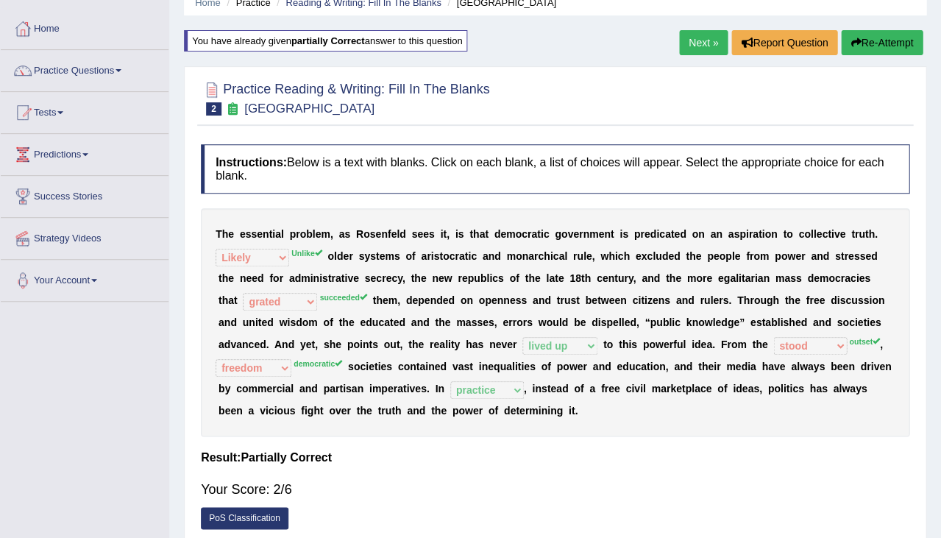
click at [685, 46] on link "Next »" at bounding box center [703, 42] width 49 height 25
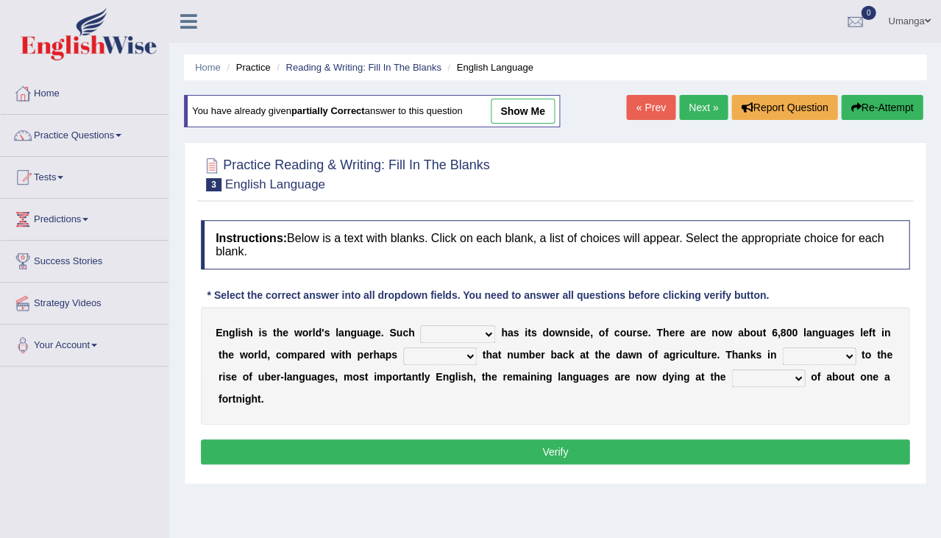
click at [537, 113] on link "show me" at bounding box center [523, 111] width 64 height 25
select select "power"
select select "firstly"
select select "start"
select select "rate"
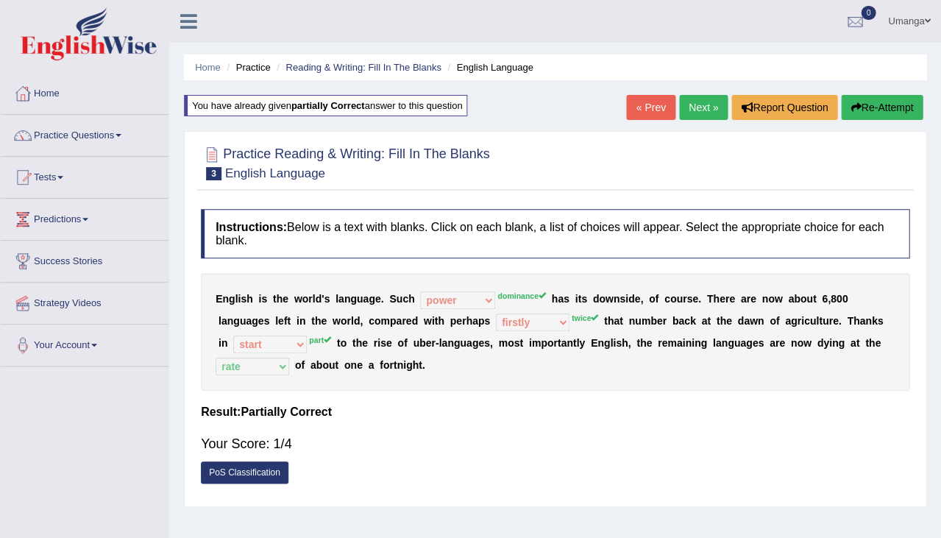
drag, startPoint x: 291, startPoint y: 298, endPoint x: 361, endPoint y: 303, distance: 70.1
click at [362, 303] on div "E n g l i s h i s t h e w o r l d ' s l a n g u a g e . S u c h power idea subj…" at bounding box center [555, 332] width 709 height 118
click at [74, 134] on link "Practice Questions" at bounding box center [85, 133] width 168 height 37
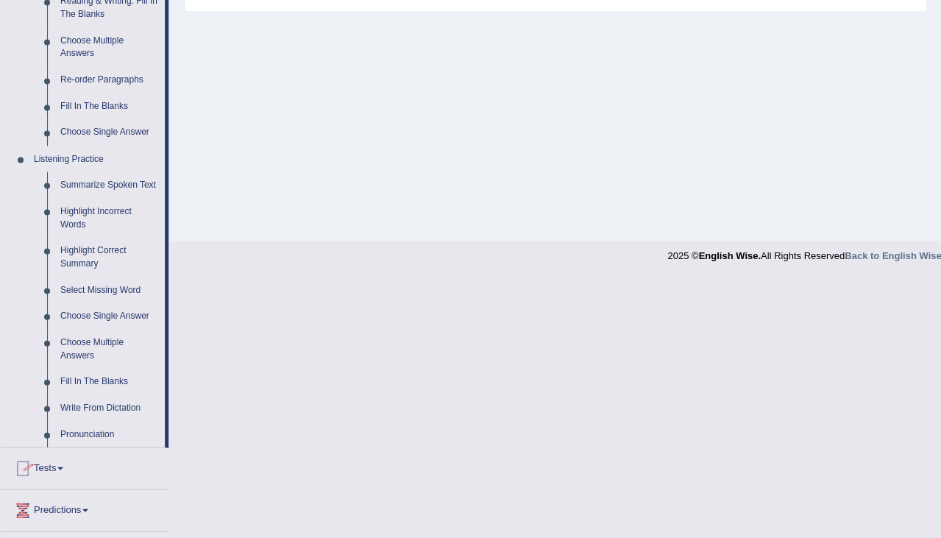
scroll to position [517, 0]
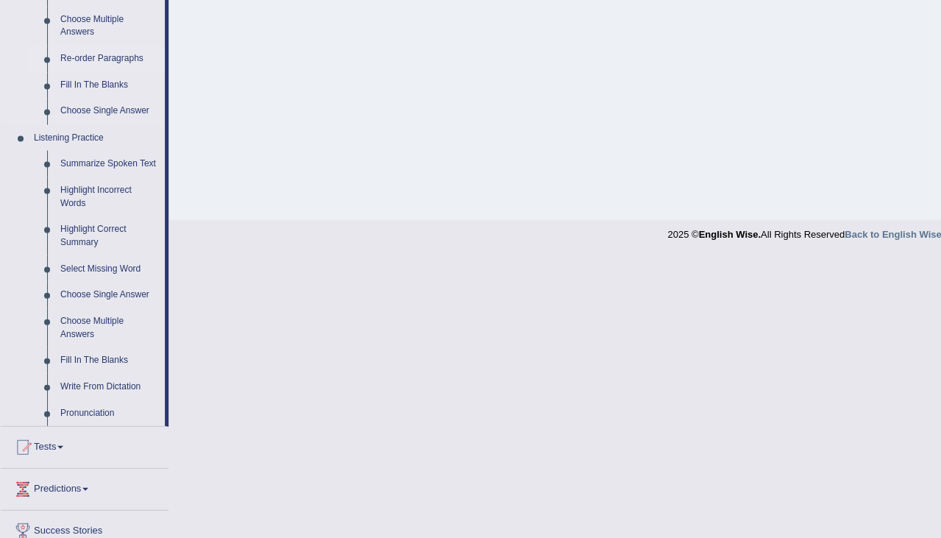
click at [92, 54] on link "Re-order Paragraphs" at bounding box center [109, 59] width 111 height 26
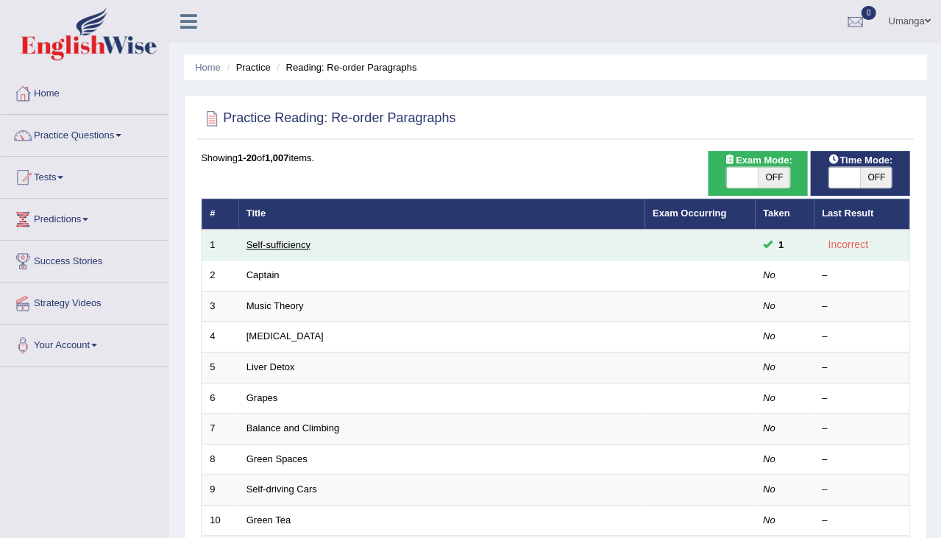
click at [289, 245] on link "Self-sufficiency" at bounding box center [278, 244] width 64 height 11
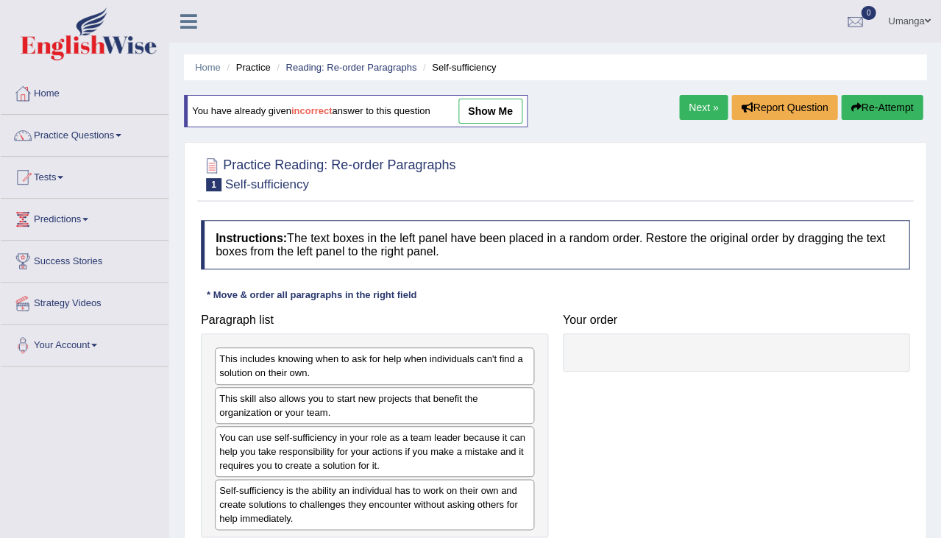
click at [505, 113] on link "show me" at bounding box center [490, 111] width 64 height 25
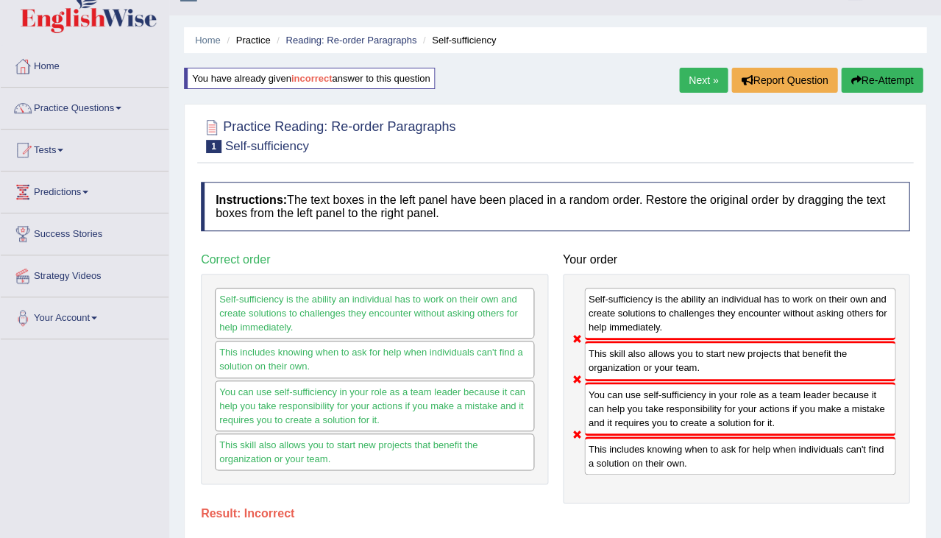
scroll to position [62, 0]
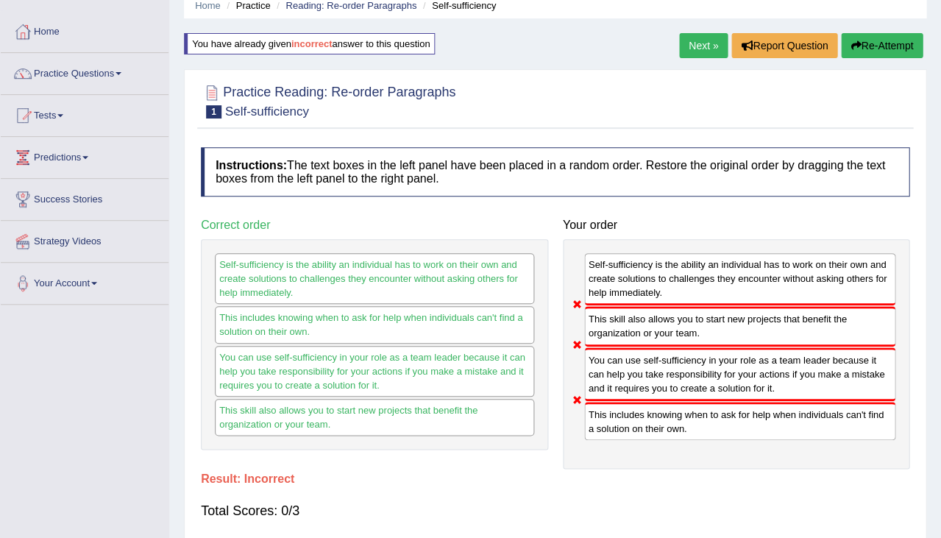
click at [890, 51] on button "Re-Attempt" at bounding box center [882, 45] width 82 height 25
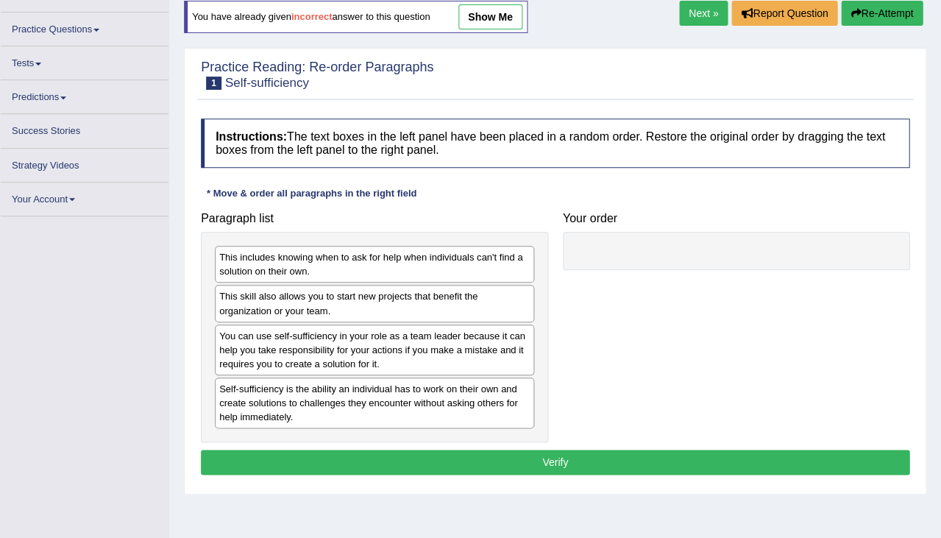
scroll to position [121, 0]
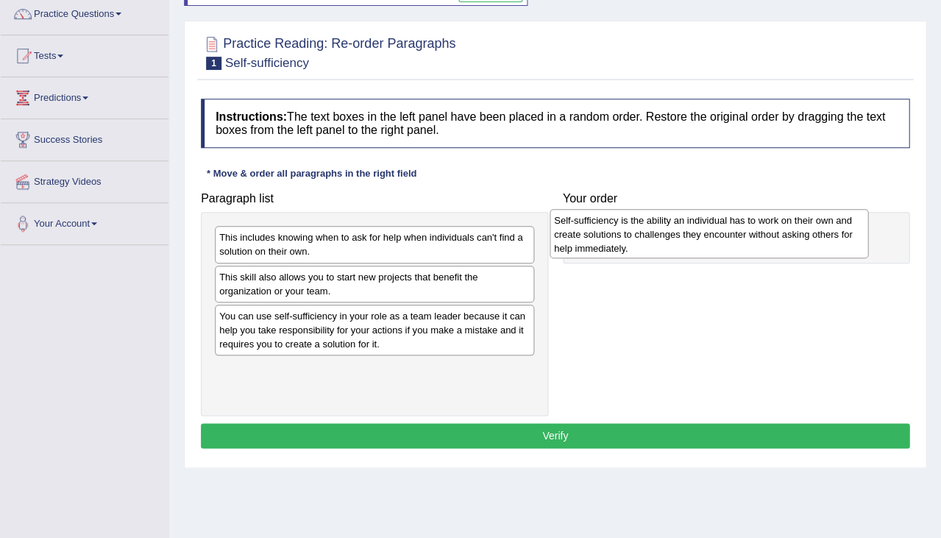
drag, startPoint x: 304, startPoint y: 375, endPoint x: 640, endPoint y: 226, distance: 367.6
click at [640, 226] on div "Self-sufficiency is the ability an individual has to work on their own and crea…" at bounding box center [709, 233] width 319 height 49
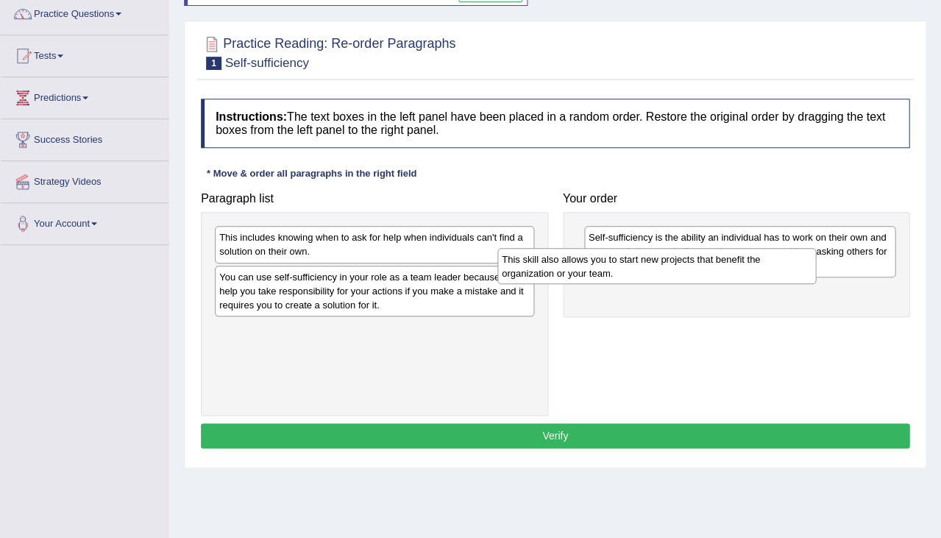
drag, startPoint x: 338, startPoint y: 287, endPoint x: 631, endPoint y: 280, distance: 292.2
click at [631, 280] on div "This skill also allows you to start new projects that benefit the organization …" at bounding box center [656, 265] width 319 height 35
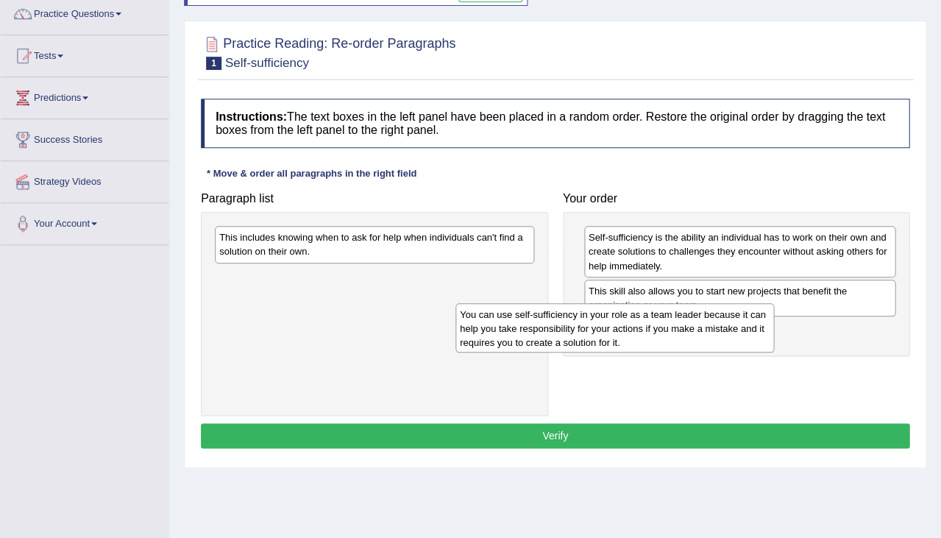
drag, startPoint x: 414, startPoint y: 281, endPoint x: 654, endPoint y: 319, distance: 242.8
click at [654, 319] on div "You can use self-sufficiency in your role as a team leader because it can help …" at bounding box center [614, 327] width 319 height 49
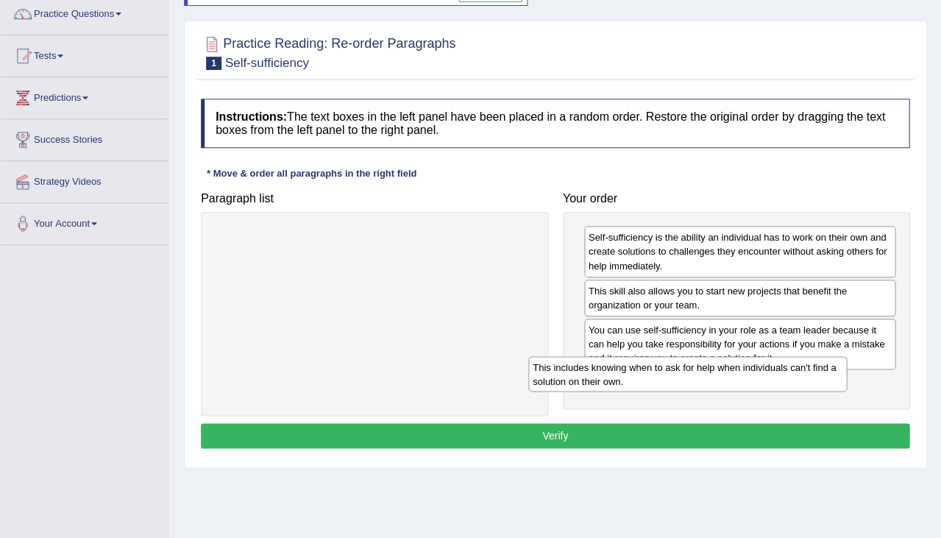
drag, startPoint x: 511, startPoint y: 237, endPoint x: 820, endPoint y: 371, distance: 337.5
click at [820, 371] on div "This includes knowing when to ask for help when individuals can't find a soluti…" at bounding box center [687, 373] width 319 height 35
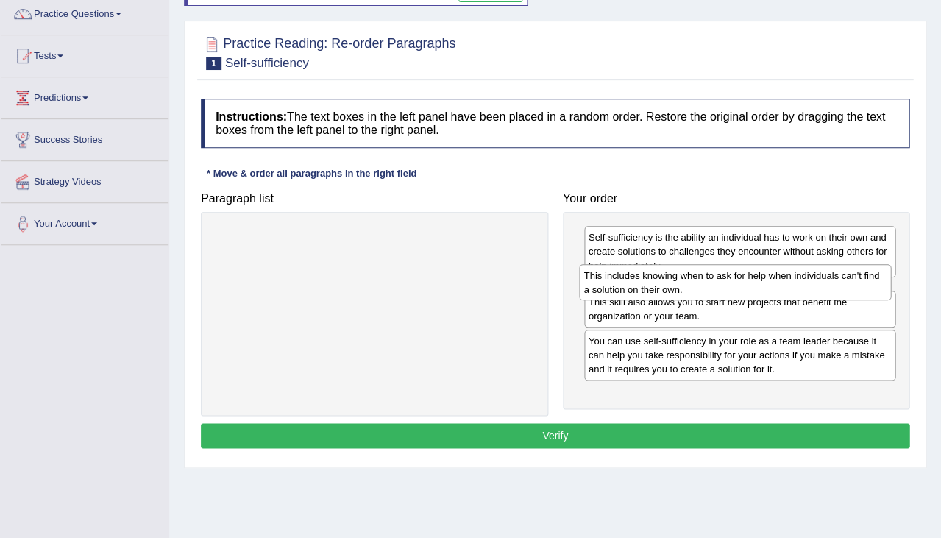
drag, startPoint x: 829, startPoint y: 372, endPoint x: 824, endPoint y: 269, distance: 103.9
click at [824, 269] on div "This includes knowing when to ask for help when individuals can't find a soluti…" at bounding box center [735, 281] width 312 height 35
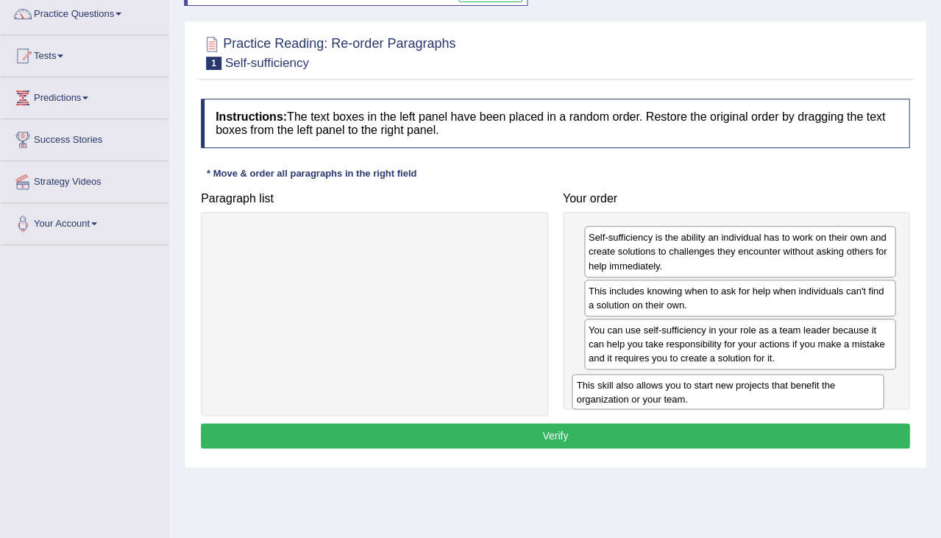
drag, startPoint x: 698, startPoint y: 332, endPoint x: 686, endPoint y: 394, distance: 63.6
click at [686, 394] on div "This skill also allows you to start new projects that benefit the organization …" at bounding box center [728, 391] width 312 height 35
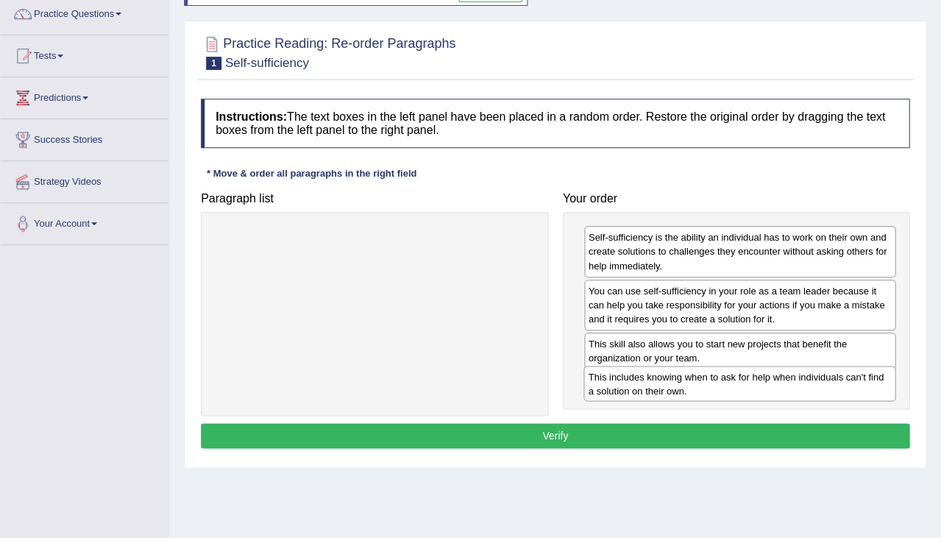
drag, startPoint x: 698, startPoint y: 289, endPoint x: 698, endPoint y: 377, distance: 87.6
click at [698, 377] on div "This includes knowing when to ask for help when individuals can't find a soluti…" at bounding box center [739, 383] width 312 height 35
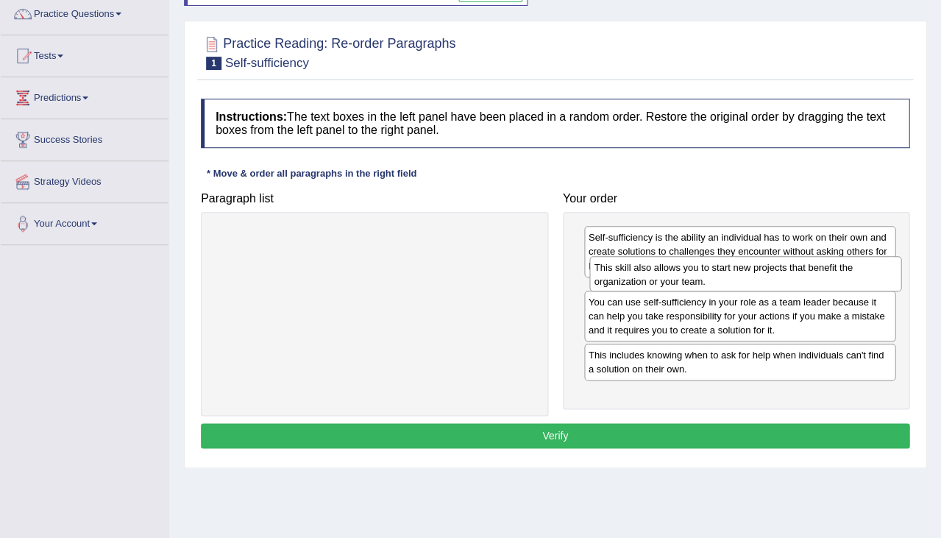
drag, startPoint x: 690, startPoint y: 345, endPoint x: 694, endPoint y: 274, distance: 71.5
click at [694, 274] on div "This skill also allows you to start new projects that benefit the organization …" at bounding box center [745, 273] width 312 height 35
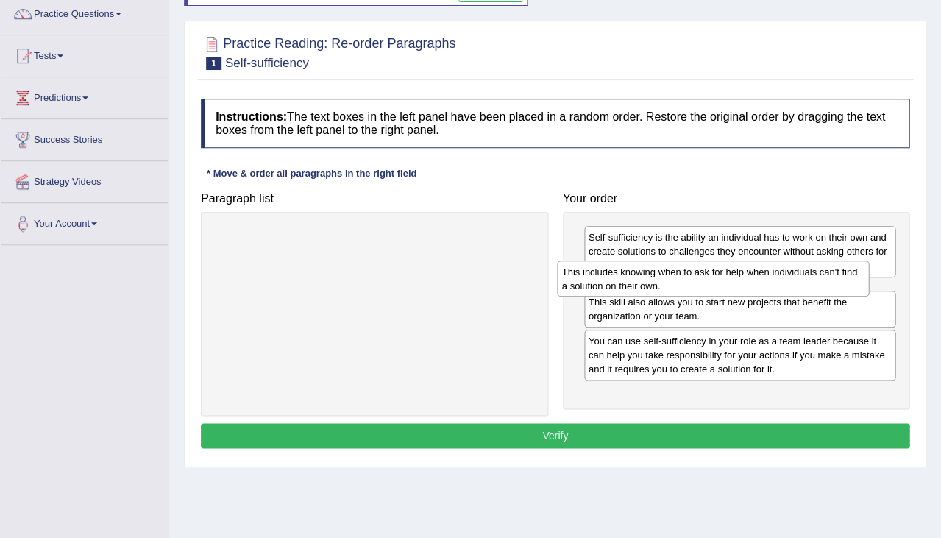
drag, startPoint x: 775, startPoint y: 382, endPoint x: 748, endPoint y: 276, distance: 109.4
click at [748, 275] on div "This includes knowing when to ask for help when individuals can't find a soluti…" at bounding box center [713, 277] width 312 height 35
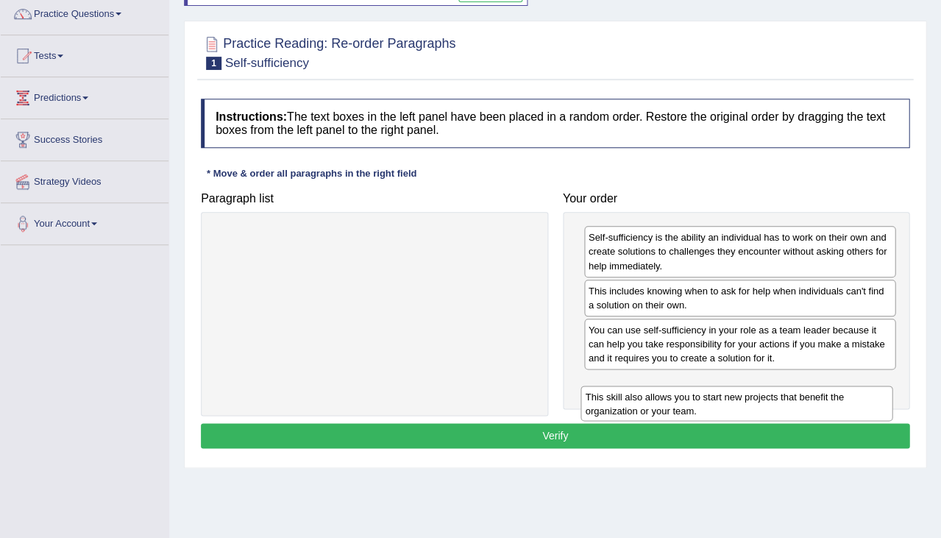
drag, startPoint x: 744, startPoint y: 326, endPoint x: 738, endPoint y: 394, distance: 68.7
click at [738, 394] on div "This skill also allows you to start new projects that benefit the organization …" at bounding box center [737, 403] width 312 height 35
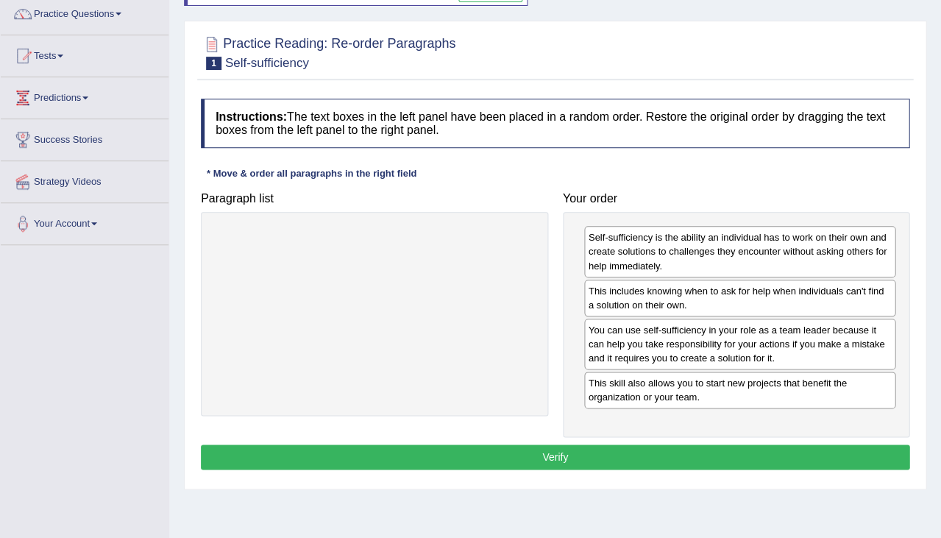
click at [720, 453] on button "Verify" at bounding box center [555, 456] width 709 height 25
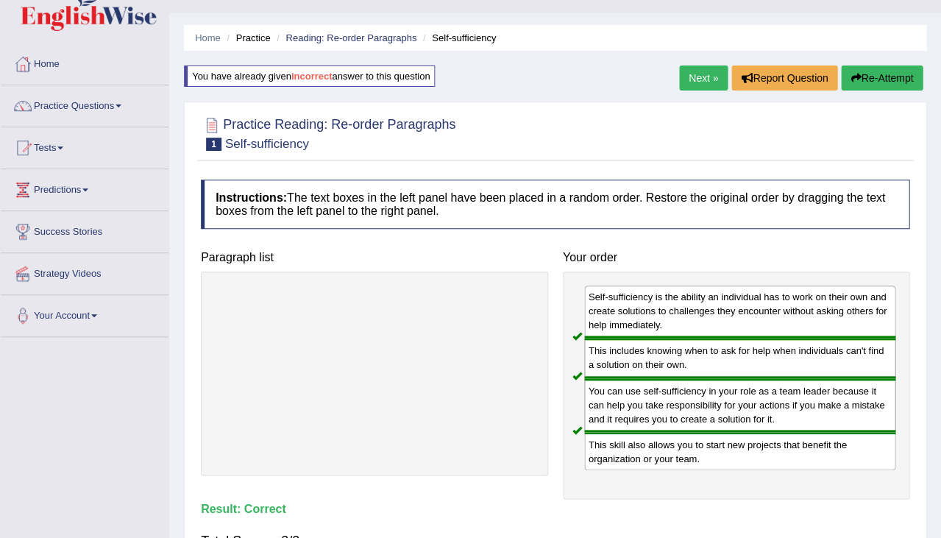
scroll to position [21, 0]
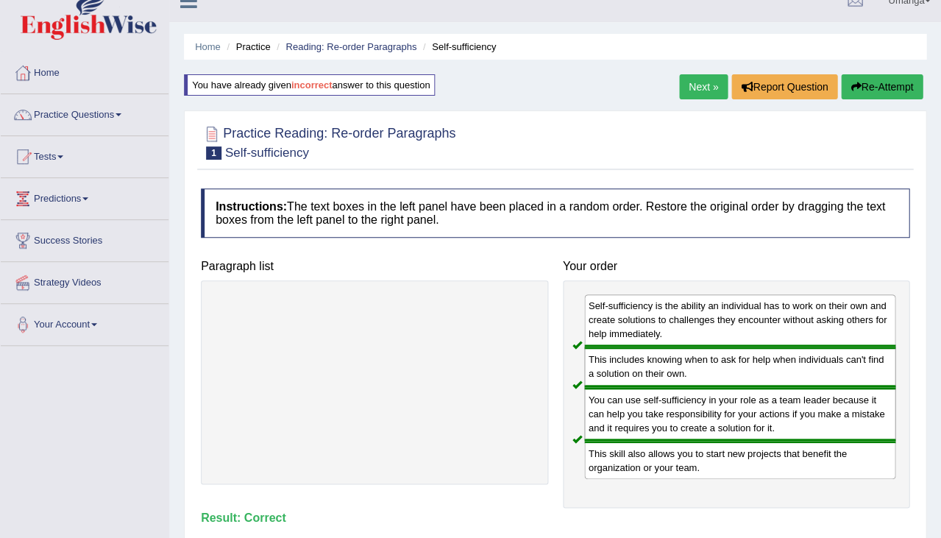
click at [694, 90] on link "Next »" at bounding box center [703, 86] width 49 height 25
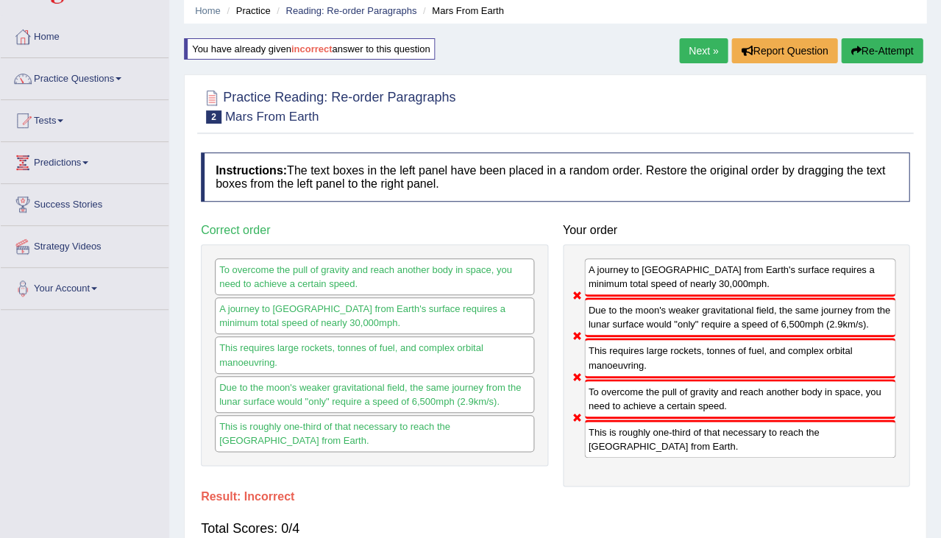
scroll to position [57, 0]
click at [868, 42] on button "Re-Attempt" at bounding box center [882, 50] width 82 height 25
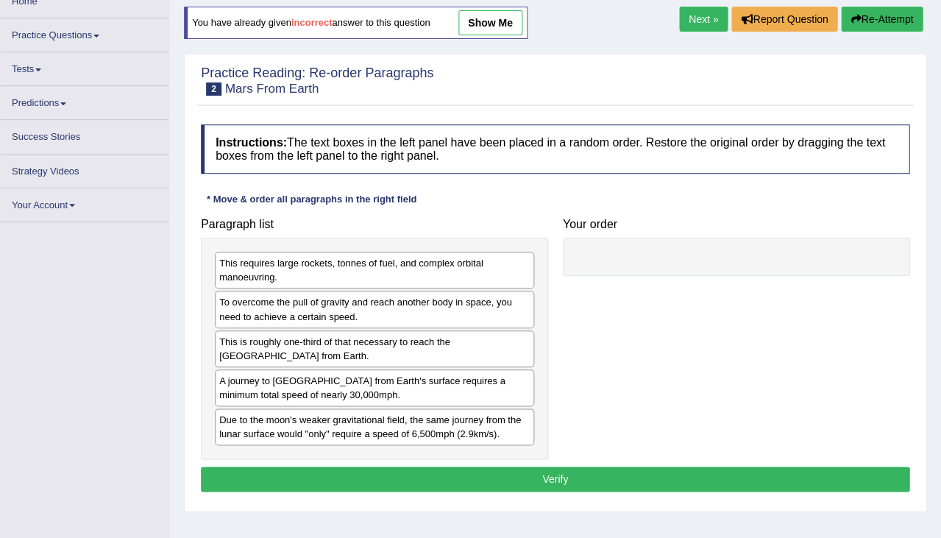
scroll to position [89, 0]
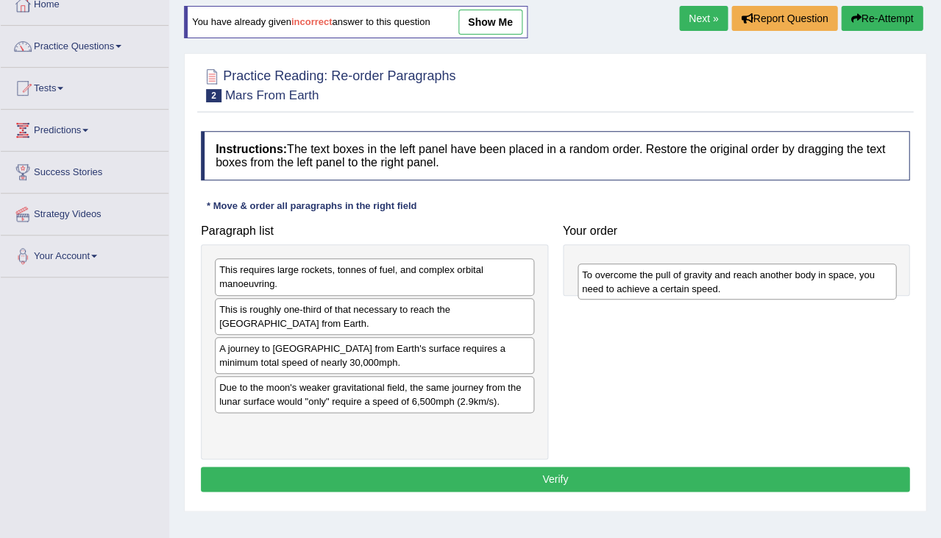
drag, startPoint x: 284, startPoint y: 313, endPoint x: 644, endPoint y: 276, distance: 361.7
click at [644, 276] on div "To overcome the pull of gravity and reach another body in space, you need to ac…" at bounding box center [737, 280] width 319 height 35
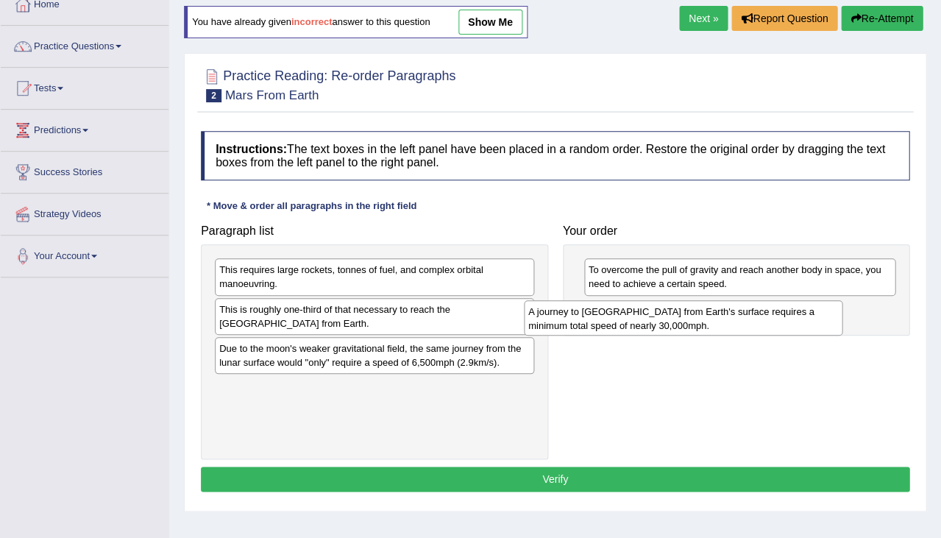
drag, startPoint x: 356, startPoint y: 348, endPoint x: 669, endPoint y: 305, distance: 315.7
click at [669, 305] on div "A journey to [GEOGRAPHIC_DATA] from Earth's surface requires a minimum total sp…" at bounding box center [683, 317] width 319 height 35
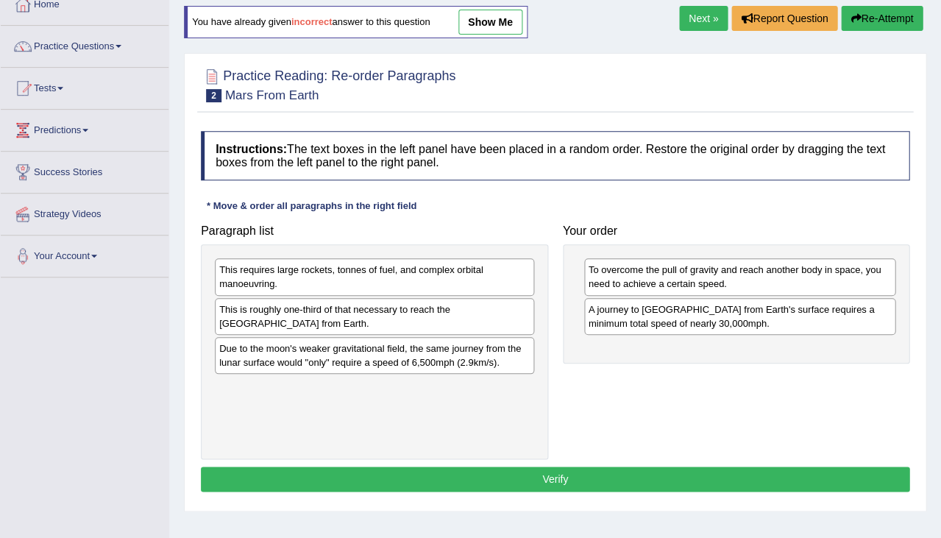
click at [703, 13] on link "Next »" at bounding box center [703, 18] width 49 height 25
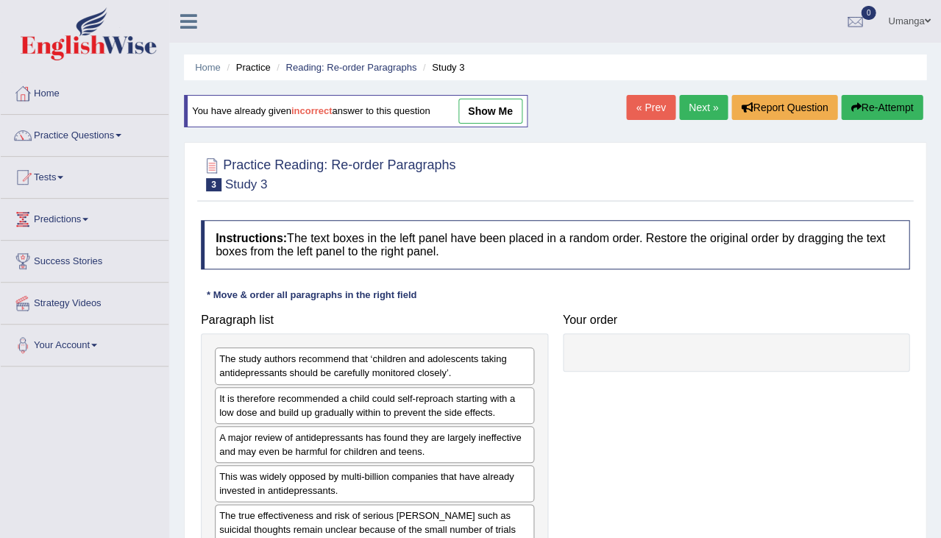
click at [494, 102] on link "show me" at bounding box center [490, 111] width 64 height 25
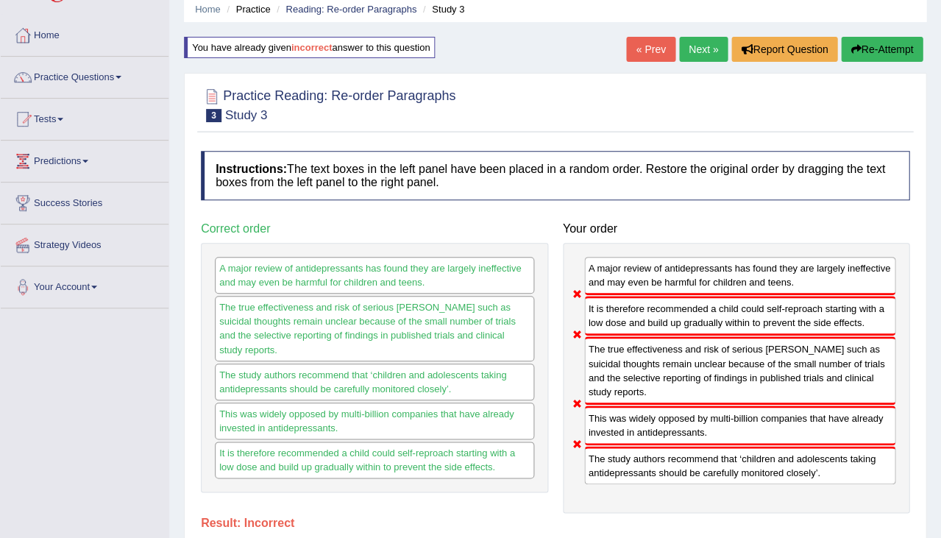
scroll to position [18, 0]
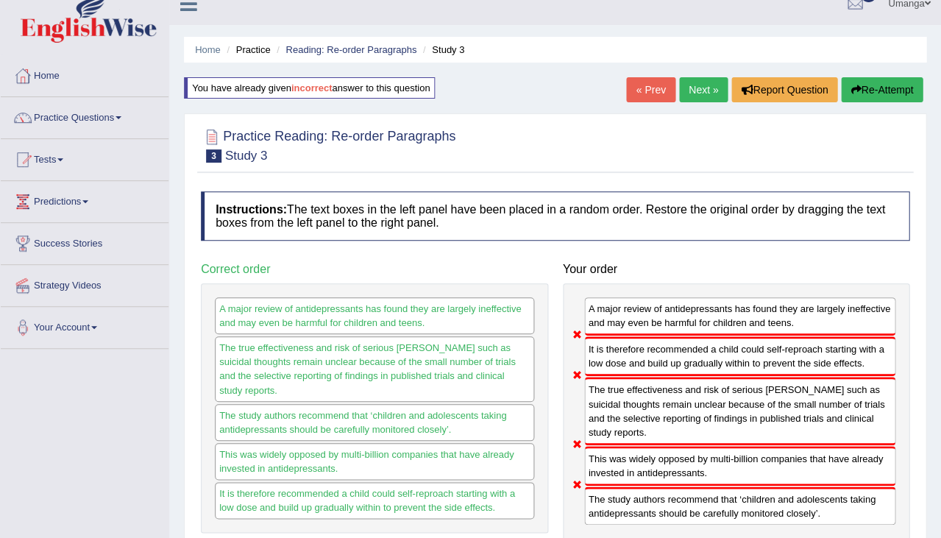
click at [875, 88] on button "Re-Attempt" at bounding box center [882, 89] width 82 height 25
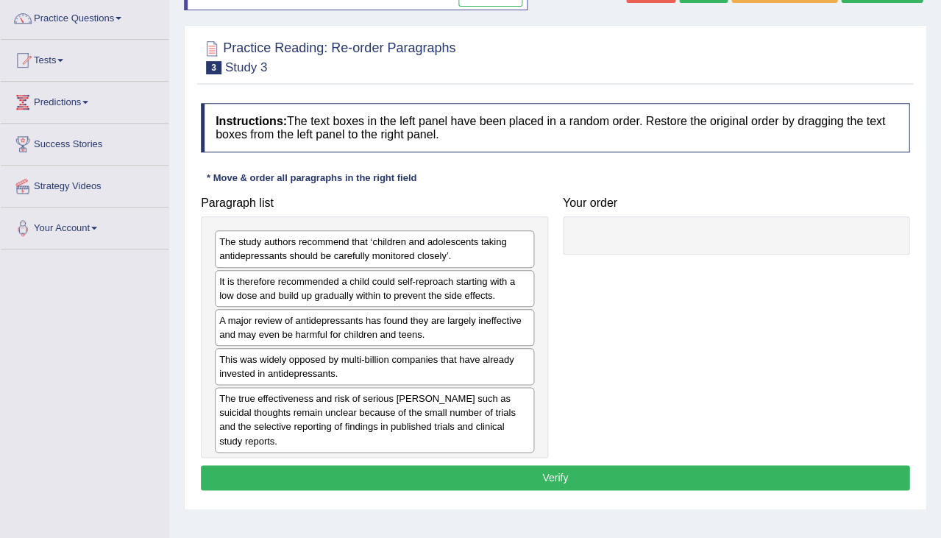
scroll to position [117, 0]
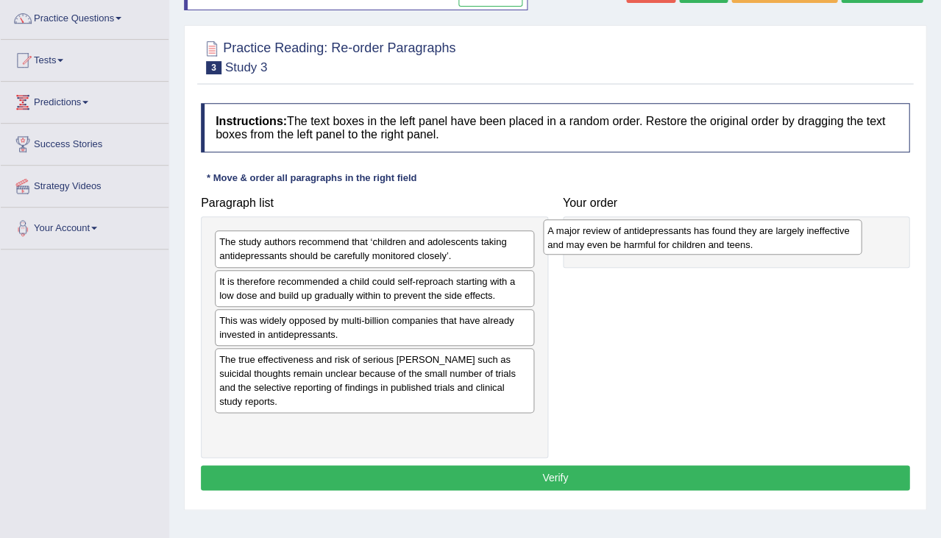
drag, startPoint x: 310, startPoint y: 328, endPoint x: 637, endPoint y: 241, distance: 338.2
click at [638, 241] on div "A major review of antidepressants has found they are largely ineffective and ma…" at bounding box center [702, 236] width 319 height 35
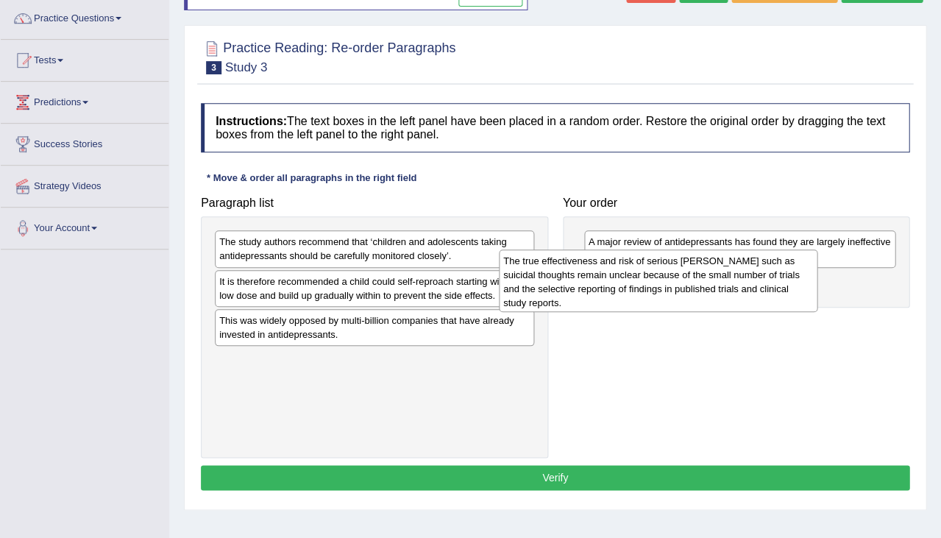
drag, startPoint x: 418, startPoint y: 372, endPoint x: 700, endPoint y: 278, distance: 297.1
click at [700, 278] on div "The true effectiveness and risk of serious harms such as suicidal thoughts rema…" at bounding box center [658, 280] width 319 height 63
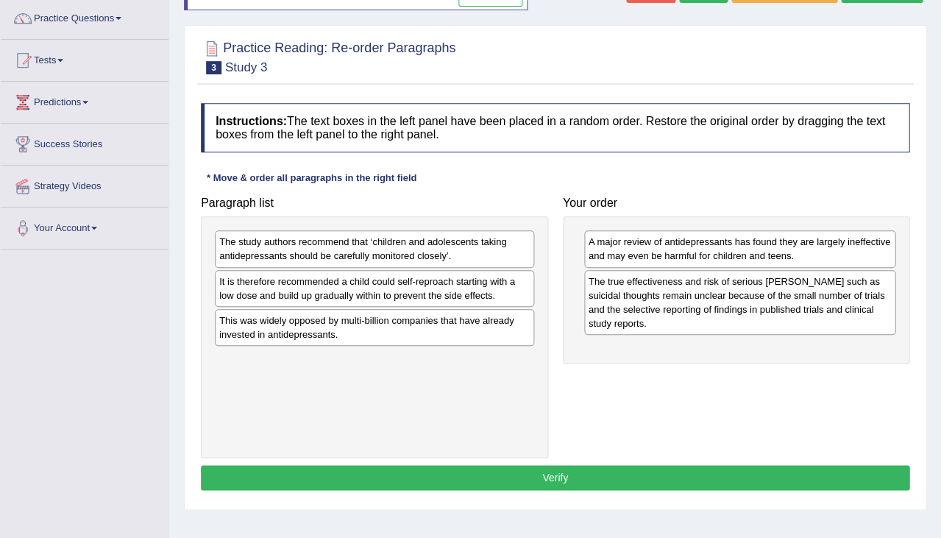
click at [308, 294] on div "It is therefore recommended a child could self-reproach starting with a low dos…" at bounding box center [374, 288] width 319 height 37
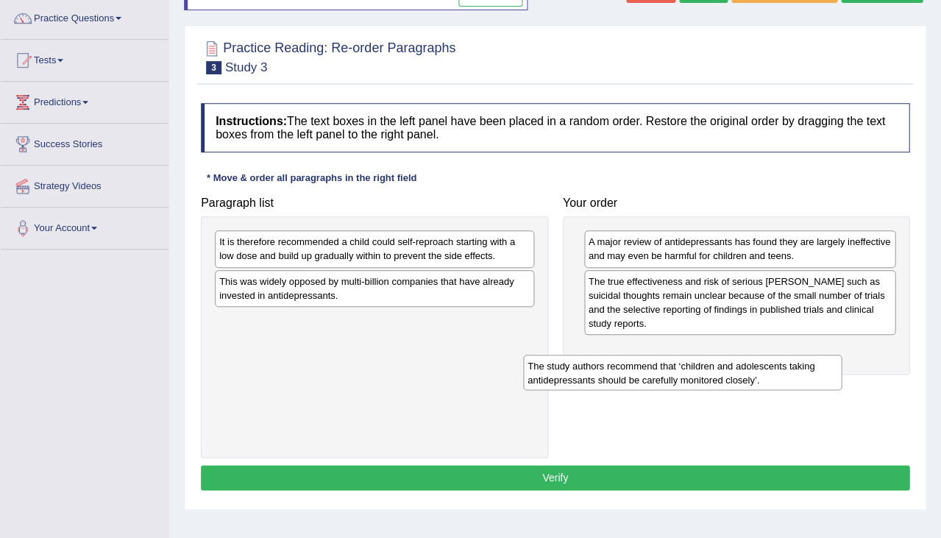
drag, startPoint x: 367, startPoint y: 230, endPoint x: 675, endPoint y: 354, distance: 331.5
click at [675, 355] on div "The study authors recommend that ‘children and adolescents taking antidepressan…" at bounding box center [682, 372] width 319 height 35
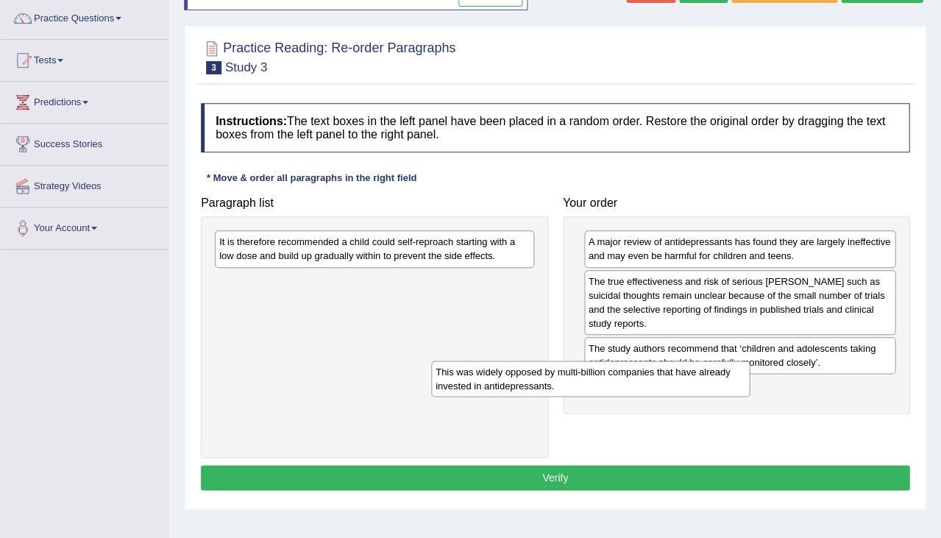
drag, startPoint x: 446, startPoint y: 281, endPoint x: 661, endPoint y: 372, distance: 233.4
click at [661, 372] on div "This was widely opposed by multi-billion companies that have already invested i…" at bounding box center [590, 378] width 319 height 35
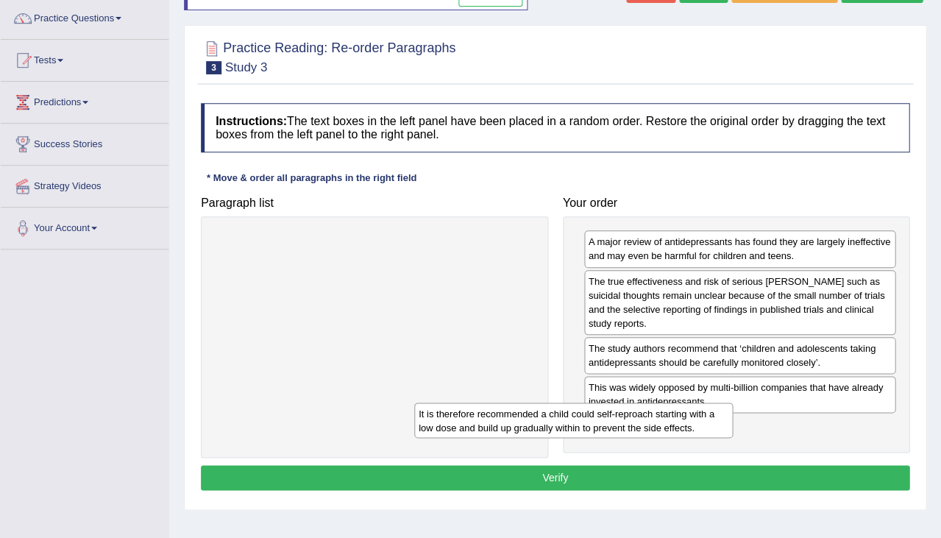
drag, startPoint x: 486, startPoint y: 247, endPoint x: 684, endPoint y: 419, distance: 261.8
click at [684, 419] on div "It is therefore recommended a child could self-reproach starting with a low dos…" at bounding box center [573, 419] width 319 height 35
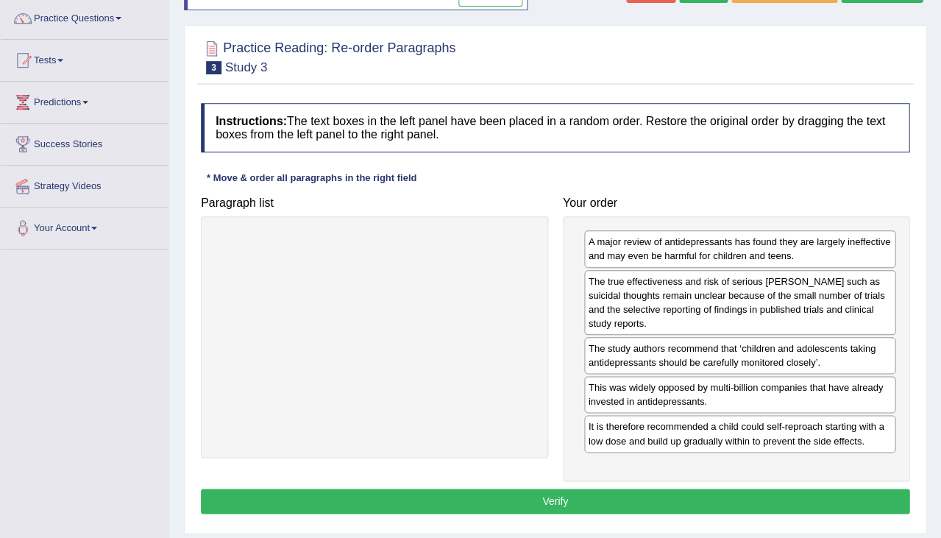
click at [645, 491] on button "Verify" at bounding box center [555, 501] width 709 height 25
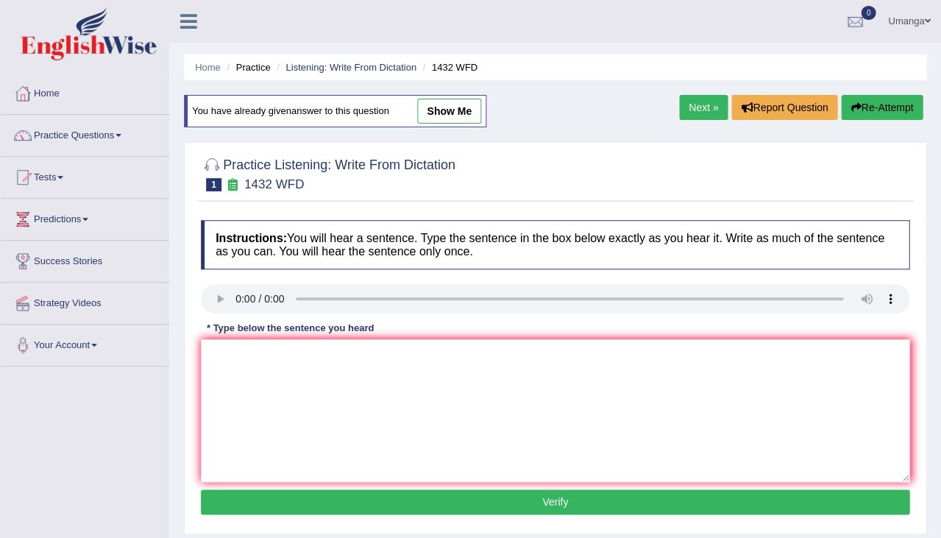
click at [461, 110] on link "show me" at bounding box center [449, 111] width 64 height 25
type textarea "most of the acctivity is benifical for helth"
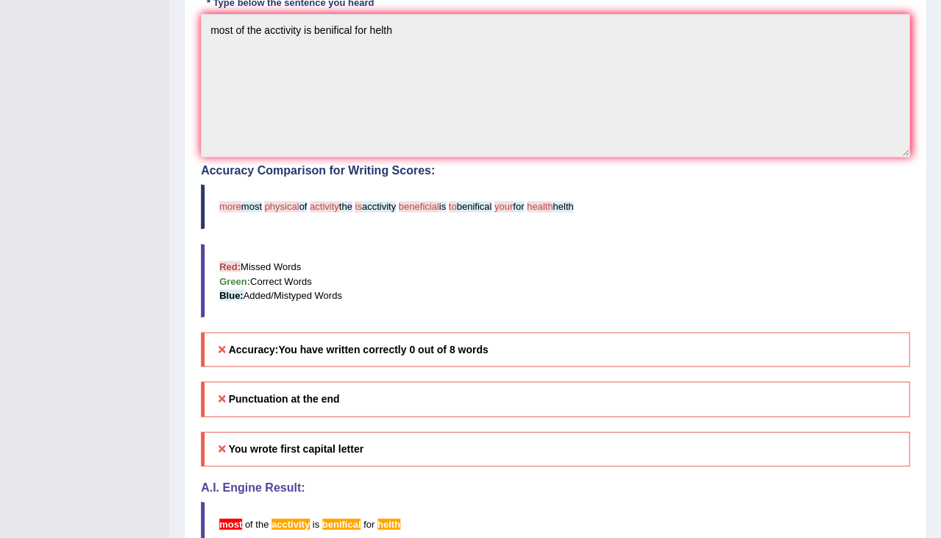
scroll to position [50, 0]
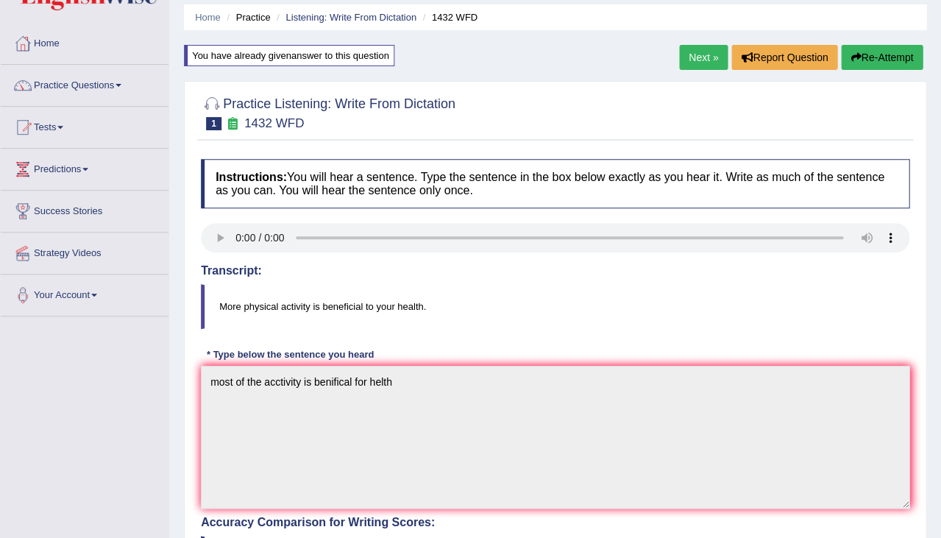
click at [699, 54] on link "Next »" at bounding box center [703, 57] width 49 height 25
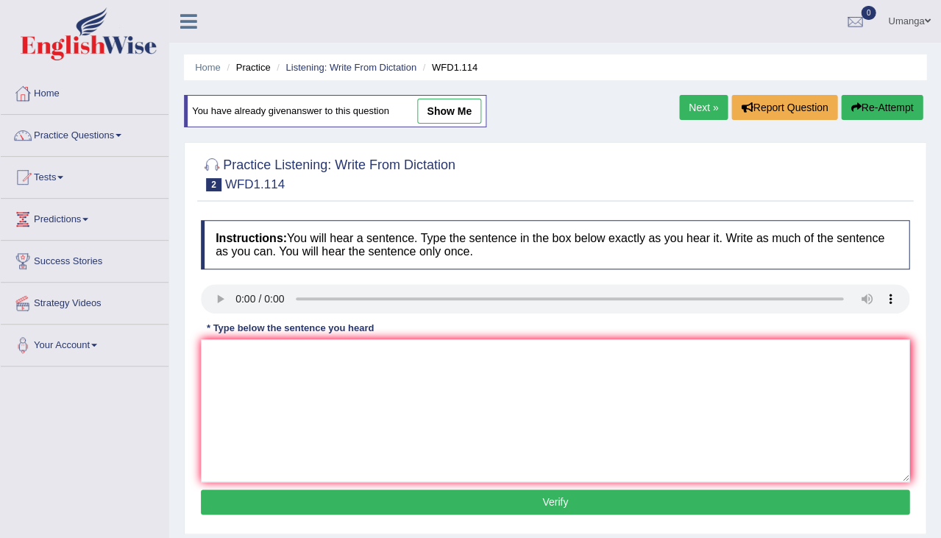
click at [439, 116] on link "show me" at bounding box center [449, 111] width 64 height 25
type textarea "The orturs erly works are less phelosofe and more spaicical methotd."
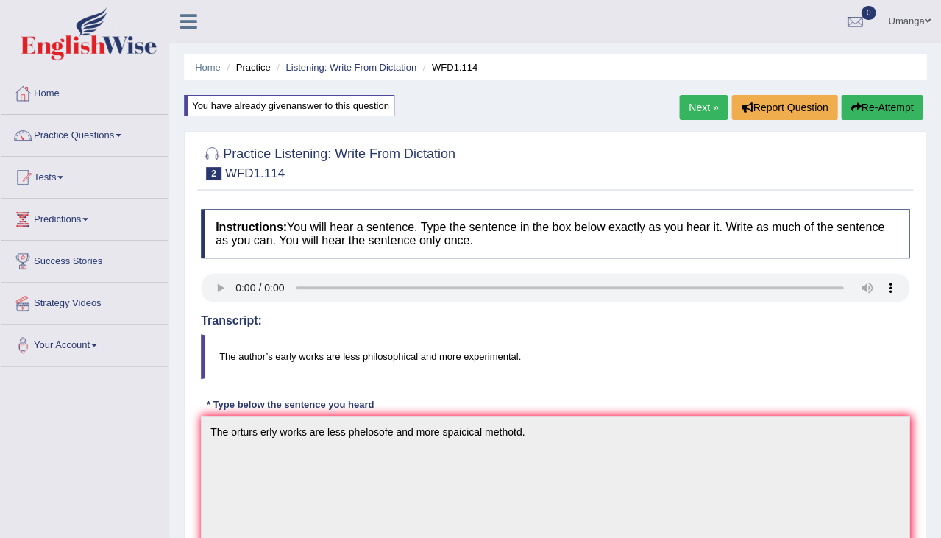
click at [707, 120] on div "Next » Report Question Re-Attempt" at bounding box center [802, 109] width 247 height 29
click at [701, 110] on link "Next »" at bounding box center [703, 107] width 49 height 25
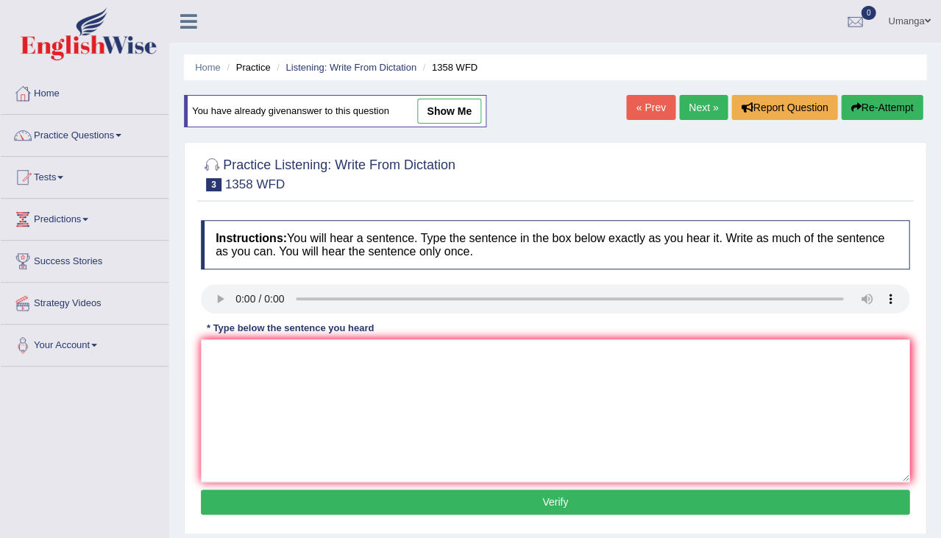
click at [465, 101] on link "show me" at bounding box center [449, 111] width 64 height 25
type textarea "Communication skills become veri impotrtance an reson year."
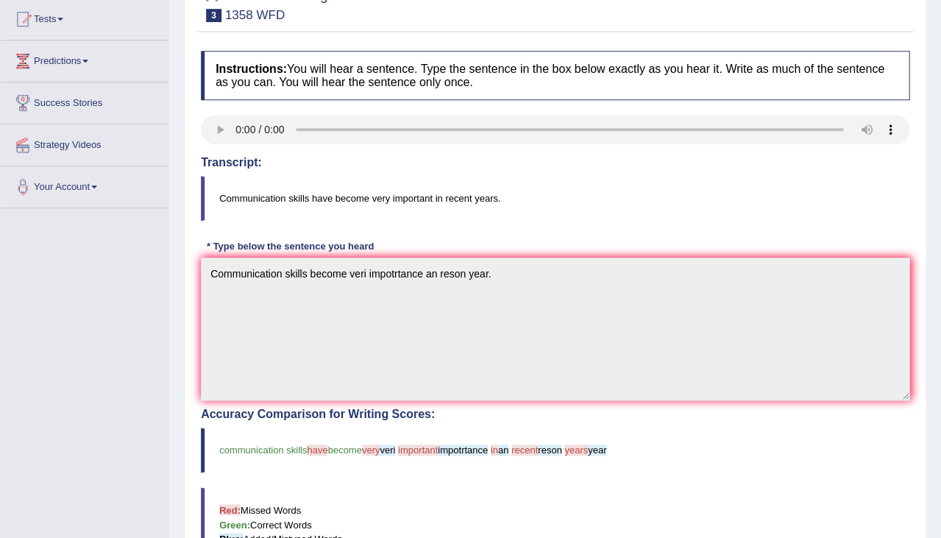
scroll to position [46, 0]
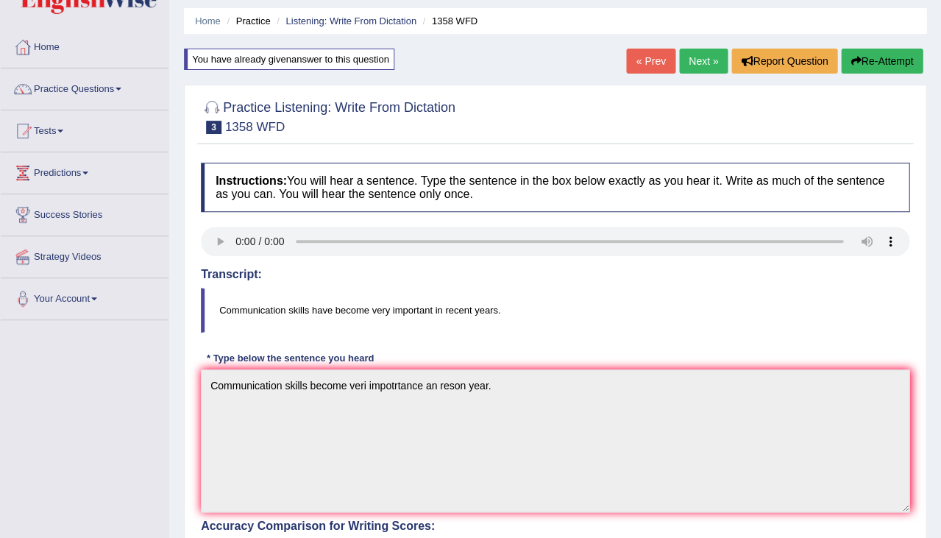
click at [700, 57] on link "Next »" at bounding box center [703, 61] width 49 height 25
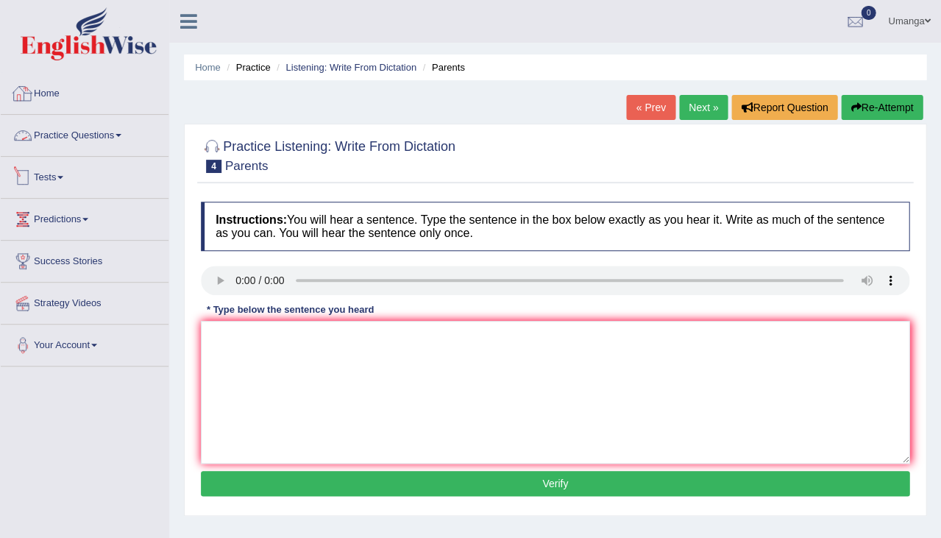
click at [41, 83] on link "Home" at bounding box center [85, 91] width 168 height 37
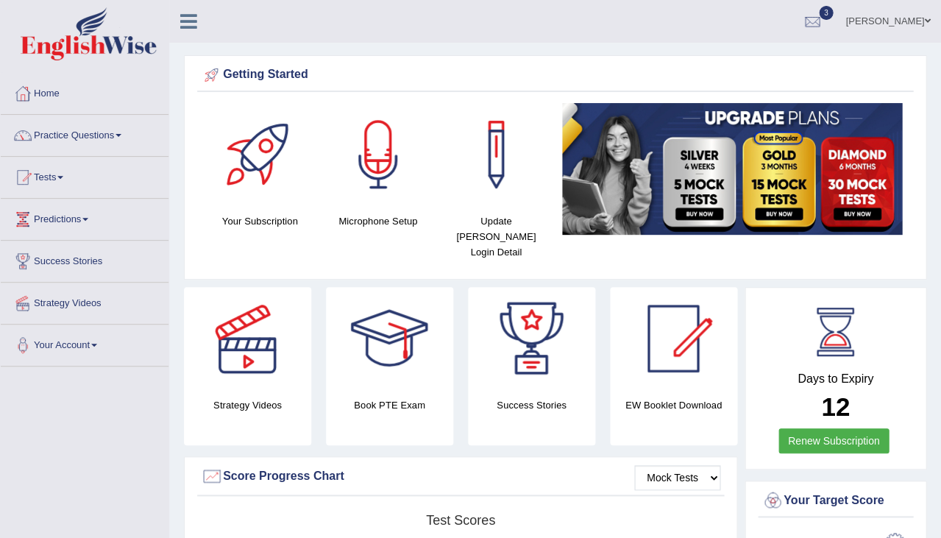
click at [107, 137] on link "Practice Questions" at bounding box center [85, 133] width 168 height 37
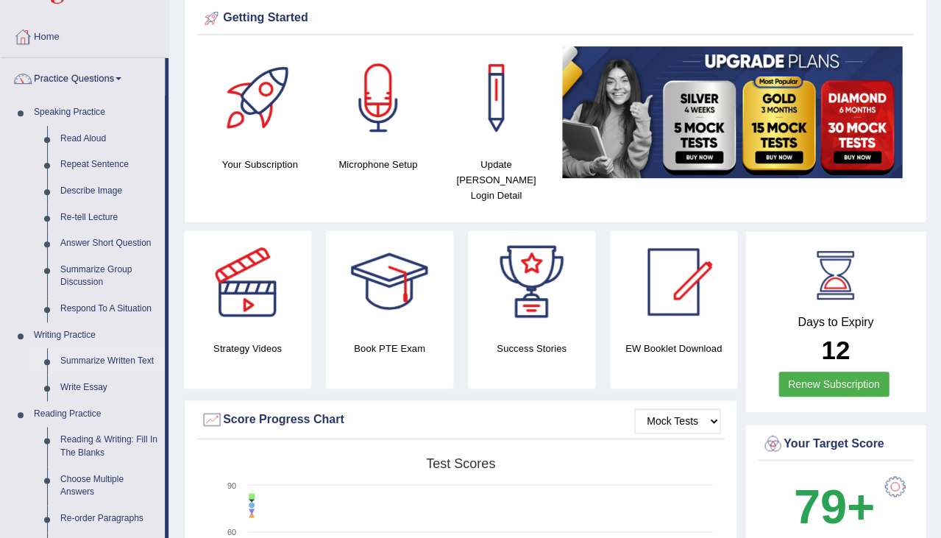
scroll to position [62, 0]
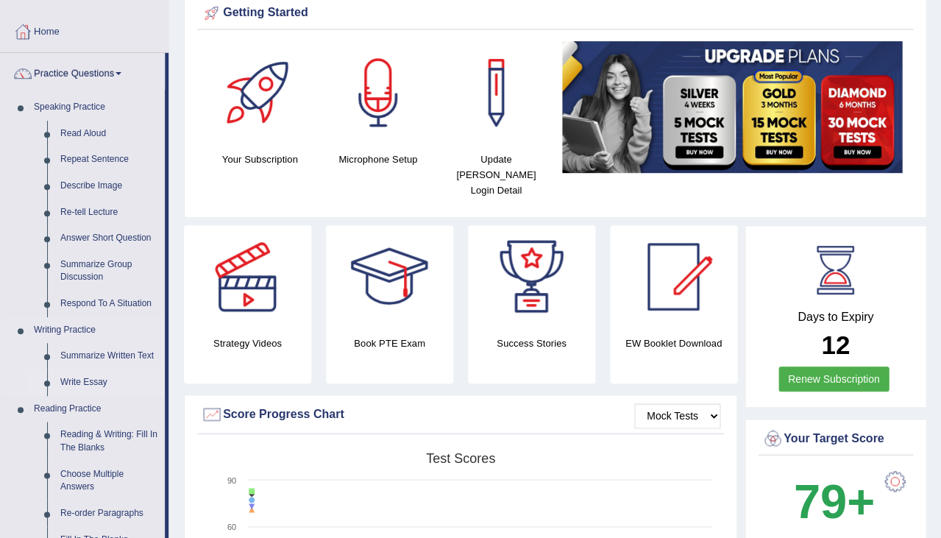
click at [93, 382] on link "Write Essay" at bounding box center [109, 382] width 111 height 26
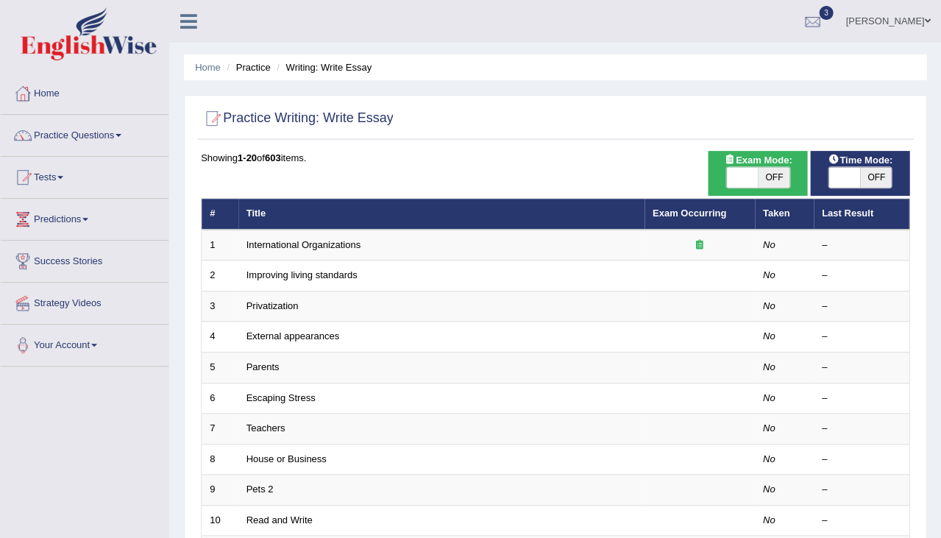
click at [758, 169] on span "OFF" at bounding box center [774, 177] width 32 height 21
checkbox input "true"
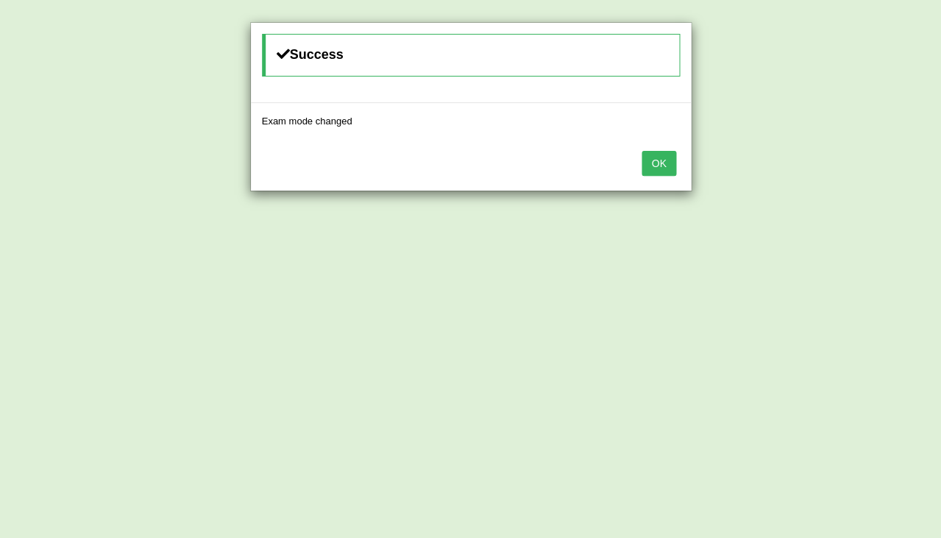
click at [652, 157] on button "OK" at bounding box center [659, 163] width 34 height 25
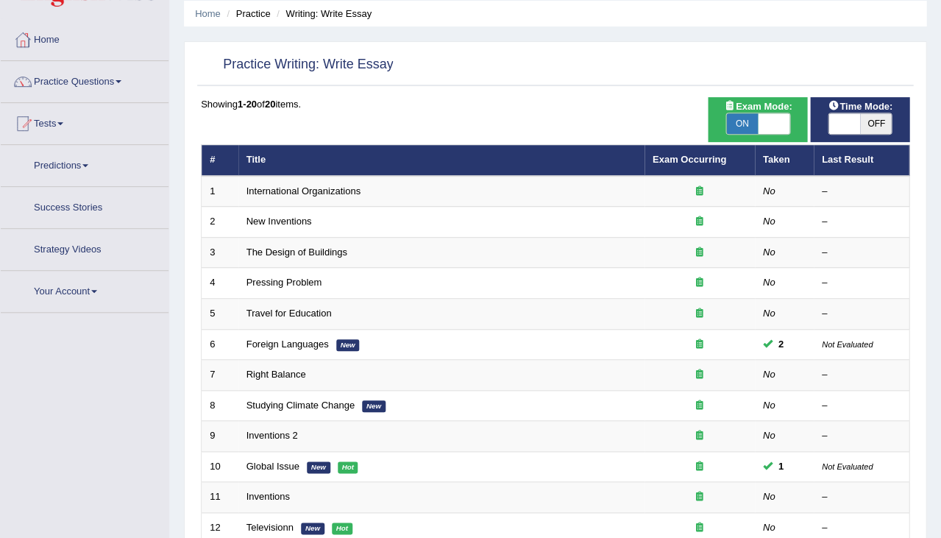
scroll to position [71, 0]
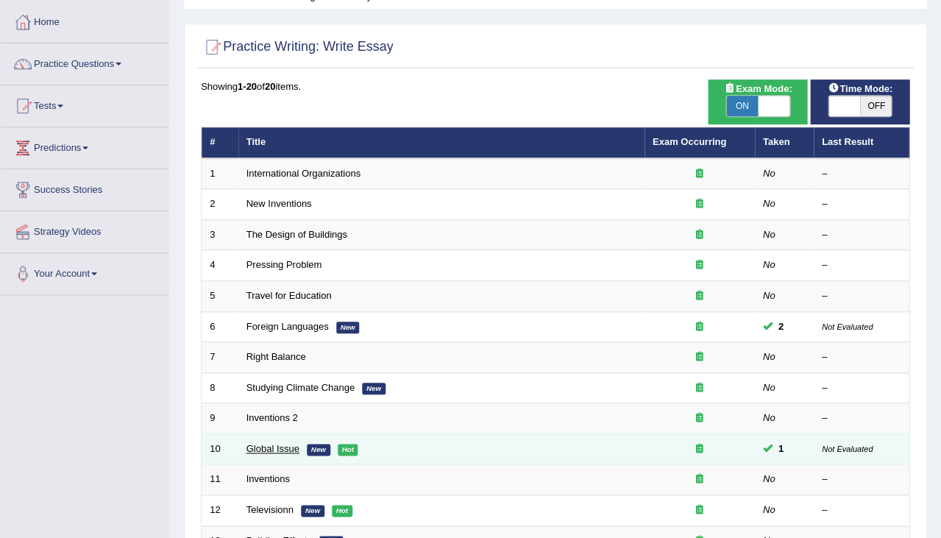
click at [265, 443] on link "Global Issue" at bounding box center [272, 448] width 53 height 11
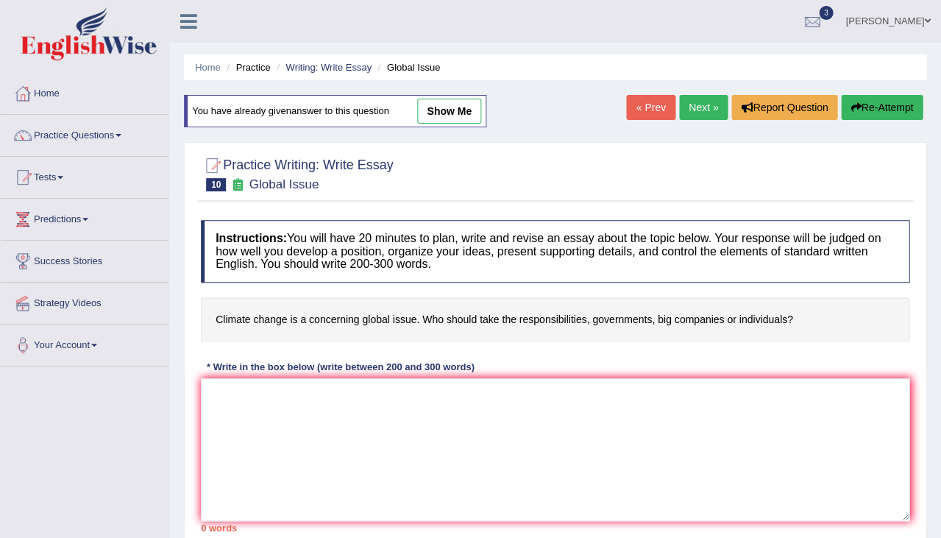
click at [449, 110] on link "show me" at bounding box center [449, 111] width 64 height 25
type textarea "The increasing influence of the climate change on our lives has ignited numerou…"
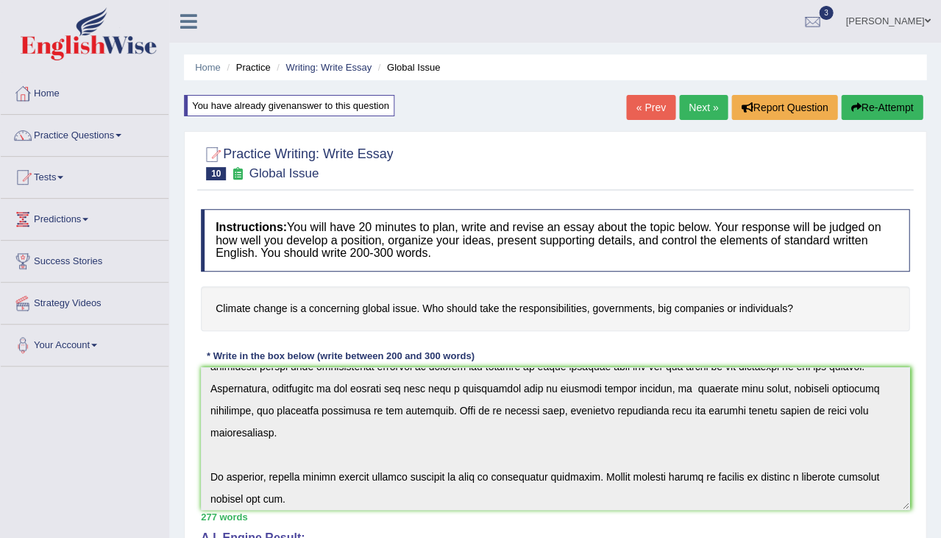
scroll to position [32, 0]
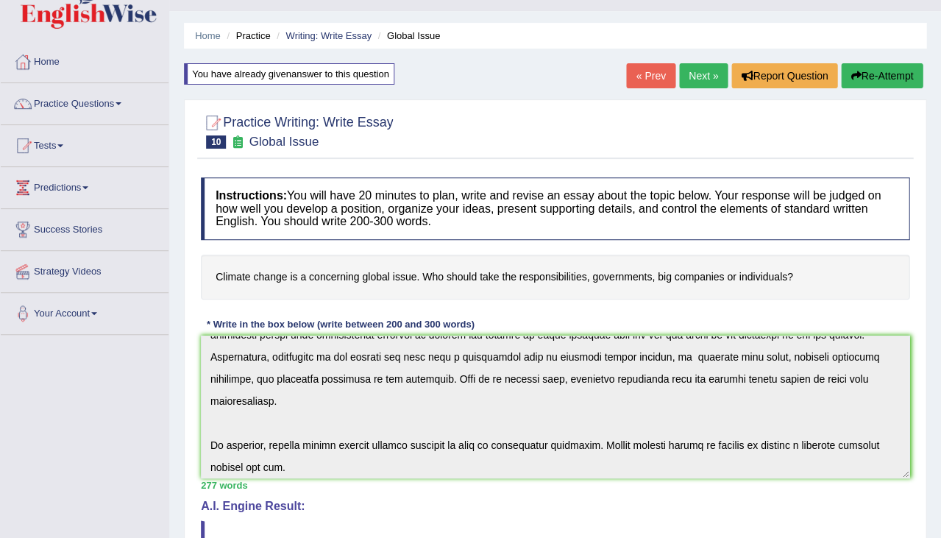
click at [469, 503] on div "Instructions: You will have 20 minutes to plan, write and revise an essay about…" at bounding box center [555, 543] width 716 height 747
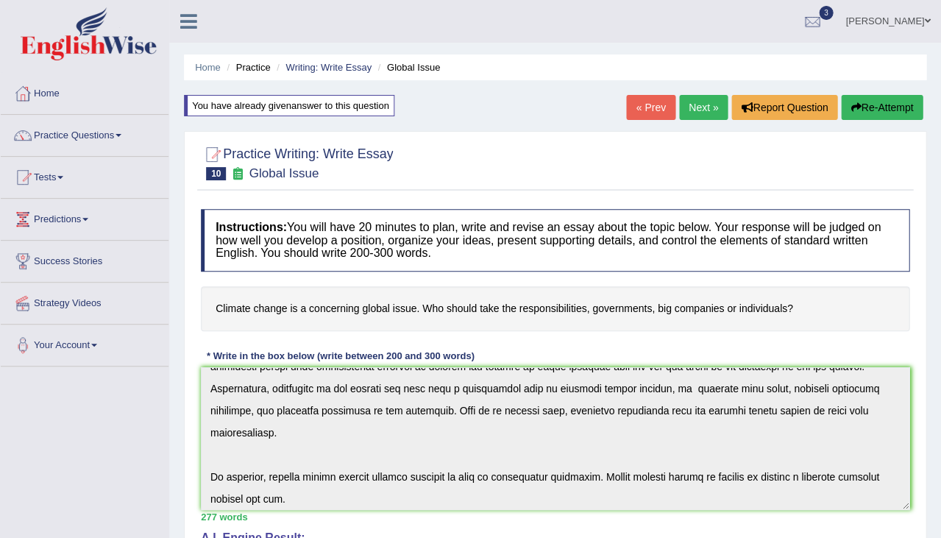
scroll to position [0, 0]
click at [897, 95] on button "Re-Attempt" at bounding box center [882, 107] width 82 height 25
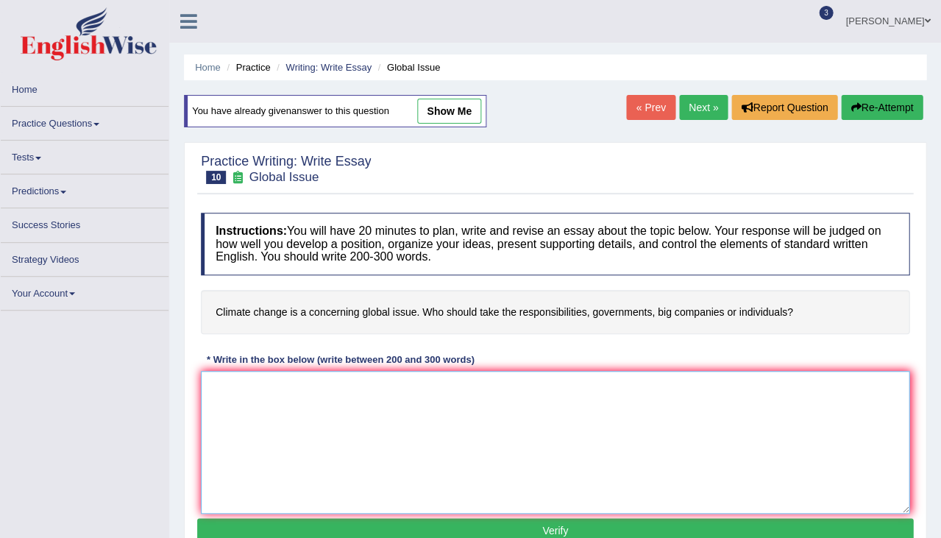
click at [393, 461] on textarea at bounding box center [555, 442] width 709 height 143
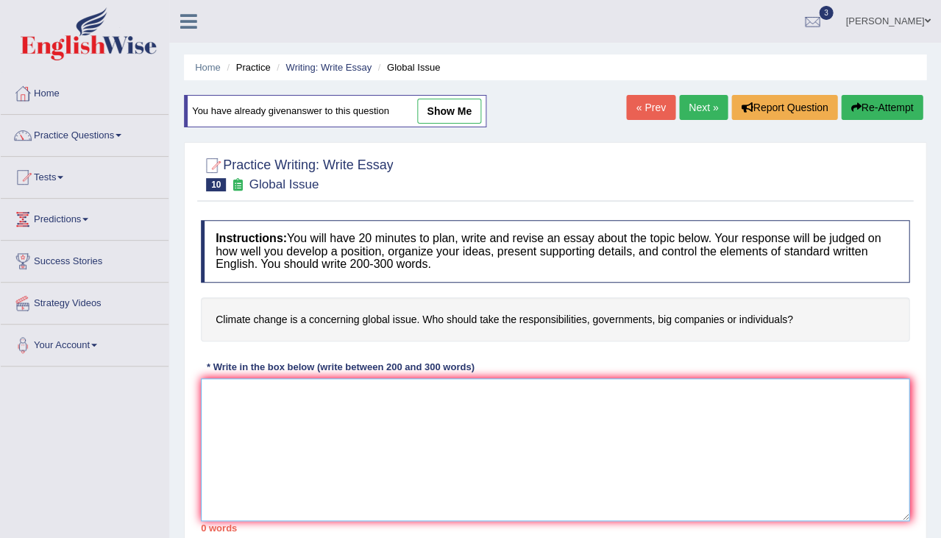
paste textarea "The increasing influence of the climate change on our lives has ignited numerou…"
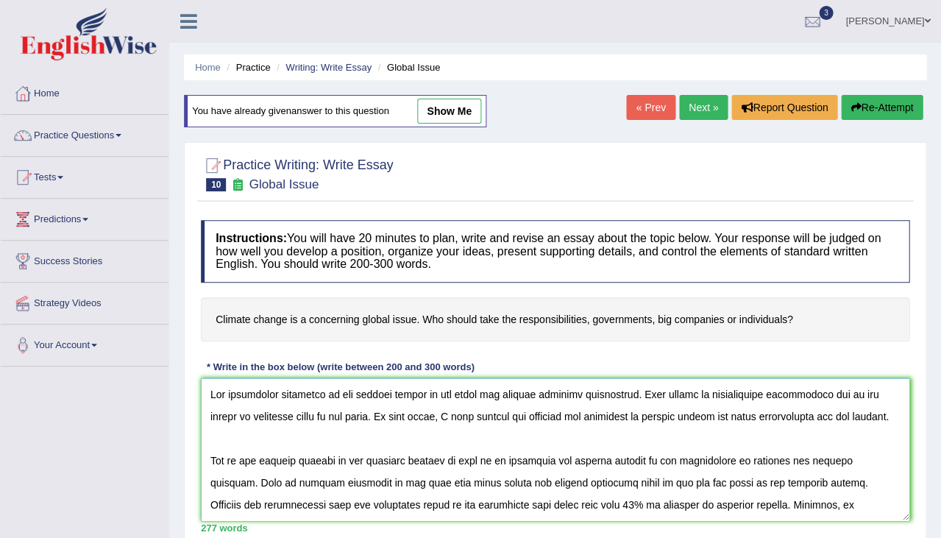
click at [349, 419] on textarea at bounding box center [555, 449] width 709 height 143
click at [350, 413] on textarea at bounding box center [555, 449] width 709 height 143
drag, startPoint x: 266, startPoint y: 413, endPoint x: 274, endPoint y: 413, distance: 8.1
click at [272, 413] on textarea at bounding box center [555, 449] width 709 height 143
click at [289, 414] on textarea at bounding box center [555, 449] width 709 height 143
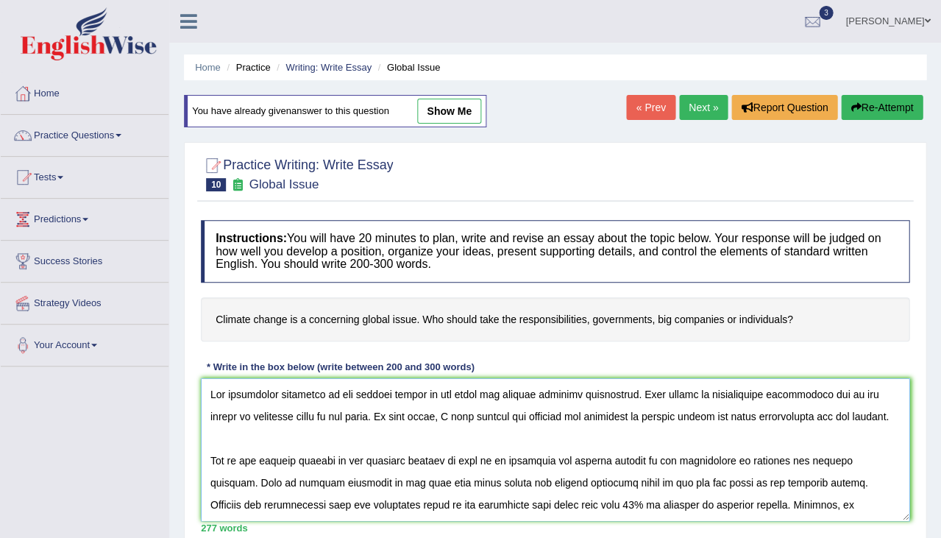
drag, startPoint x: 225, startPoint y: 412, endPoint x: 348, endPoint y: 412, distance: 122.9
click at [348, 412] on textarea at bounding box center [555, 449] width 709 height 143
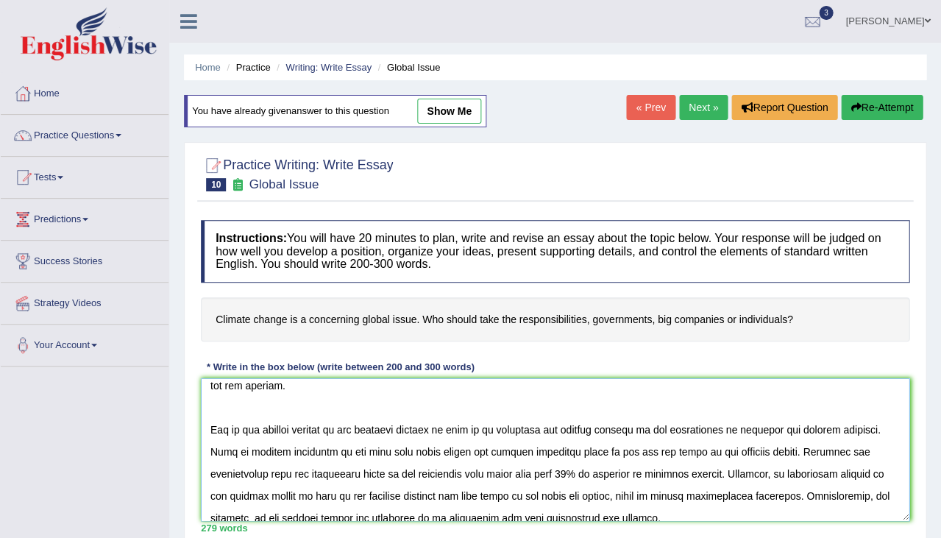
scroll to position [80, 0]
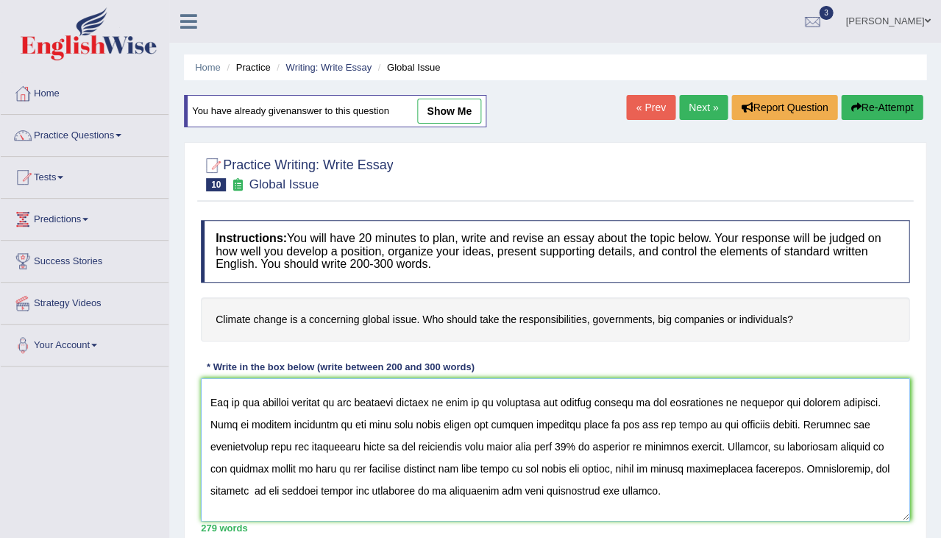
drag, startPoint x: 352, startPoint y: 397, endPoint x: 447, endPoint y: 402, distance: 95.0
click at [446, 402] on textarea at bounding box center [555, 449] width 709 height 143
drag, startPoint x: 343, startPoint y: 397, endPoint x: 353, endPoint y: 400, distance: 10.5
click at [353, 400] on textarea at bounding box center [555, 449] width 709 height 143
click at [337, 398] on textarea at bounding box center [555, 449] width 709 height 143
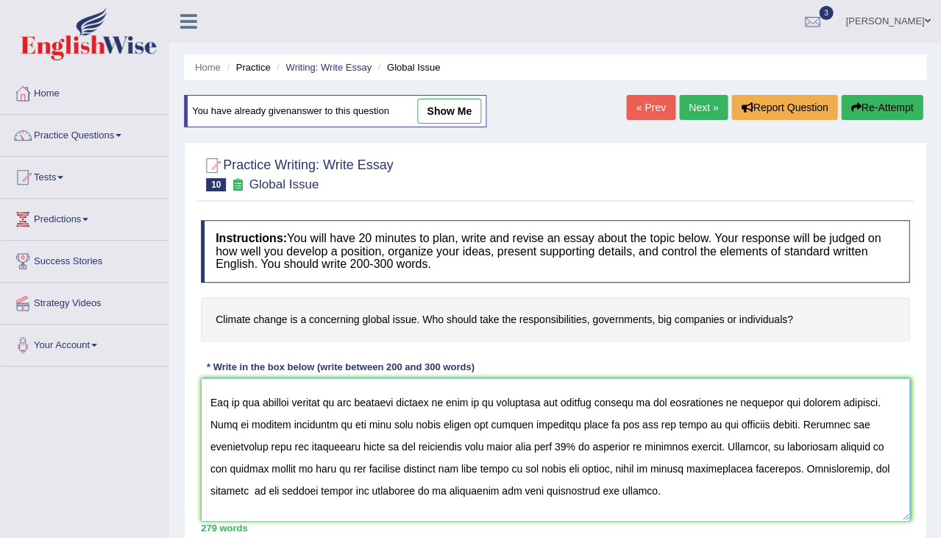
drag, startPoint x: 338, startPoint y: 398, endPoint x: 363, endPoint y: 402, distance: 25.3
click at [363, 402] on textarea at bounding box center [555, 449] width 709 height 143
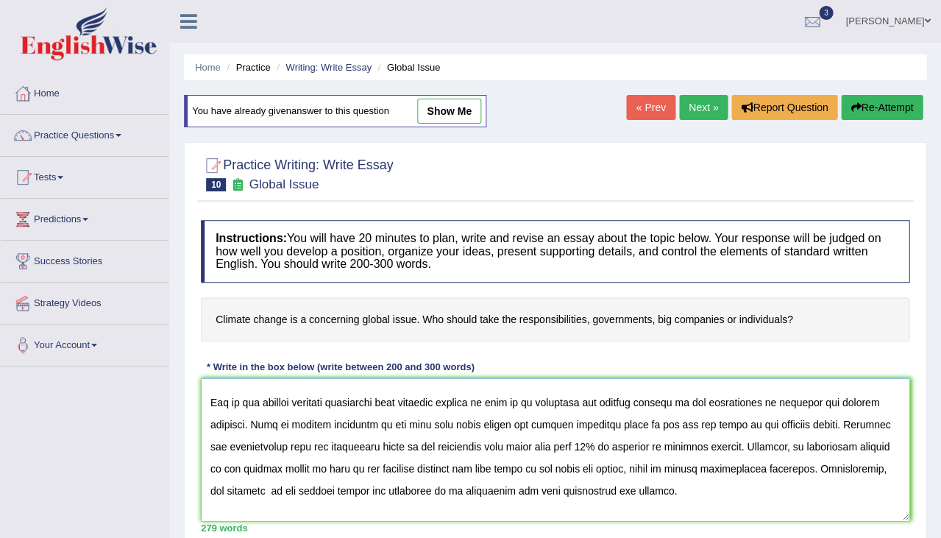
click at [594, 402] on textarea at bounding box center [555, 449] width 709 height 143
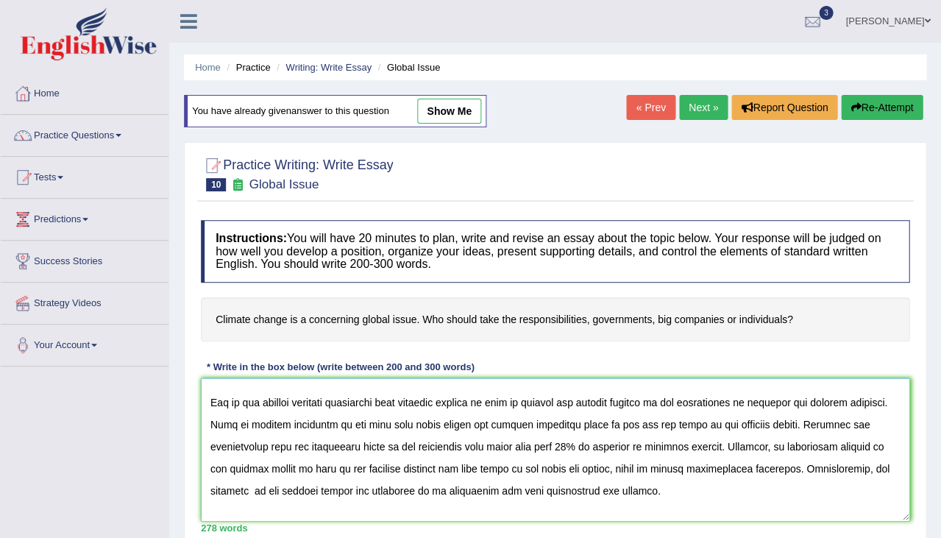
drag, startPoint x: 757, startPoint y: 398, endPoint x: 244, endPoint y: 421, distance: 513.3
click at [244, 421] on textarea at bounding box center [555, 449] width 709 height 143
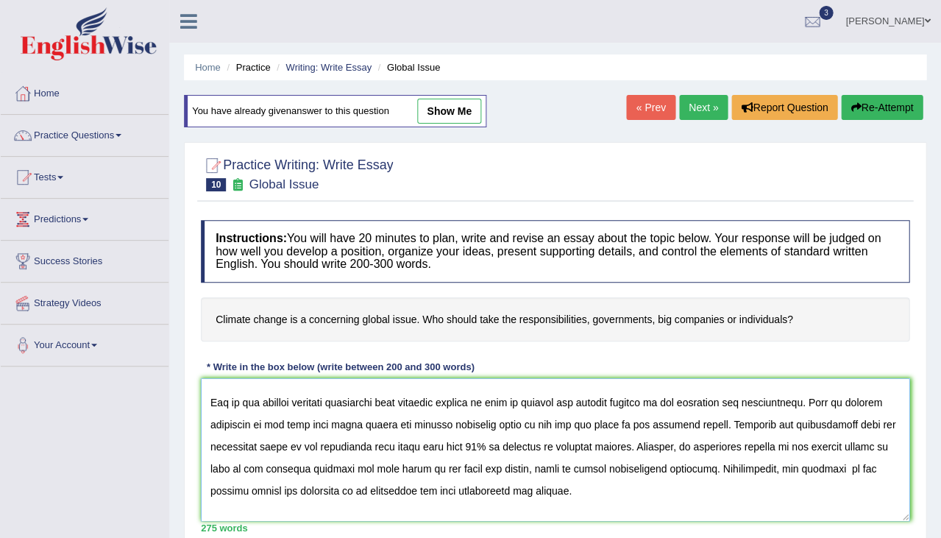
drag, startPoint x: 332, startPoint y: 422, endPoint x: 705, endPoint y: 422, distance: 373.0
click at [705, 422] on textarea at bounding box center [555, 449] width 709 height 143
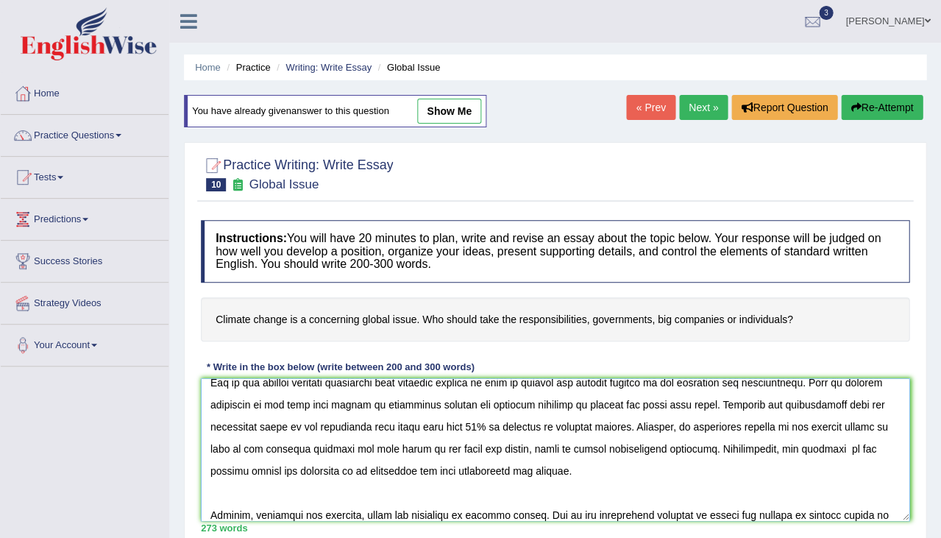
scroll to position [104, 0]
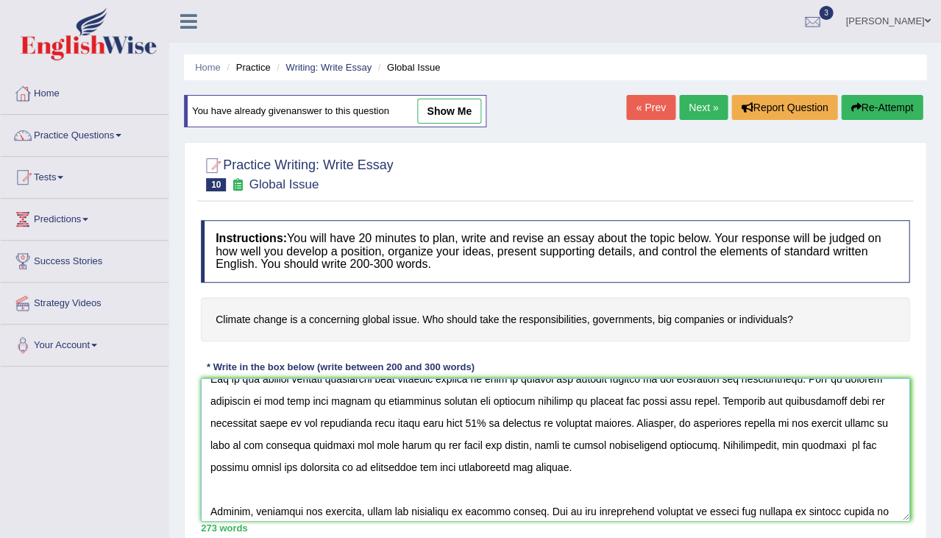
click at [654, 421] on textarea at bounding box center [555, 449] width 709 height 143
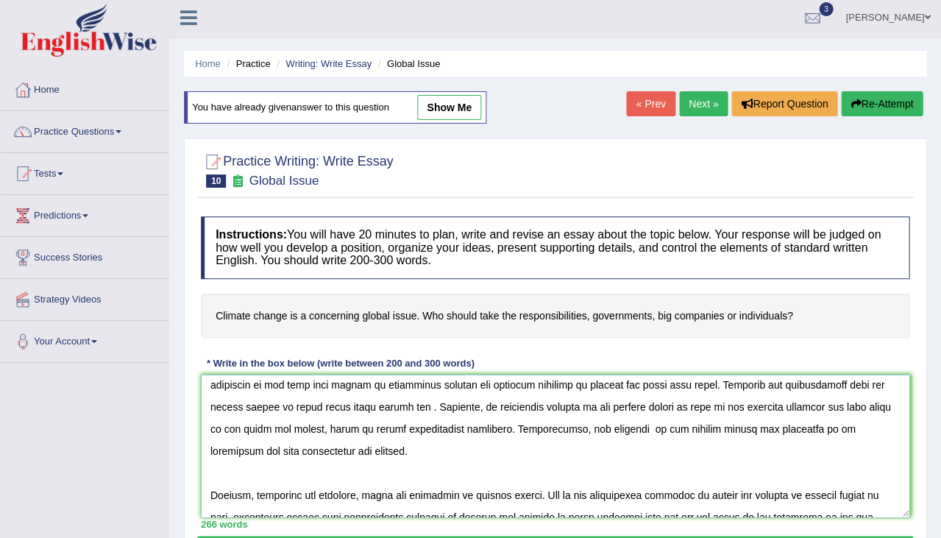
scroll to position [113, 0]
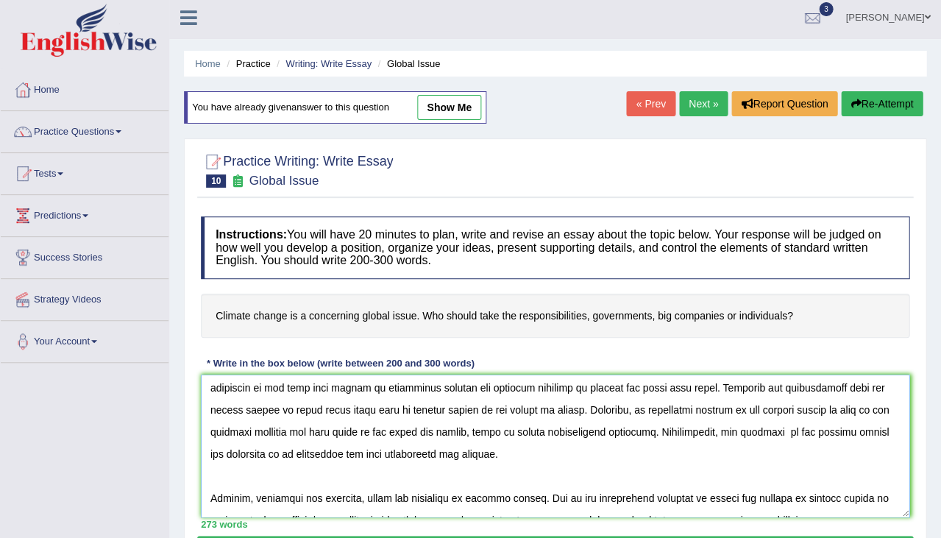
click at [615, 428] on textarea at bounding box center [555, 446] width 709 height 143
drag, startPoint x: 482, startPoint y: 429, endPoint x: 564, endPoint y: 431, distance: 81.7
click at [564, 431] on textarea at bounding box center [555, 446] width 709 height 143
drag, startPoint x: 483, startPoint y: 427, endPoint x: 646, endPoint y: 427, distance: 163.3
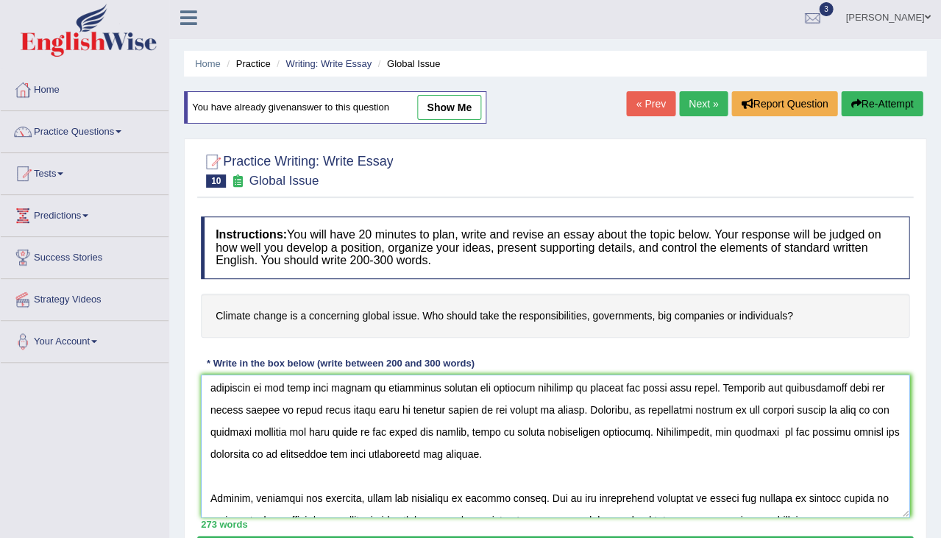
click at [646, 427] on textarea at bounding box center [555, 446] width 709 height 143
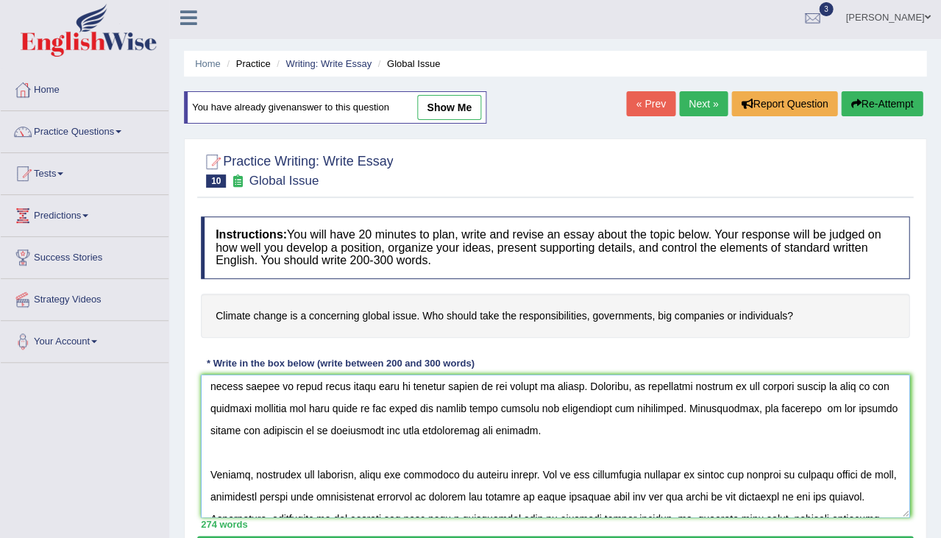
scroll to position [146, 0]
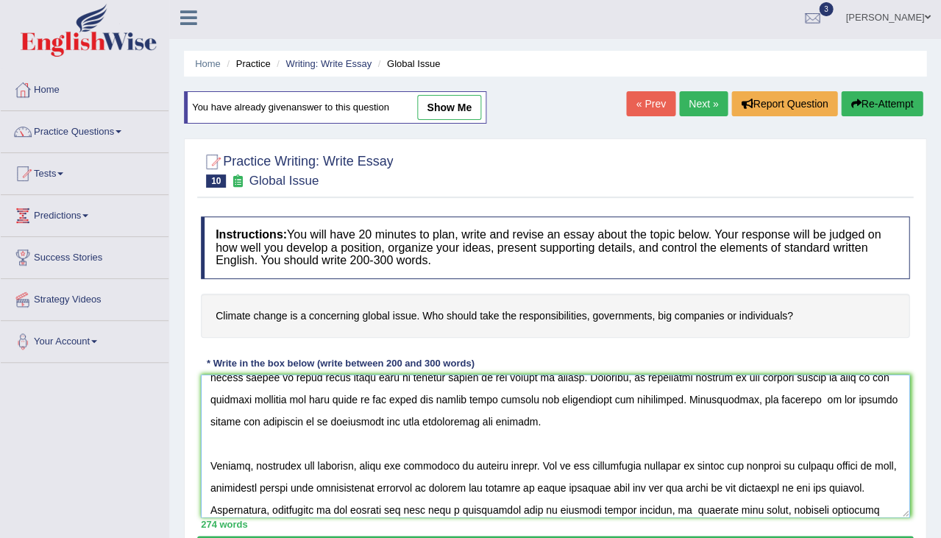
click at [831, 397] on textarea at bounding box center [555, 446] width 709 height 143
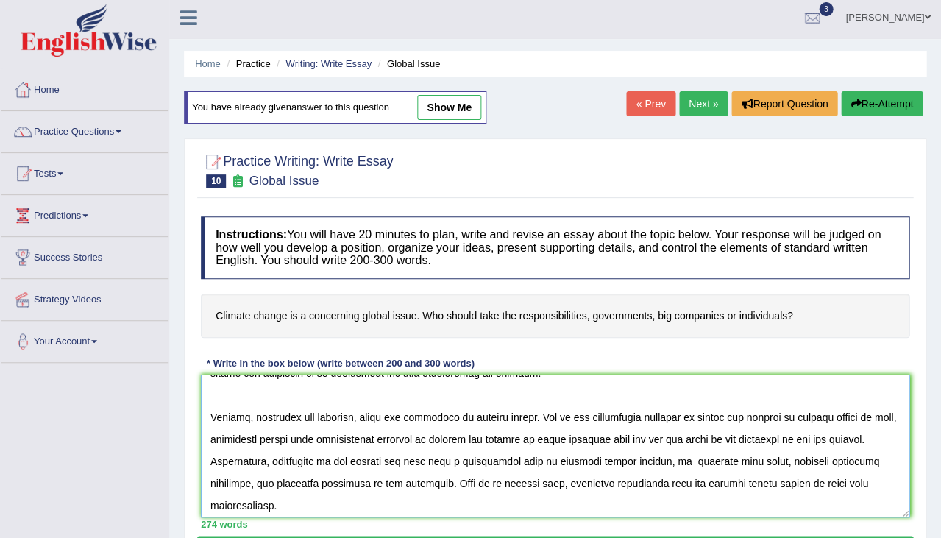
scroll to position [199, 0]
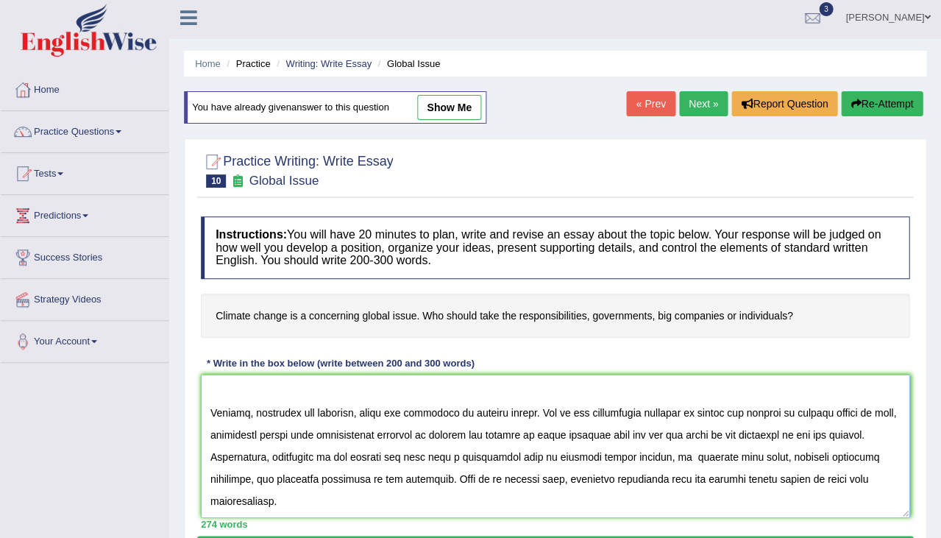
click at [685, 407] on textarea at bounding box center [555, 446] width 709 height 143
click at [235, 427] on textarea at bounding box center [555, 446] width 709 height 143
drag, startPoint x: 475, startPoint y: 427, endPoint x: 251, endPoint y: 448, distance: 225.4
click at [251, 448] on textarea at bounding box center [555, 446] width 709 height 143
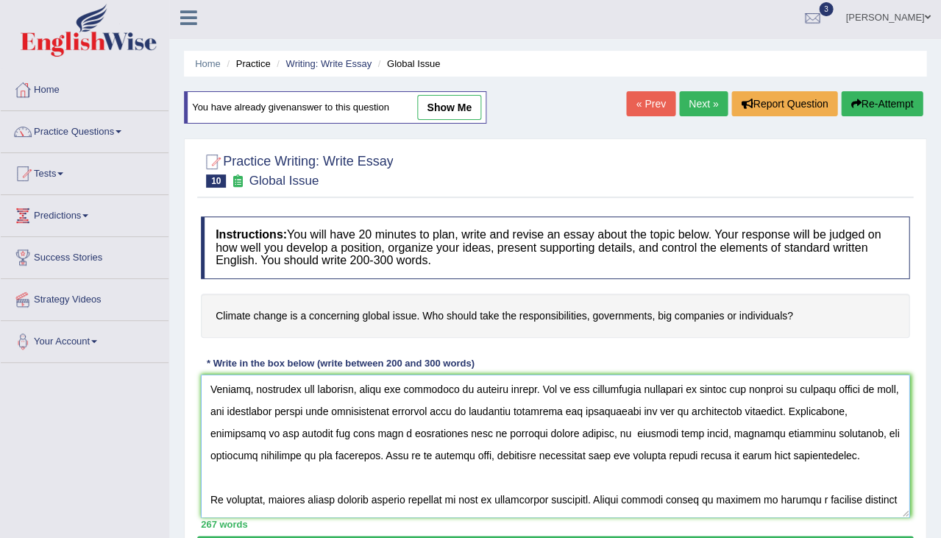
scroll to position [226, 0]
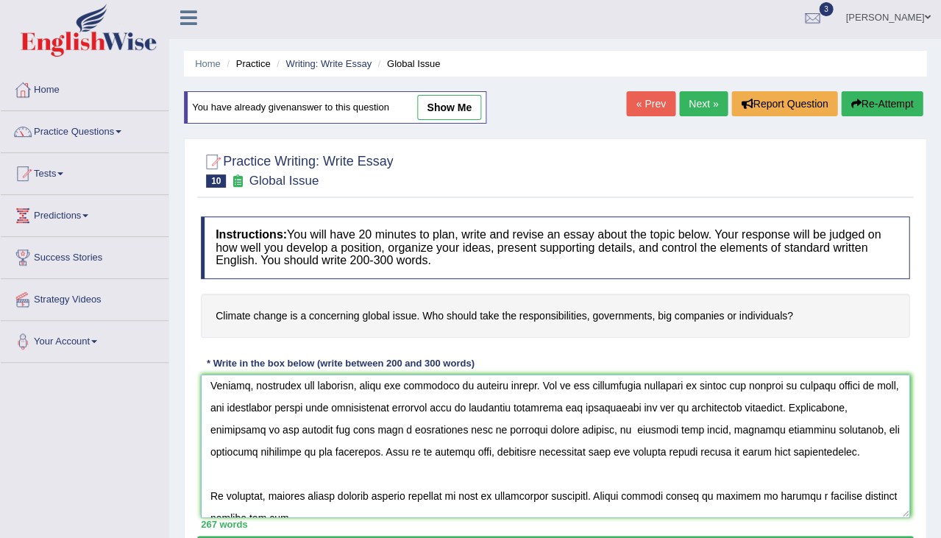
click at [613, 424] on textarea at bounding box center [555, 446] width 709 height 143
drag, startPoint x: 670, startPoint y: 308, endPoint x: 712, endPoint y: 313, distance: 42.3
click at [712, 313] on h4 "Climate change is a concerning global issue. Who should take the responsibiliti…" at bounding box center [555, 316] width 709 height 45
click at [422, 401] on textarea at bounding box center [555, 446] width 709 height 143
click at [597, 402] on textarea at bounding box center [555, 446] width 709 height 143
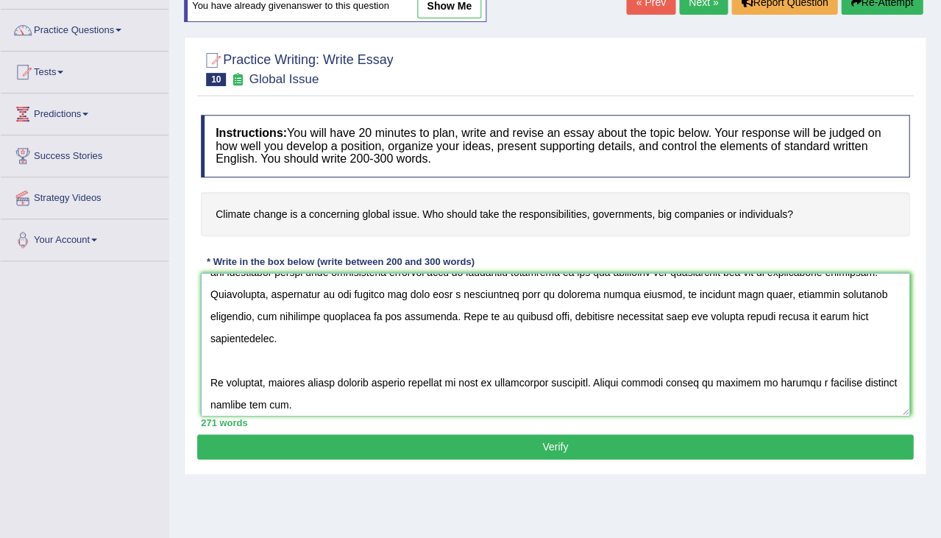
scroll to position [118, 0]
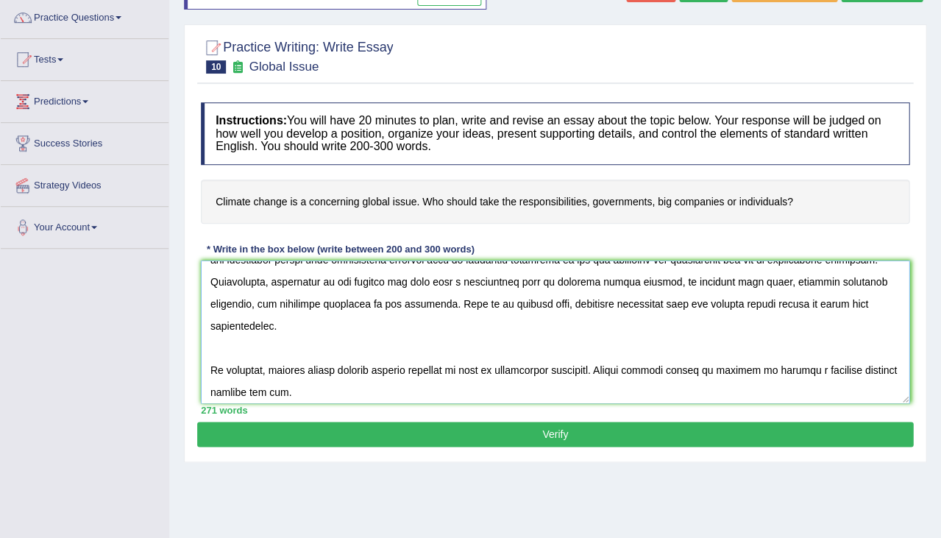
type textarea "The increasing influence of the climate change on our lives has ignited numerou…"
click at [450, 422] on button "Verify" at bounding box center [555, 434] width 716 height 25
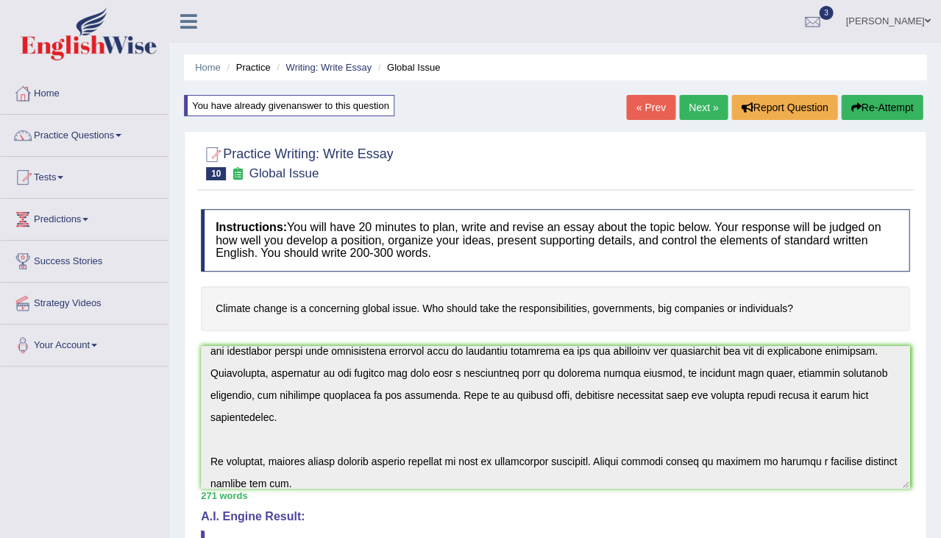
scroll to position [0, 0]
click at [84, 129] on link "Practice Questions" at bounding box center [85, 133] width 168 height 37
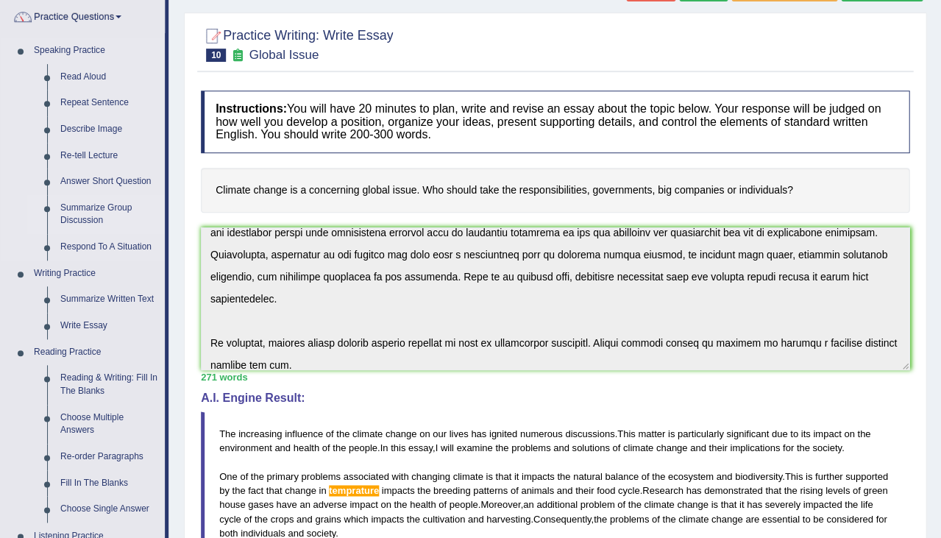
scroll to position [122, 0]
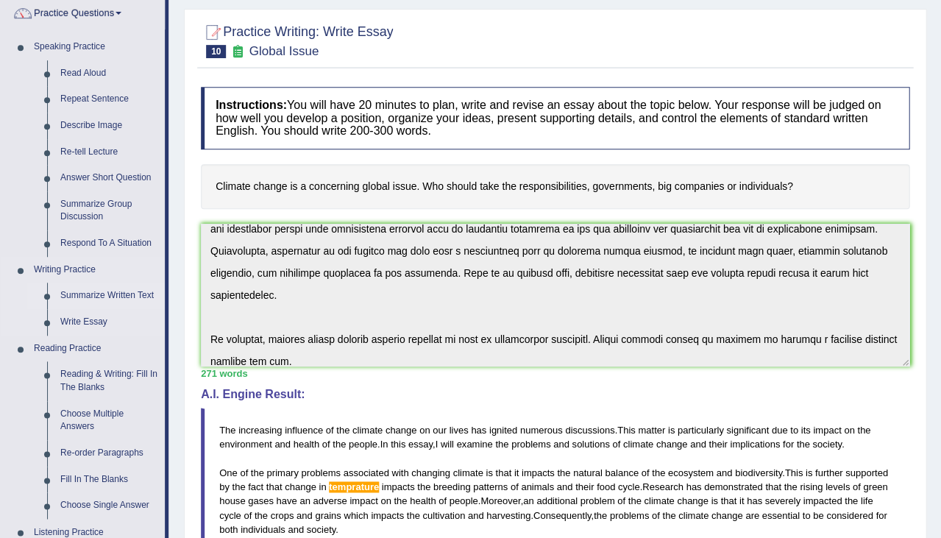
click at [108, 293] on link "Summarize Written Text" at bounding box center [109, 296] width 111 height 26
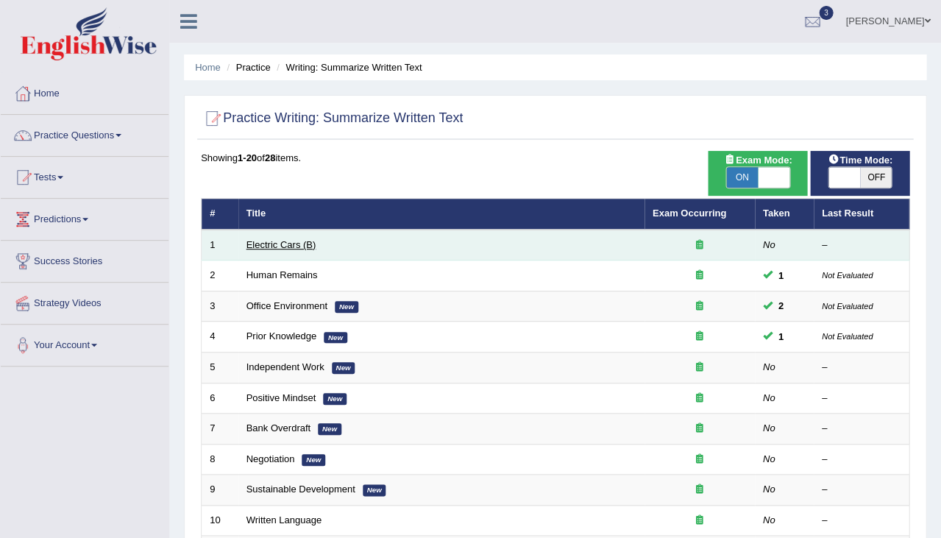
click at [261, 239] on link "Electric Cars (B)" at bounding box center [281, 244] width 70 height 11
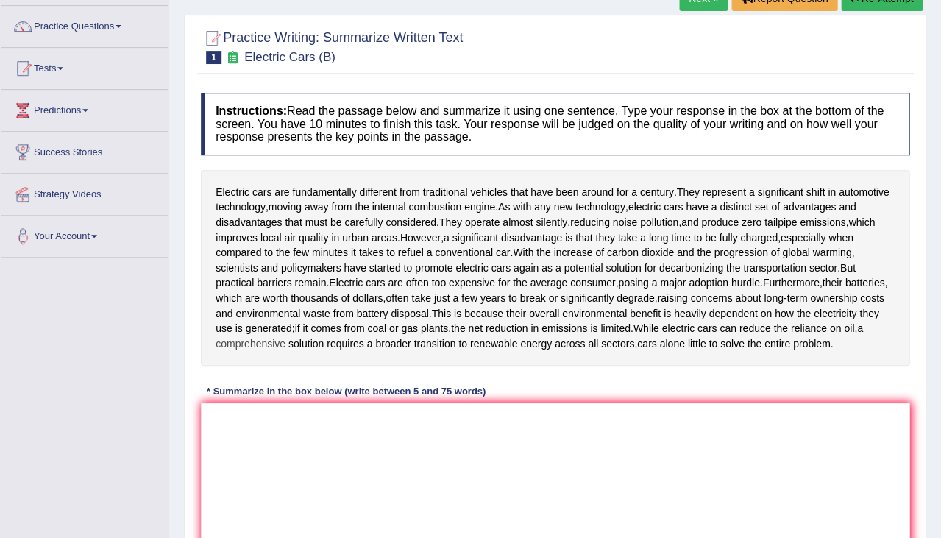
scroll to position [110, 0]
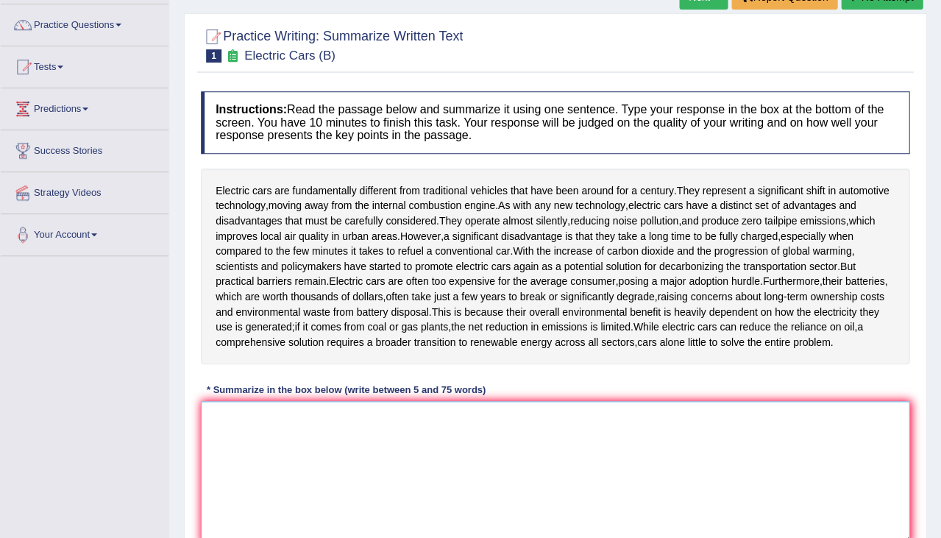
click at [338, 419] on textarea at bounding box center [555, 472] width 709 height 143
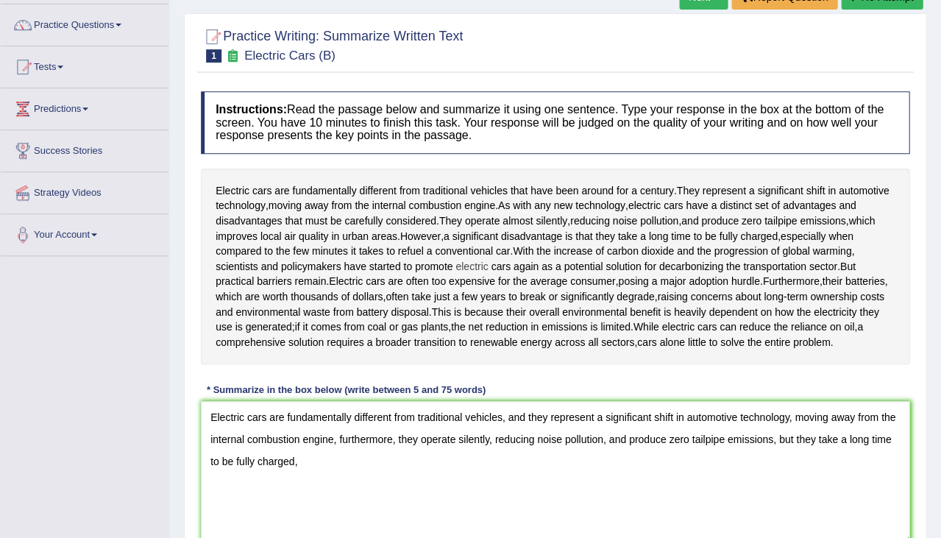
drag, startPoint x: 514, startPoint y: 269, endPoint x: 557, endPoint y: 269, distance: 42.7
click at [557, 269] on div "Electric cars are fundamentally different from traditional vehicles that have b…" at bounding box center [555, 266] width 709 height 196
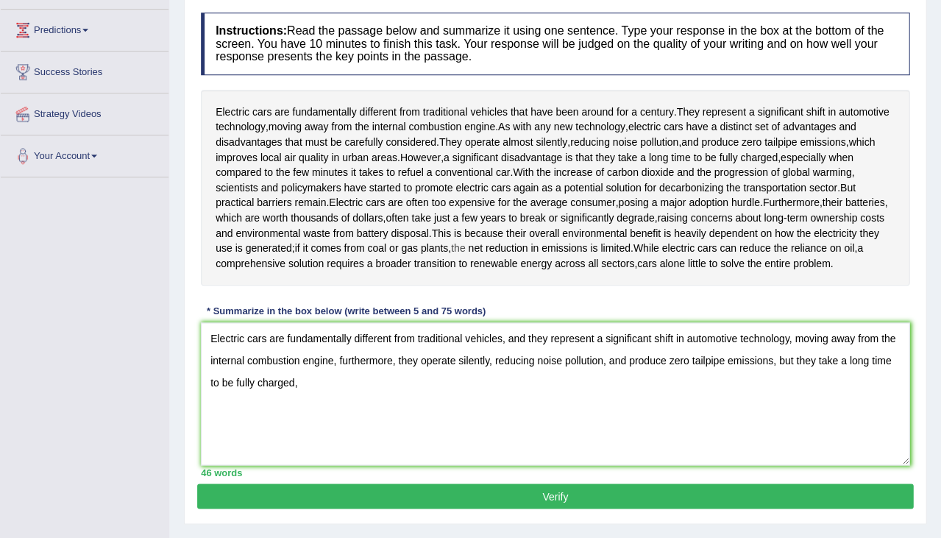
scroll to position [202, 0]
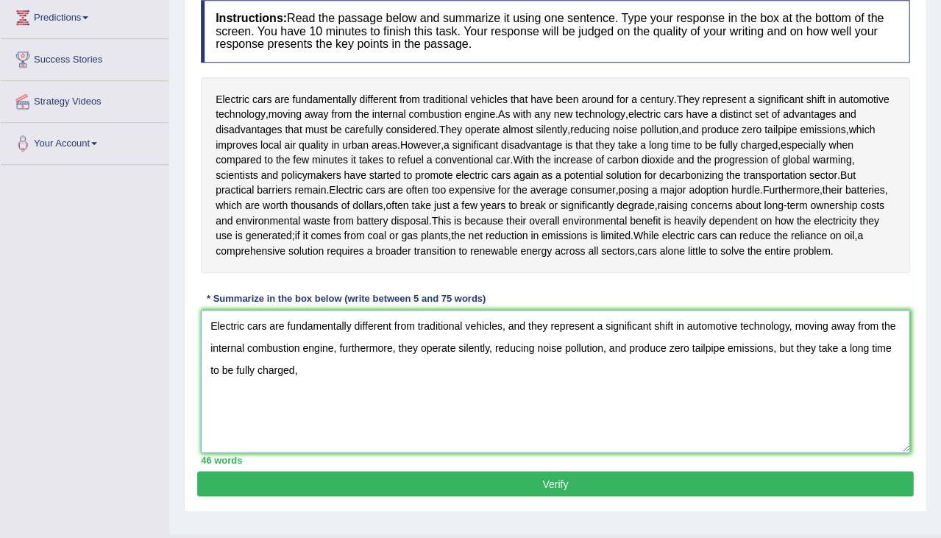
click at [355, 373] on textarea "Electric cars are fundamentally different from traditional vehicles, and they r…" at bounding box center [555, 381] width 709 height 143
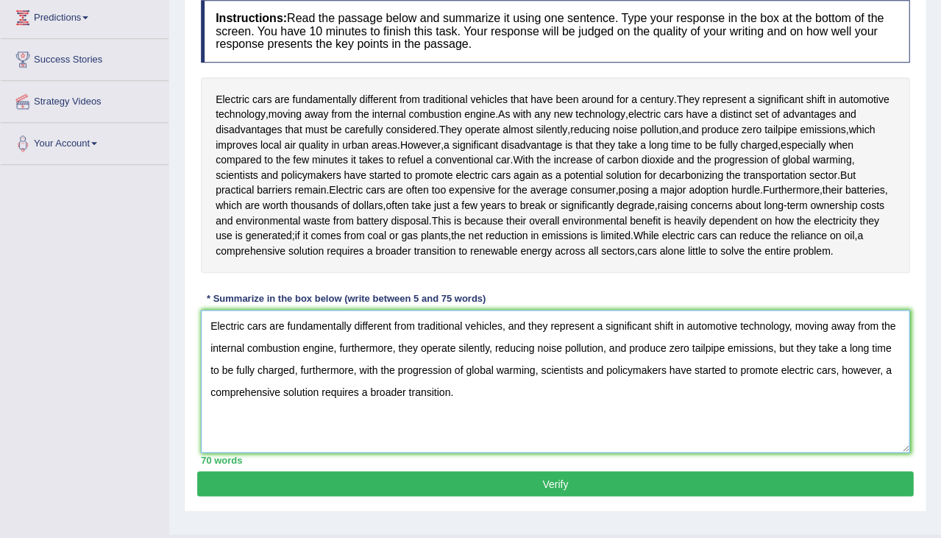
type textarea "Electric cars are fundamentally different from traditional vehicles, and they r…"
click at [617, 496] on button "Verify" at bounding box center [555, 483] width 716 height 25
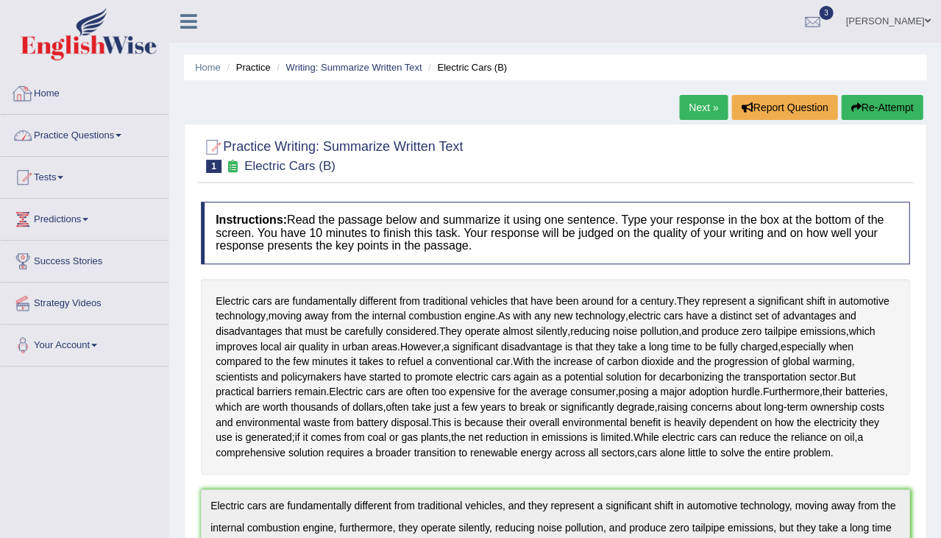
scroll to position [0, 0]
click at [50, 88] on link "Home" at bounding box center [85, 91] width 168 height 37
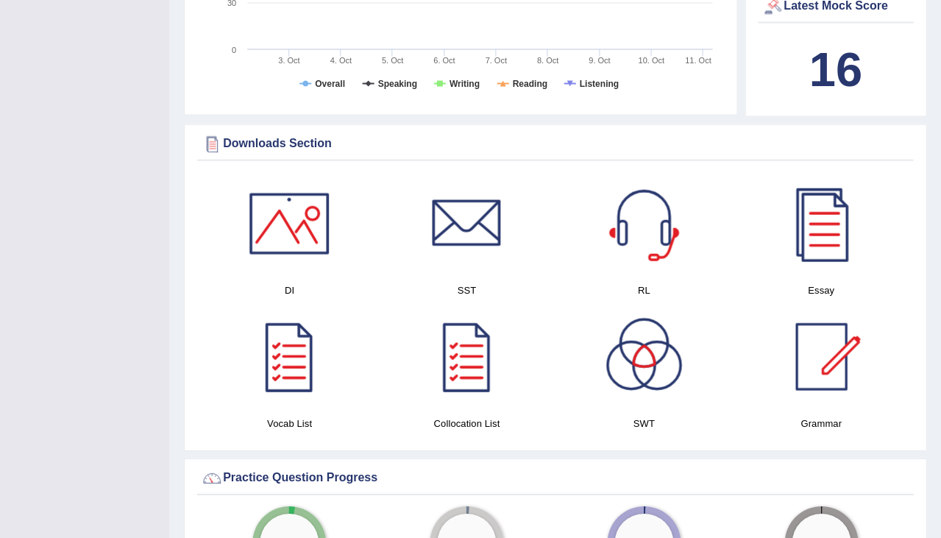
scroll to position [634, 0]
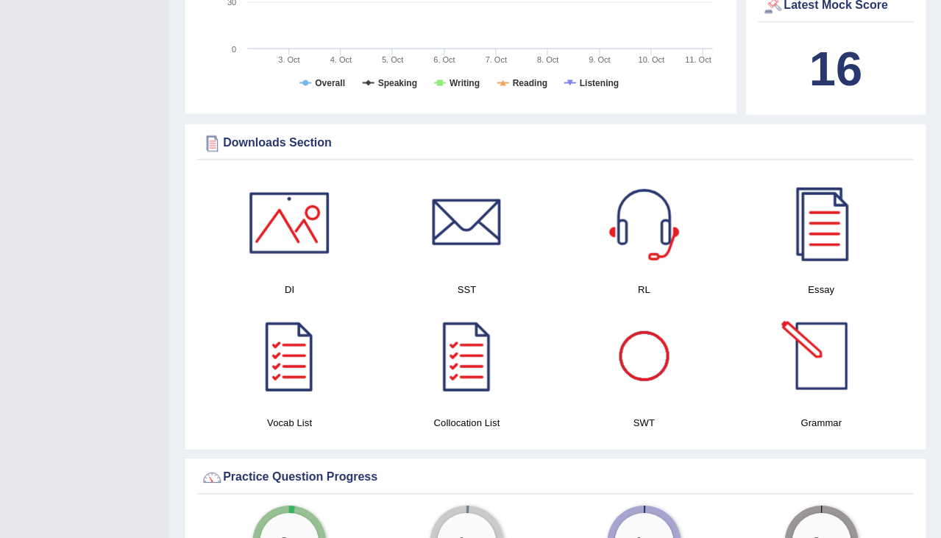
click at [840, 308] on div at bounding box center [821, 355] width 103 height 103
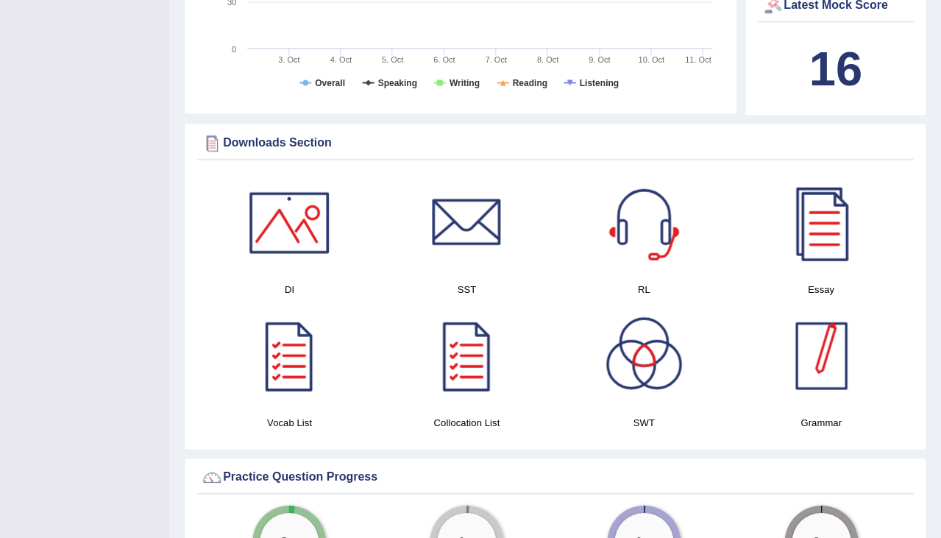
click at [826, 342] on div at bounding box center [821, 355] width 103 height 103
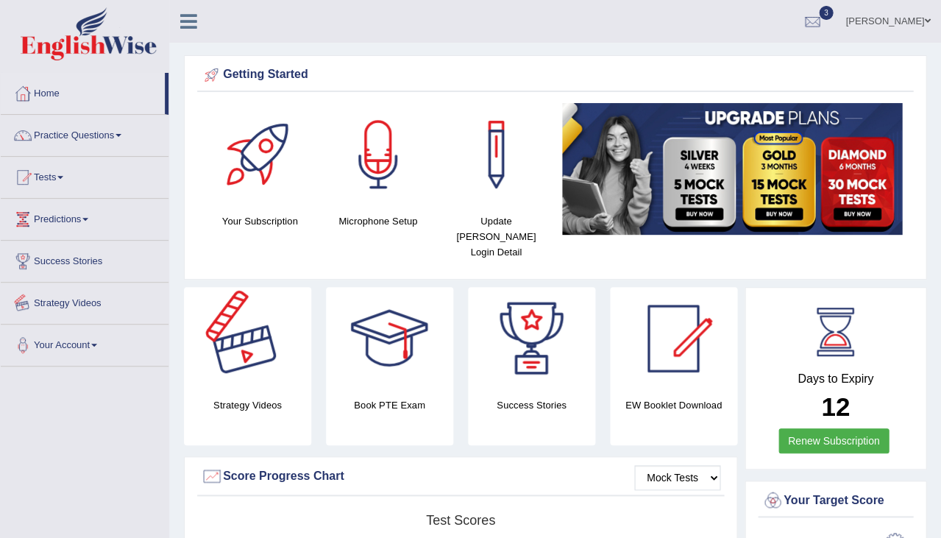
scroll to position [0, 0]
click at [73, 133] on link "Practice Questions" at bounding box center [85, 133] width 168 height 37
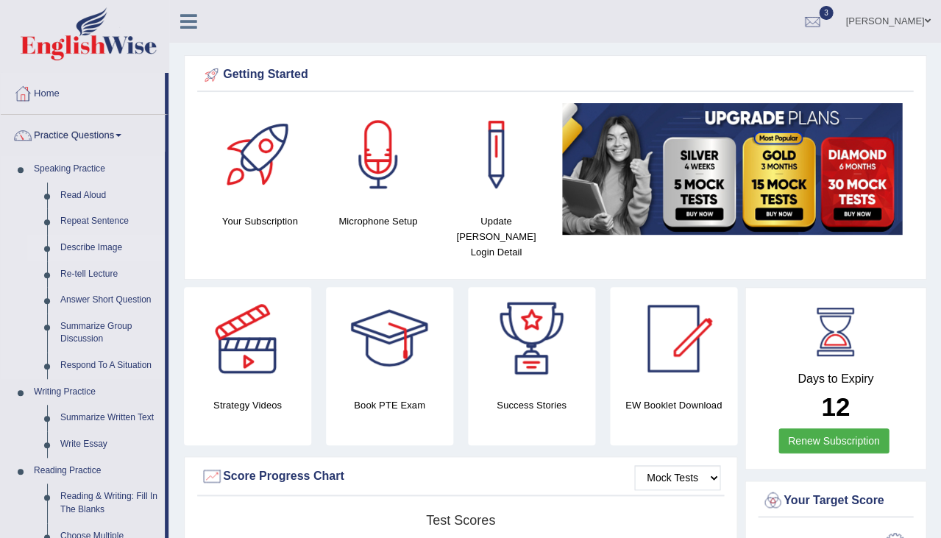
click at [79, 245] on link "Describe Image" at bounding box center [109, 248] width 111 height 26
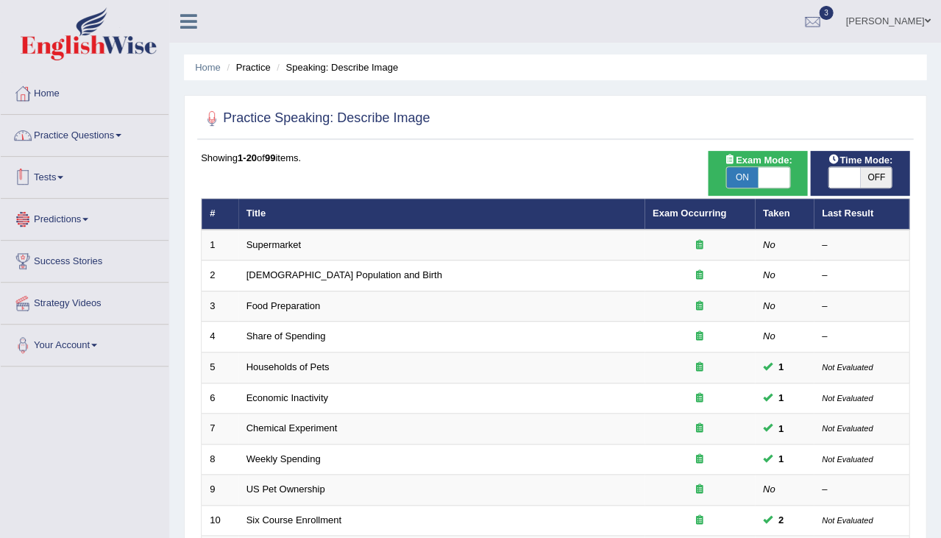
click at [116, 137] on link "Practice Questions" at bounding box center [85, 133] width 168 height 37
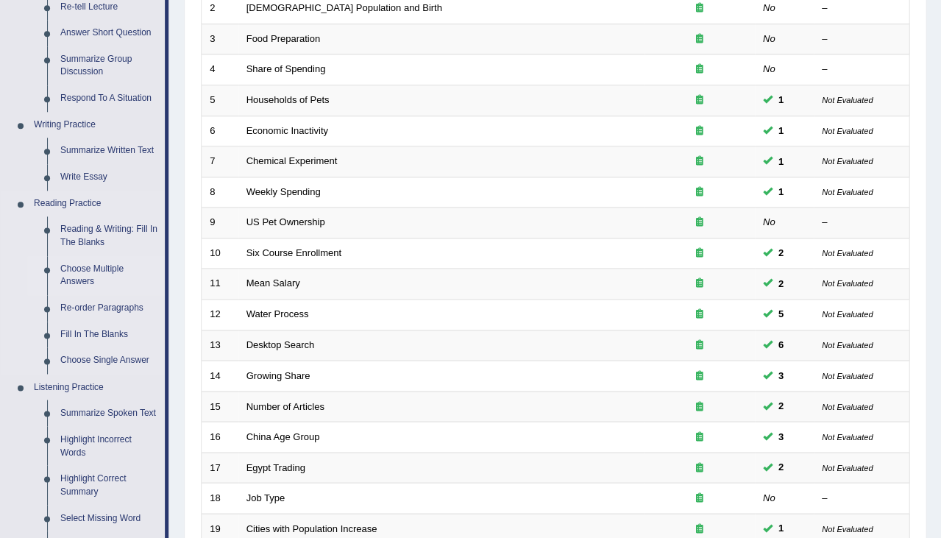
scroll to position [269, 0]
